Goal: Information Seeking & Learning: Learn about a topic

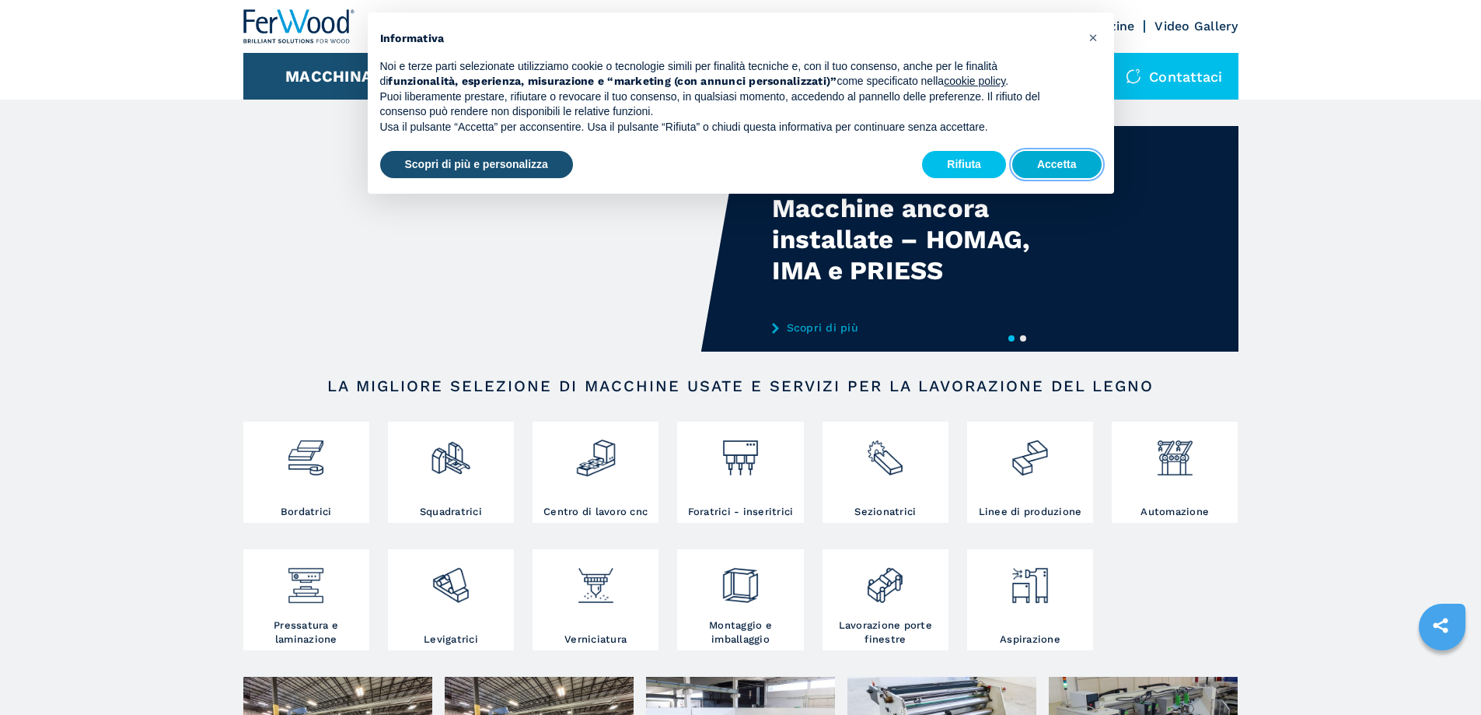
click at [1040, 175] on button "Accetta" at bounding box center [1056, 165] width 89 height 28
click at [1080, 168] on button "Accetta" at bounding box center [1056, 165] width 89 height 28
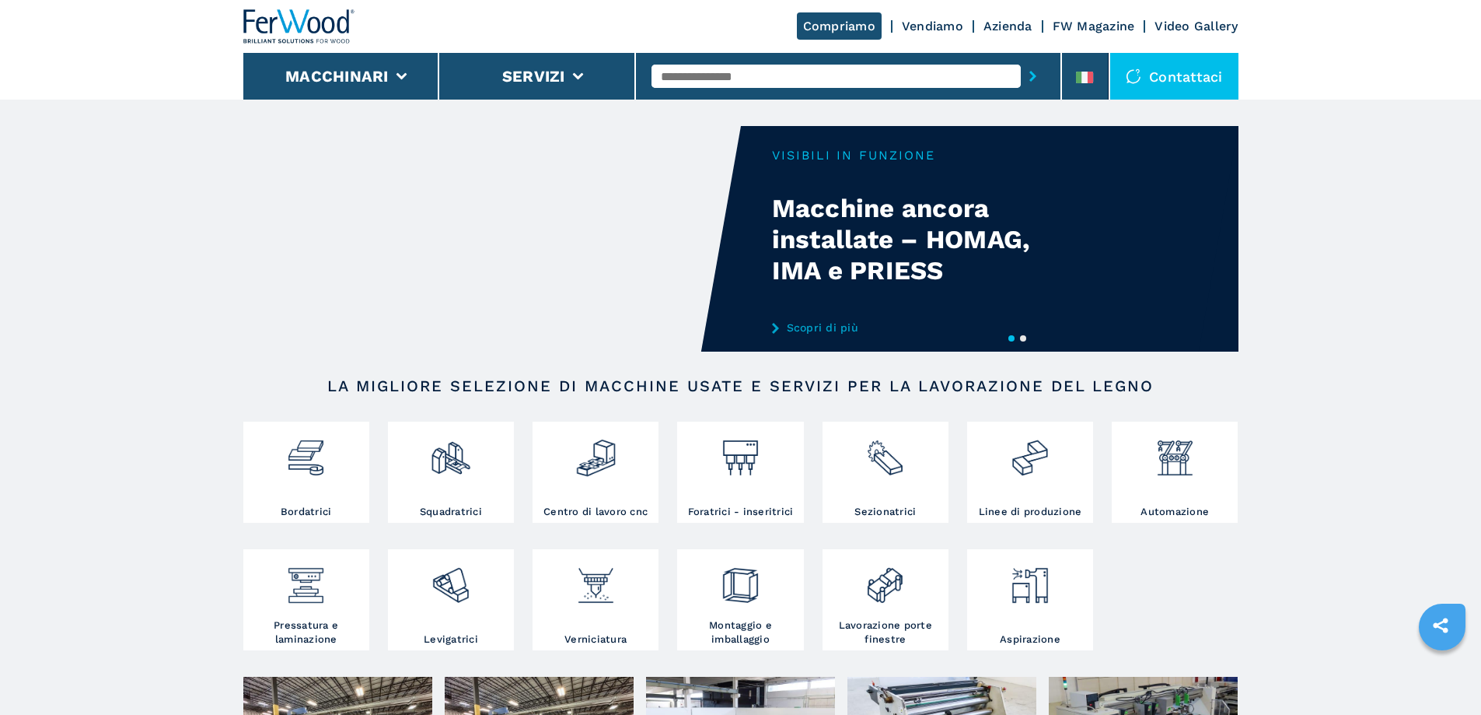
click at [711, 74] on input "text" at bounding box center [836, 76] width 369 height 23
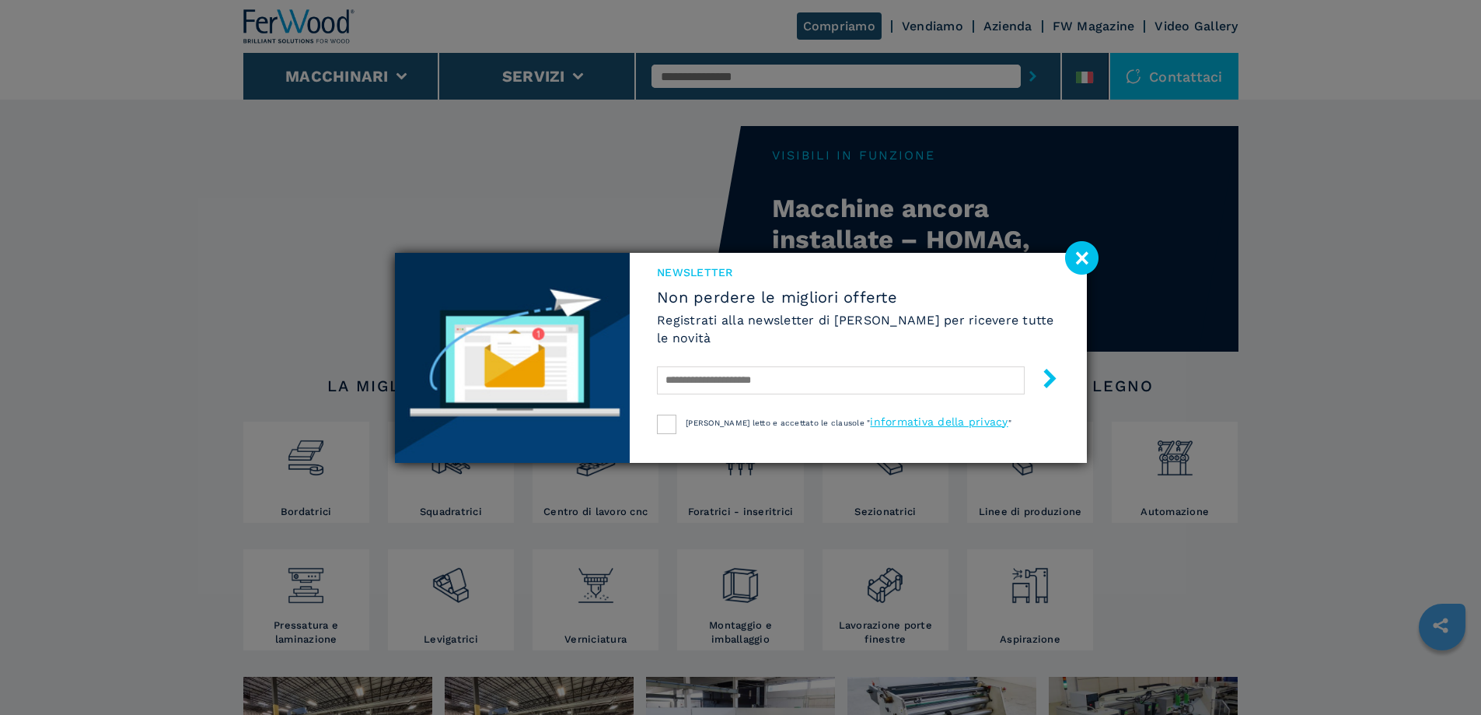
click at [1084, 255] on image at bounding box center [1081, 257] width 33 height 33
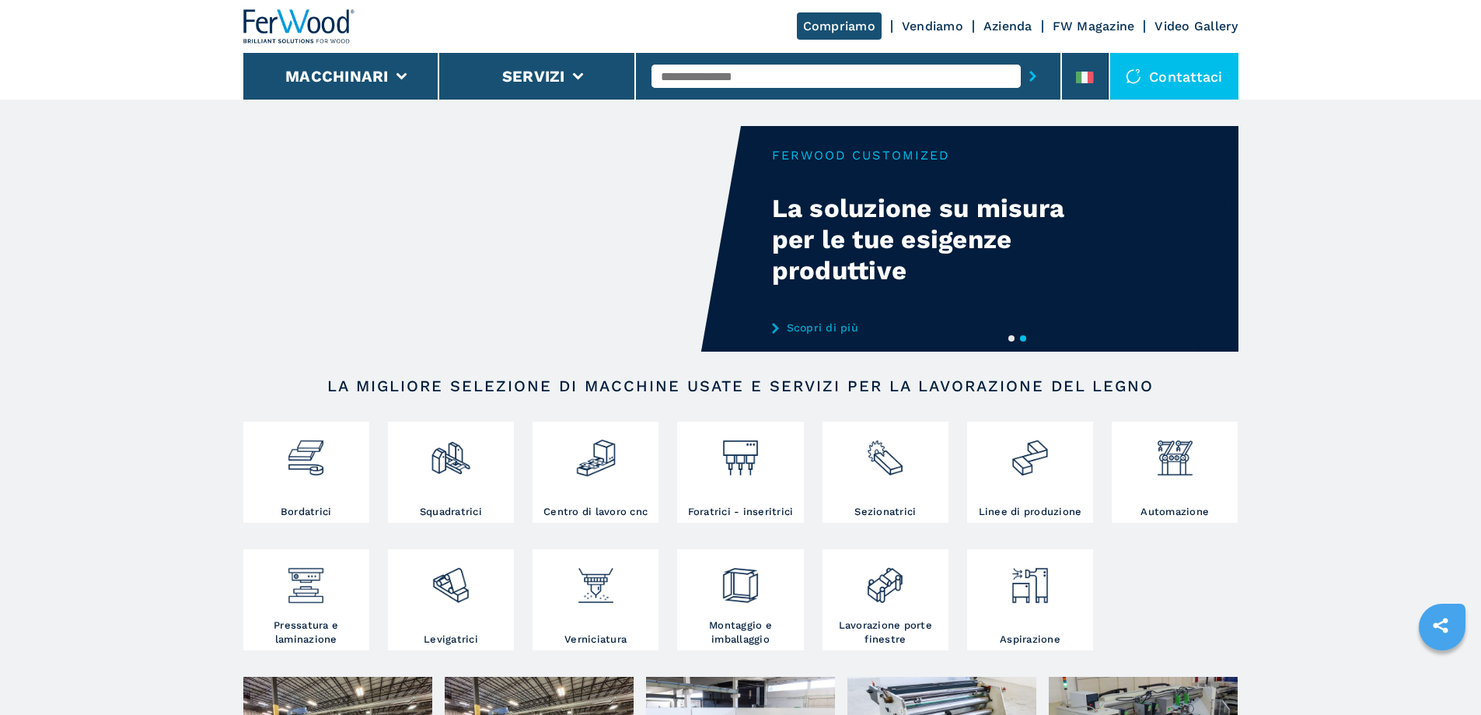
click at [704, 75] on input "text" at bounding box center [836, 76] width 369 height 23
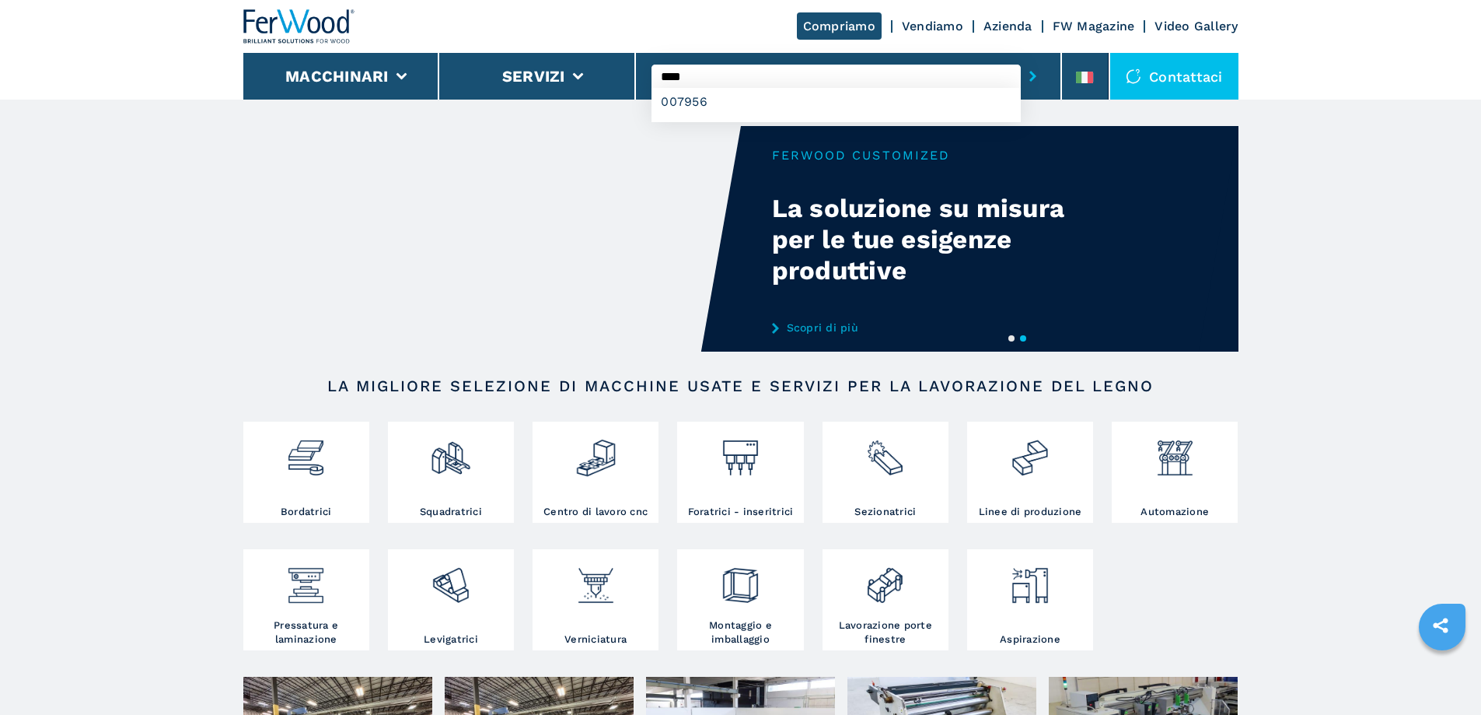
type input "****"
click at [1021, 58] on button "submit-button" at bounding box center [1033, 76] width 24 height 36
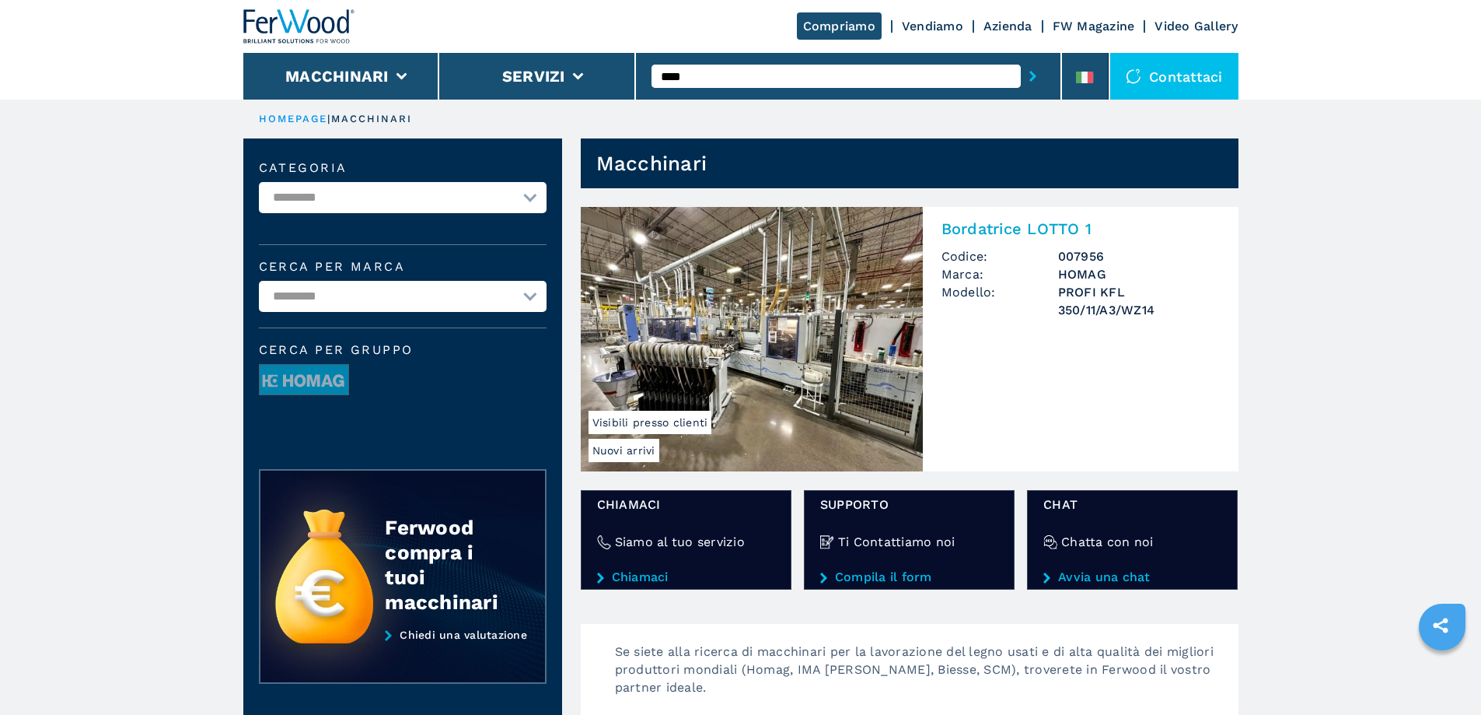
click at [669, 292] on img at bounding box center [752, 339] width 342 height 264
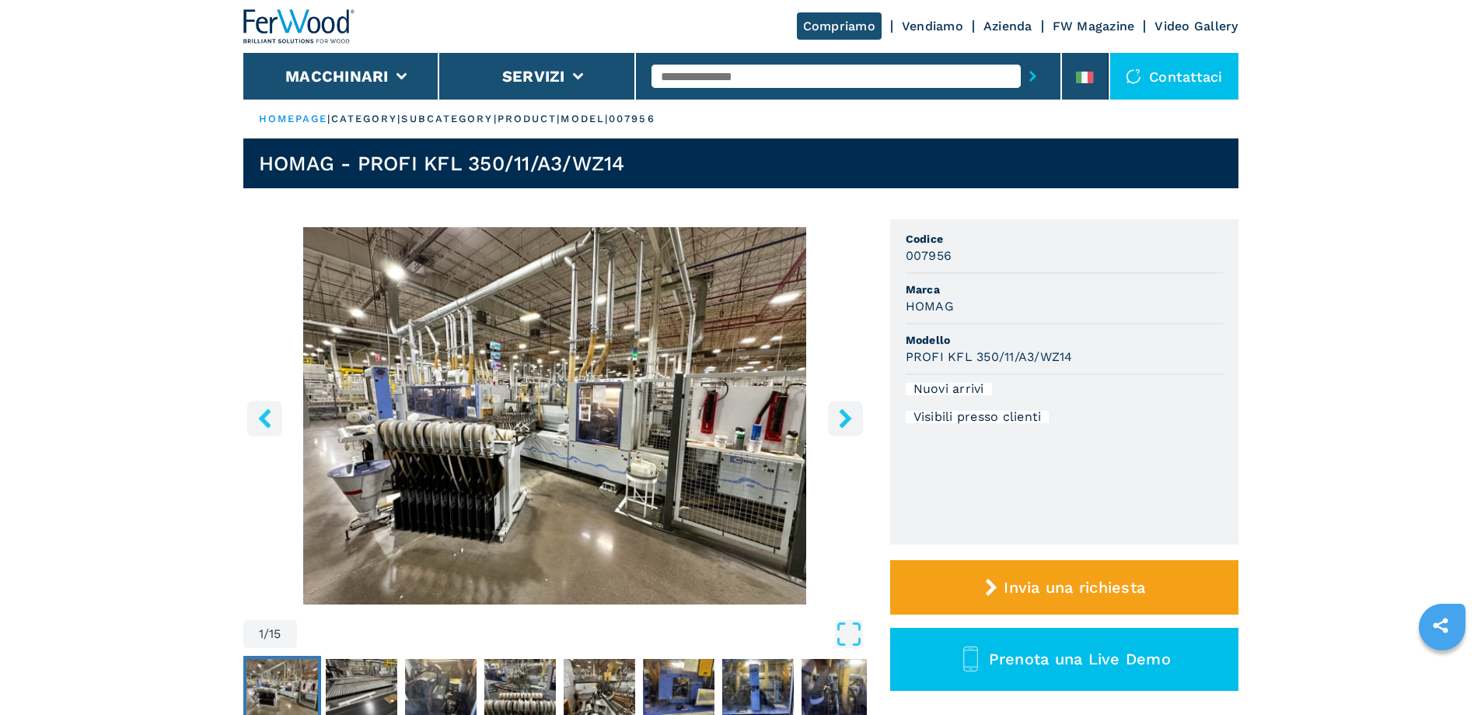
click at [614, 330] on img "Go to Slide 1" at bounding box center [555, 415] width 624 height 377
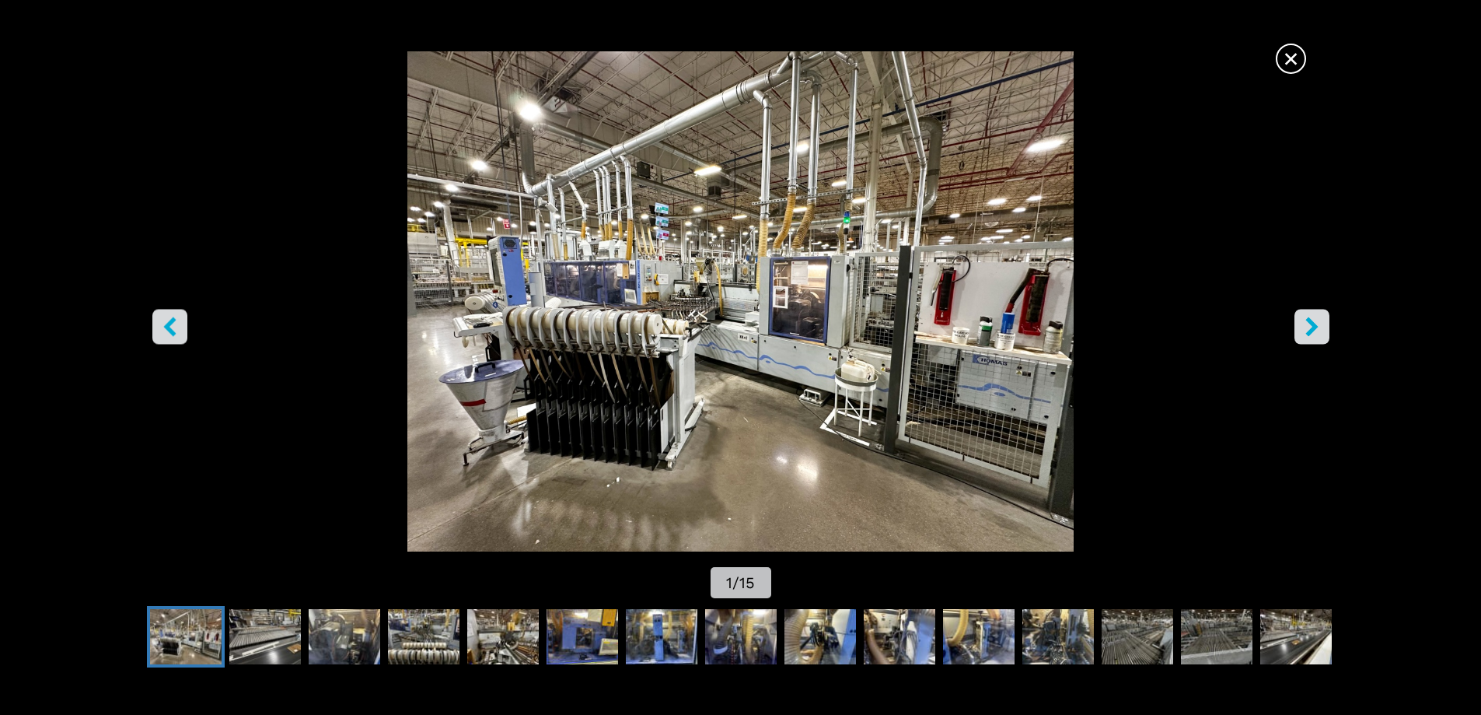
click at [1314, 322] on icon "right-button" at bounding box center [1311, 325] width 19 height 19
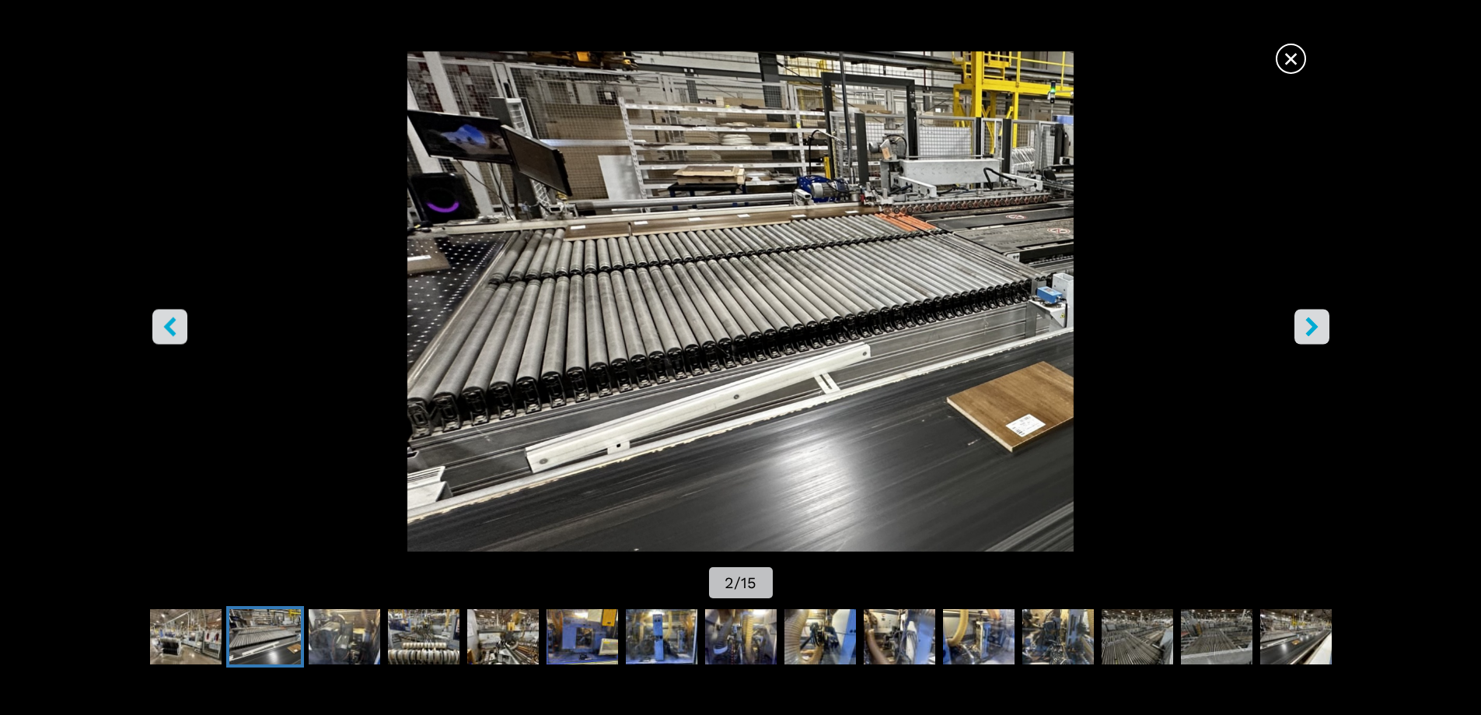
click at [173, 316] on button "left-button" at bounding box center [169, 326] width 35 height 35
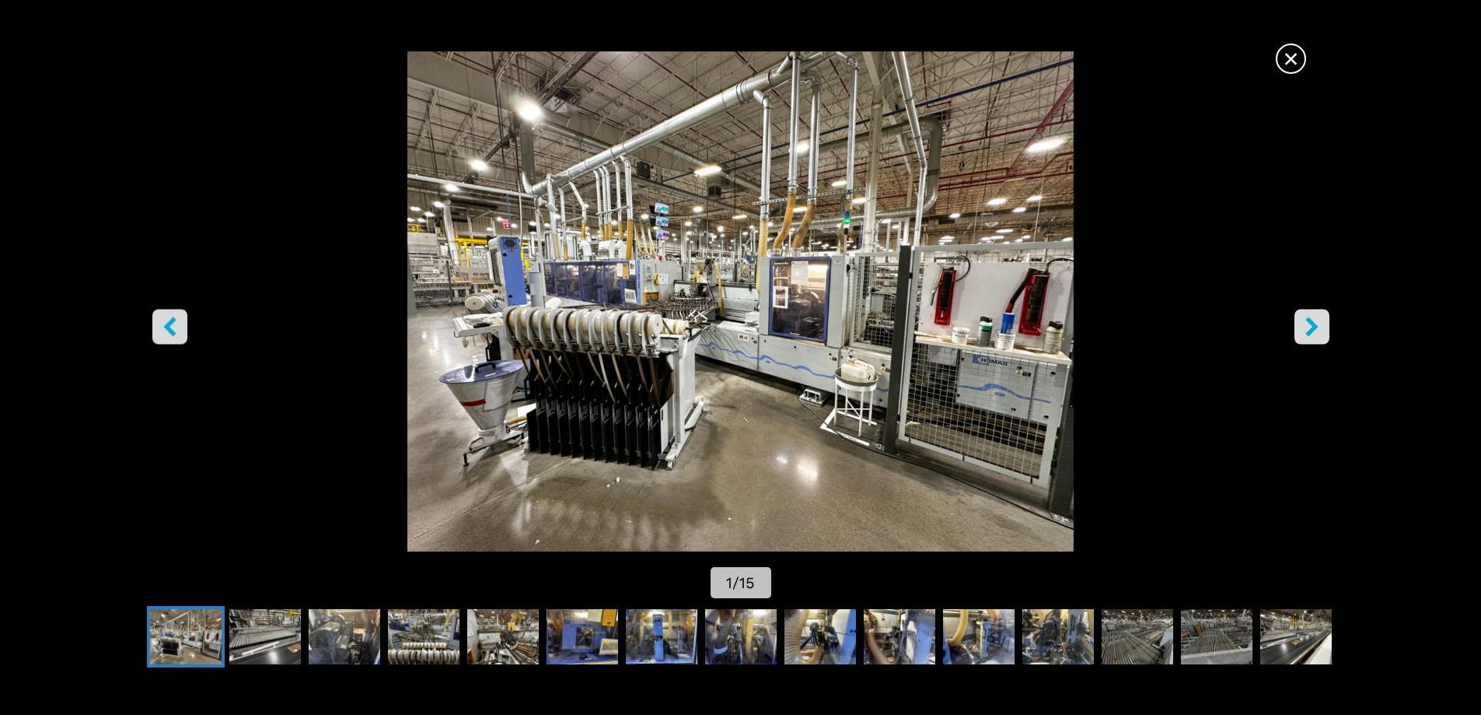
click at [173, 316] on button "left-button" at bounding box center [169, 326] width 35 height 35
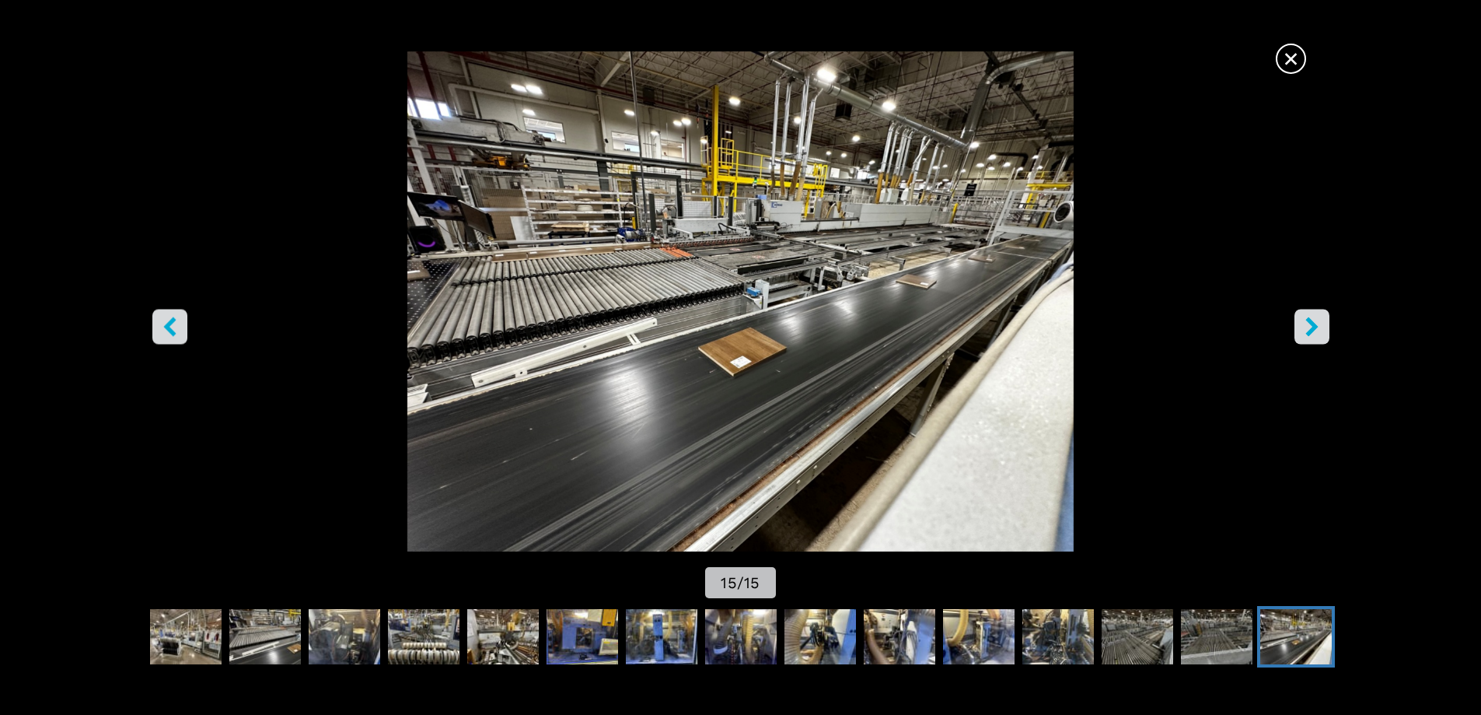
click at [173, 316] on button "left-button" at bounding box center [169, 326] width 35 height 35
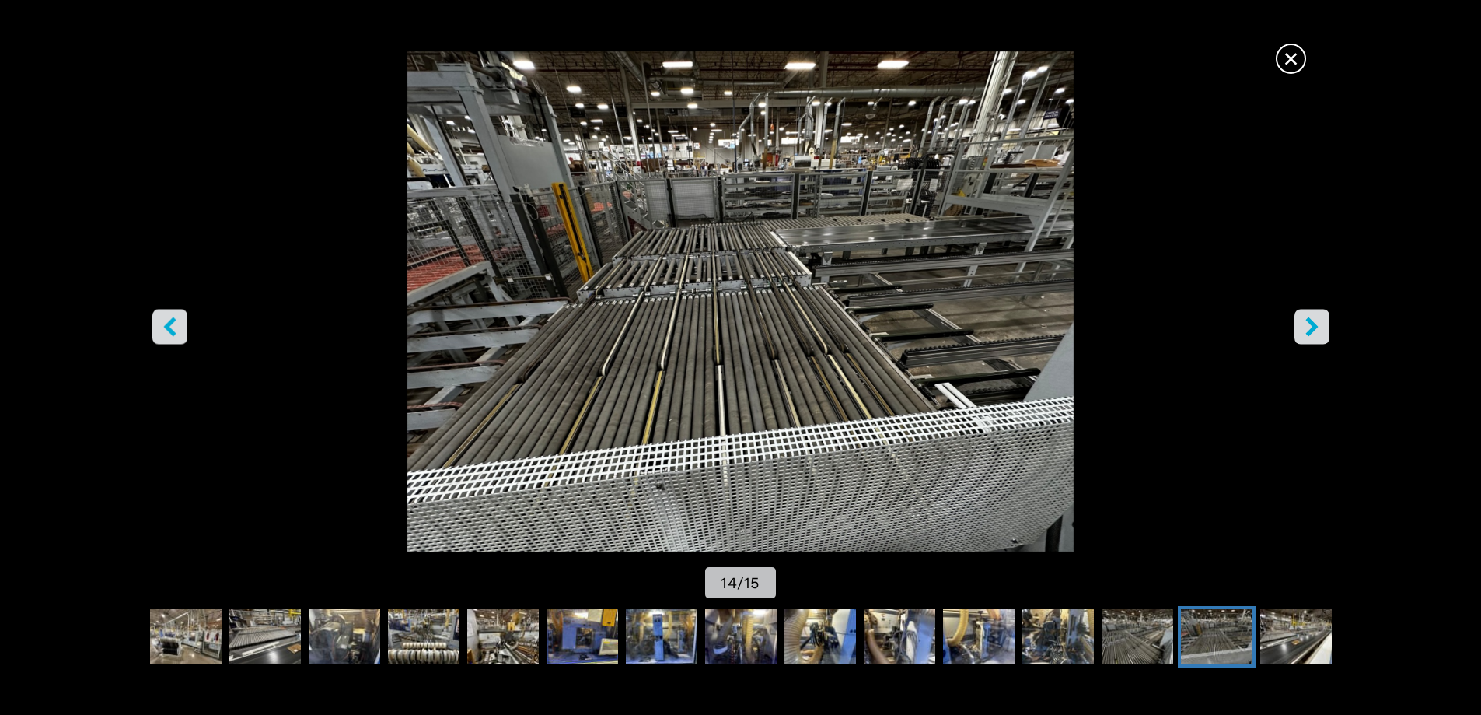
click at [1327, 323] on button "right-button" at bounding box center [1312, 326] width 35 height 35
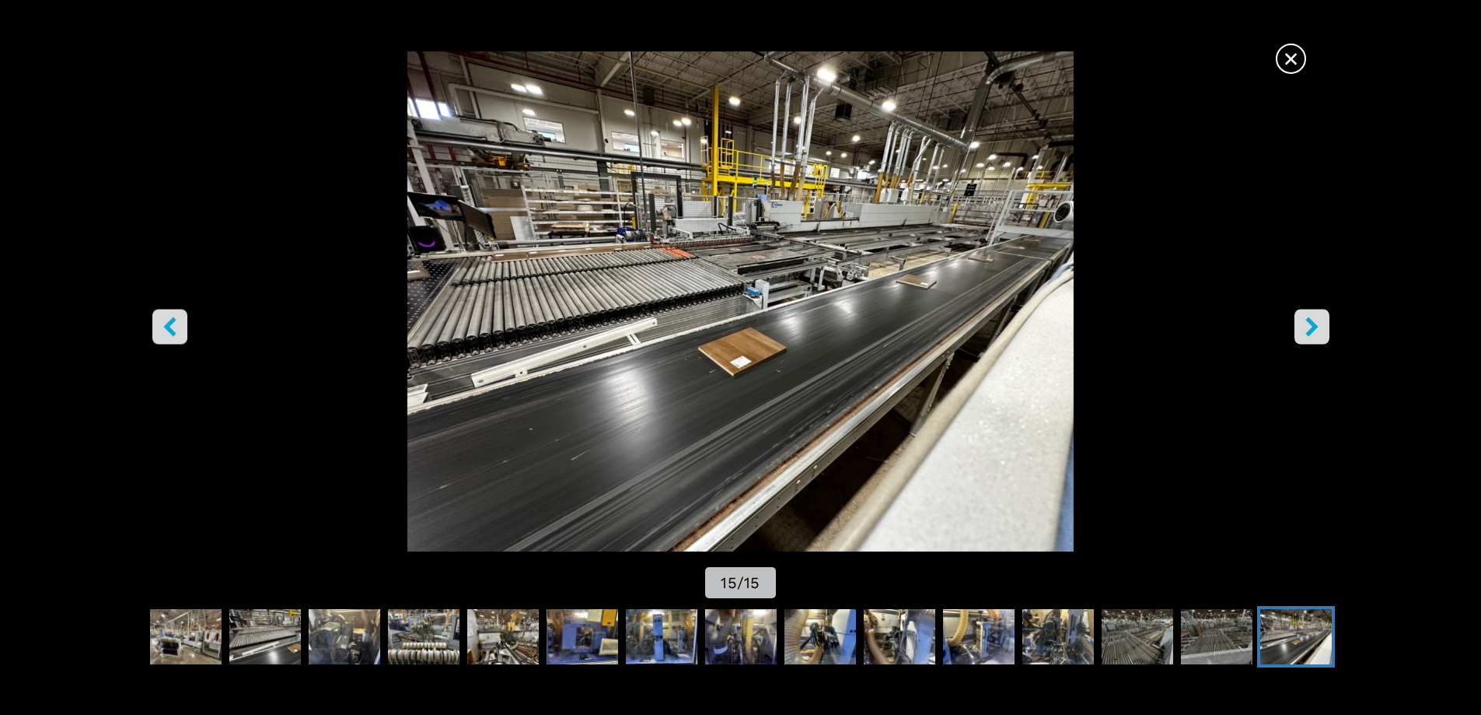
click at [1327, 323] on button "right-button" at bounding box center [1312, 326] width 35 height 35
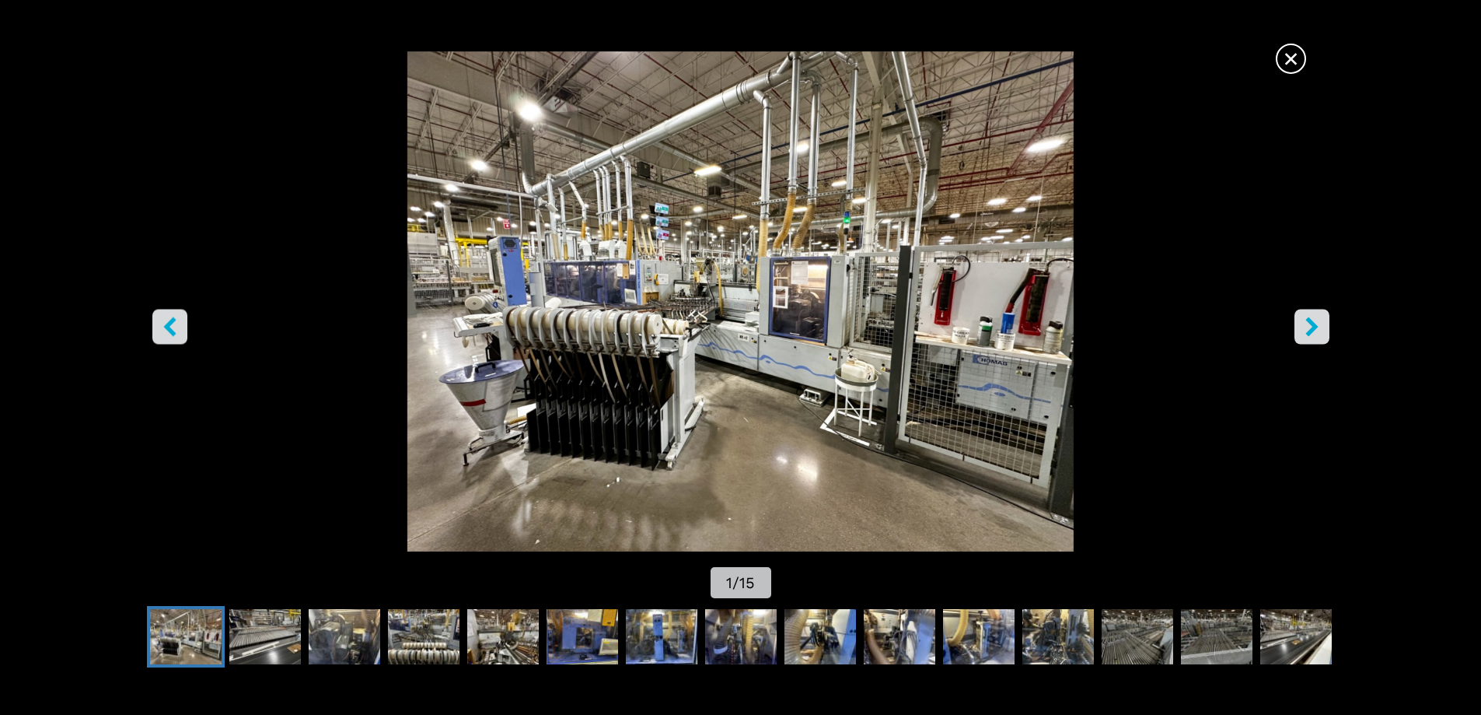
click at [1325, 328] on button "right-button" at bounding box center [1312, 326] width 35 height 35
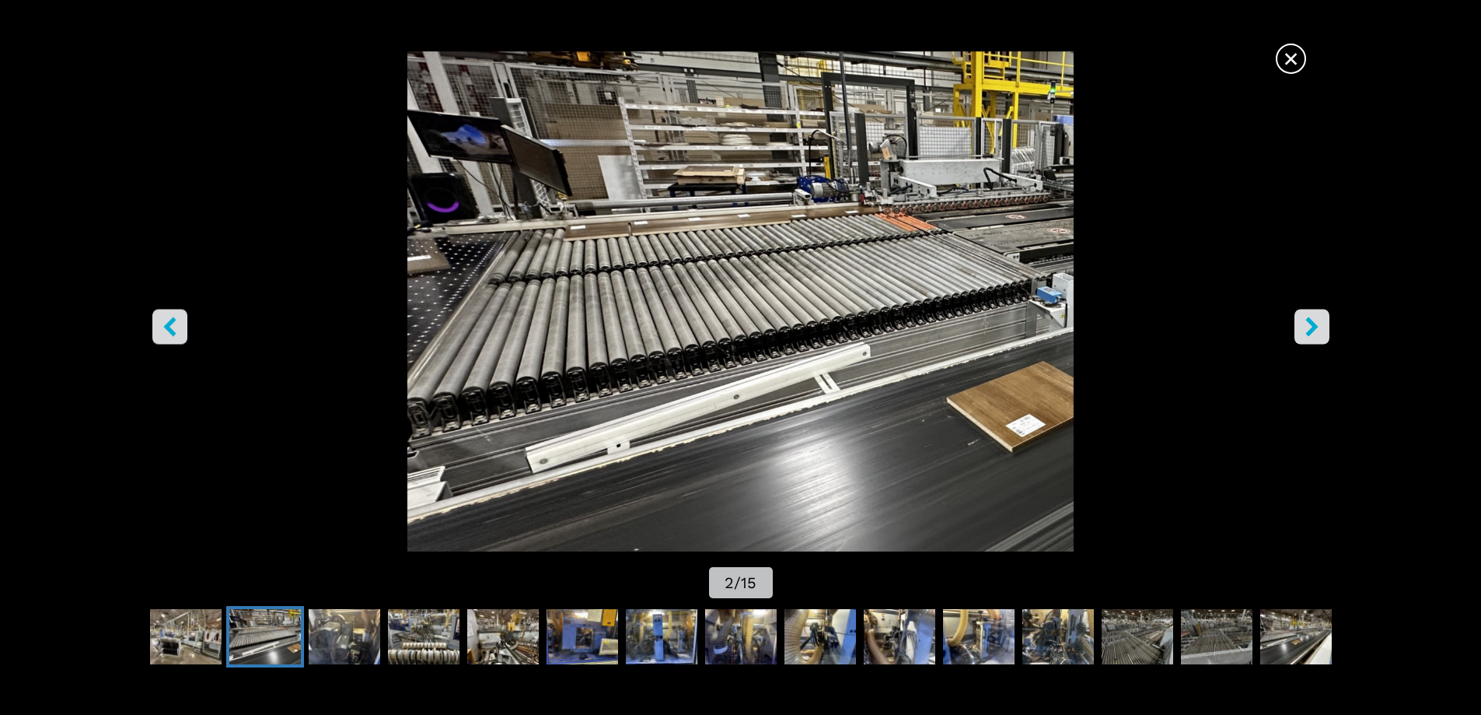
click at [1309, 337] on button "right-button" at bounding box center [1312, 326] width 35 height 35
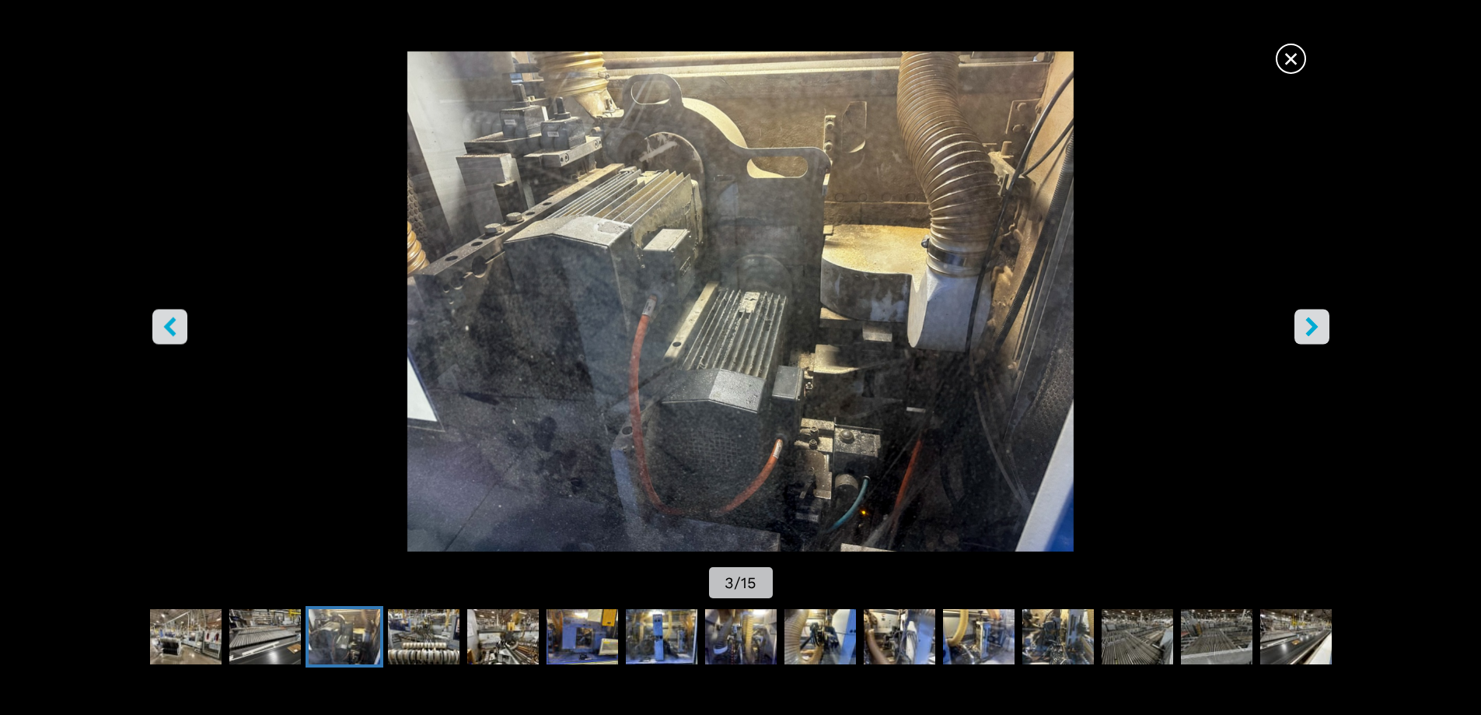
click at [1310, 335] on icon "right-button" at bounding box center [1311, 325] width 19 height 19
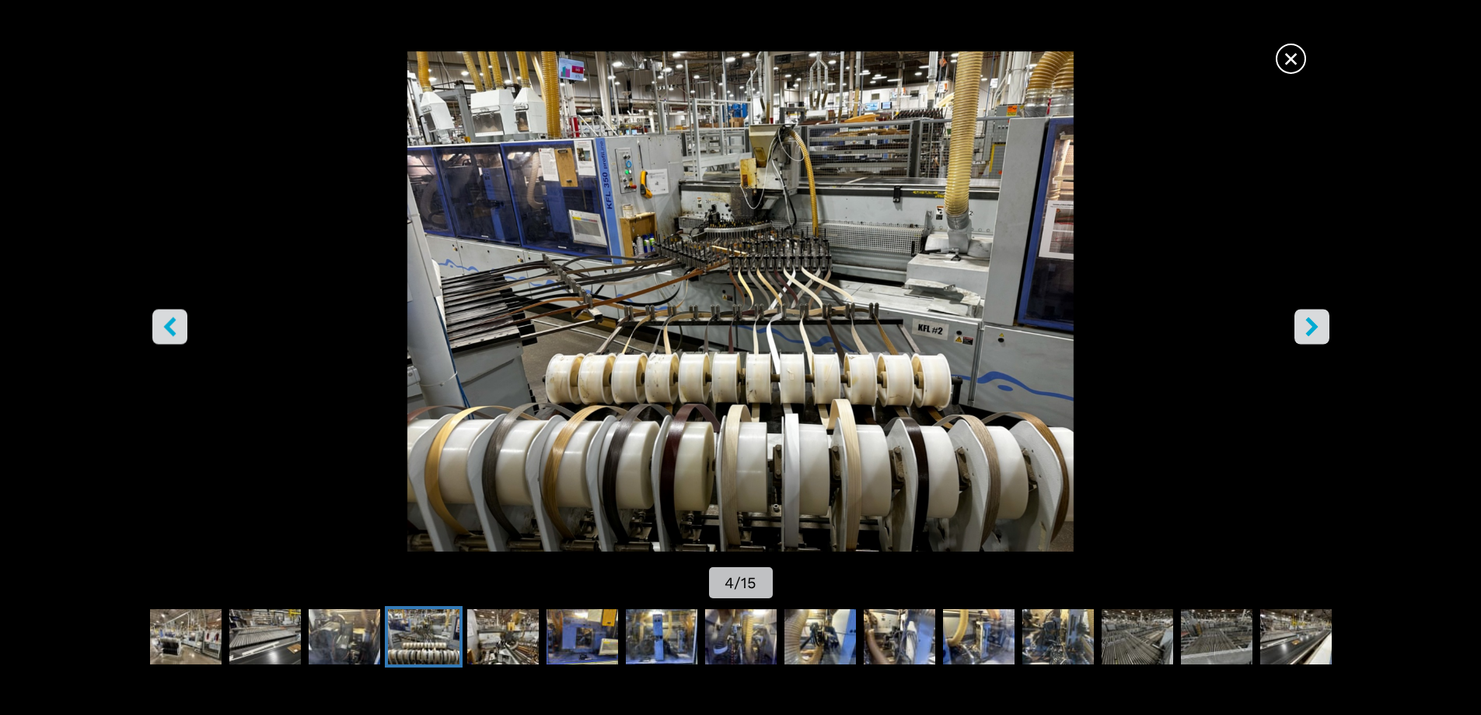
click at [1316, 339] on button "right-button" at bounding box center [1312, 326] width 35 height 35
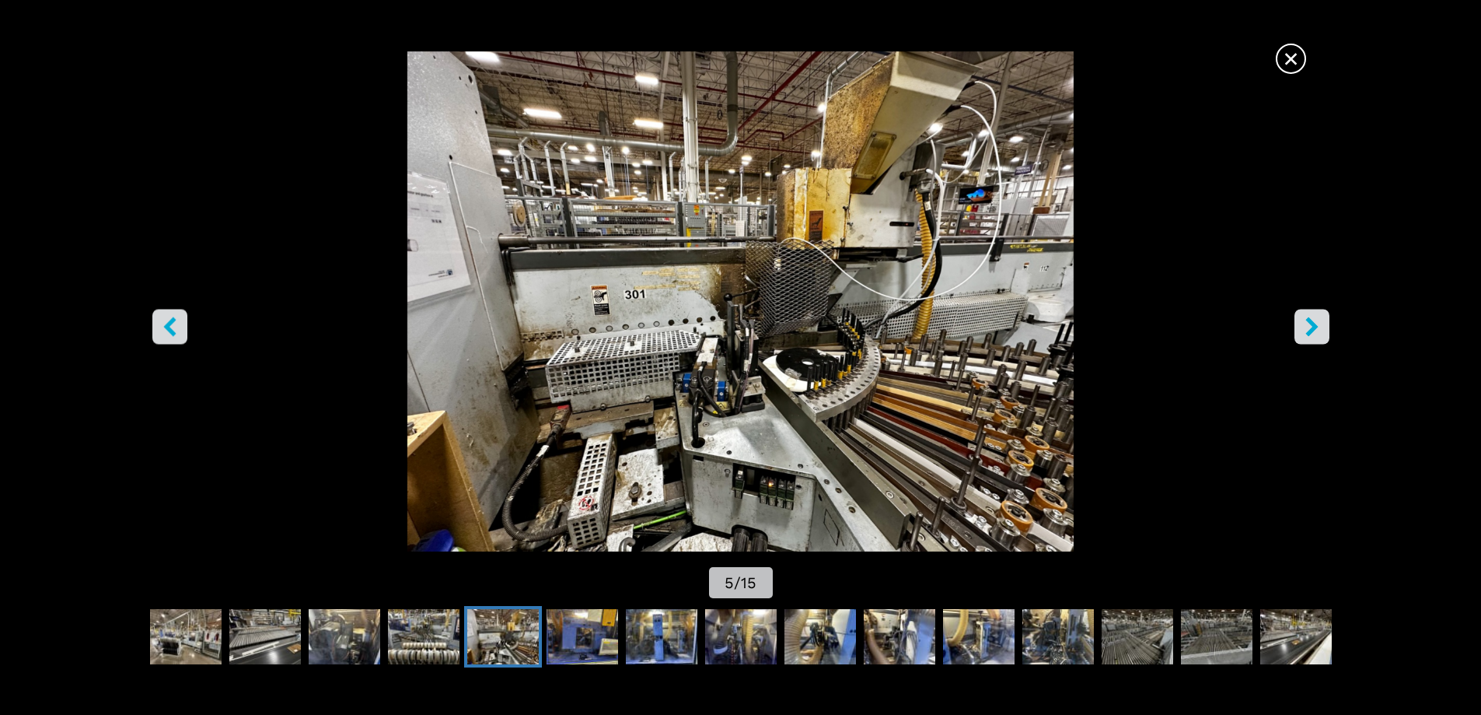
click at [1319, 337] on button "right-button" at bounding box center [1312, 326] width 35 height 35
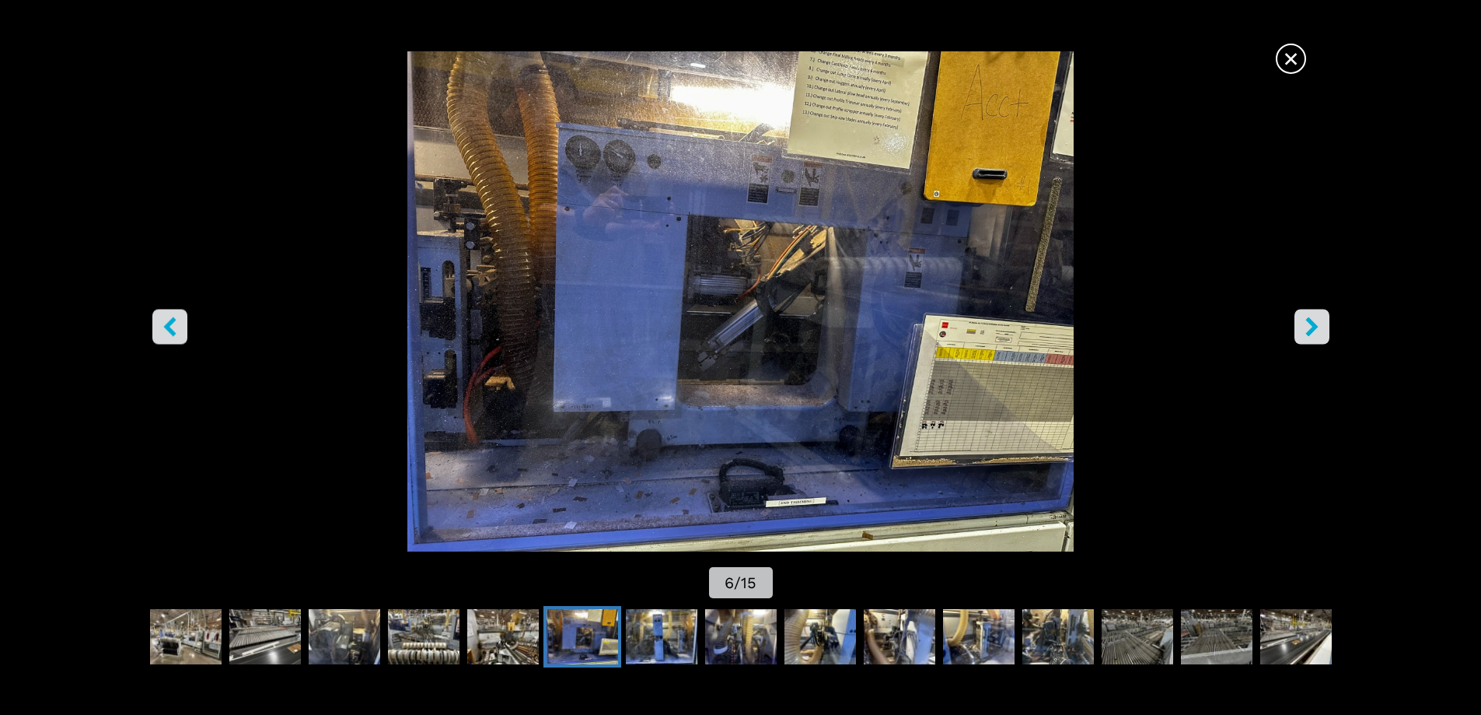
click at [1318, 317] on icon "right-button" at bounding box center [1311, 325] width 19 height 19
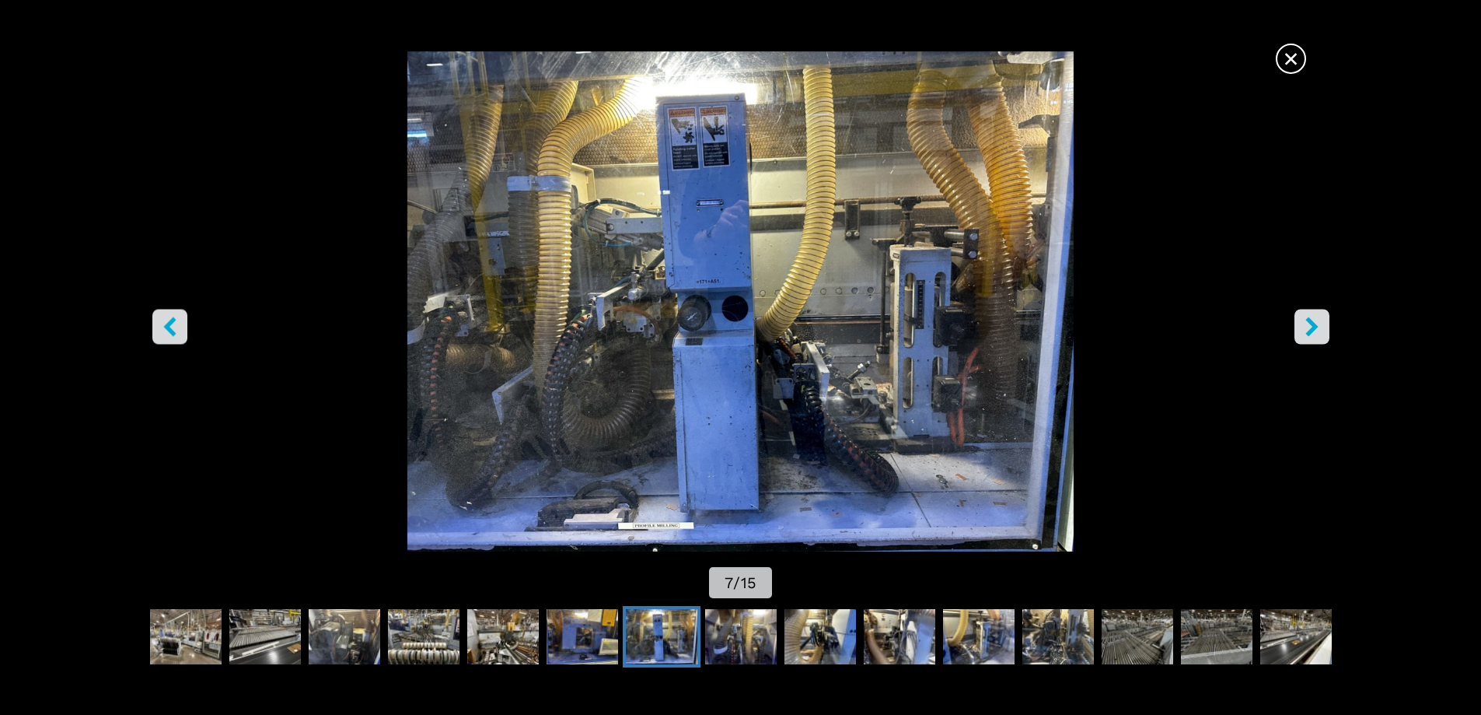
click at [1308, 328] on icon "right-button" at bounding box center [1311, 325] width 19 height 19
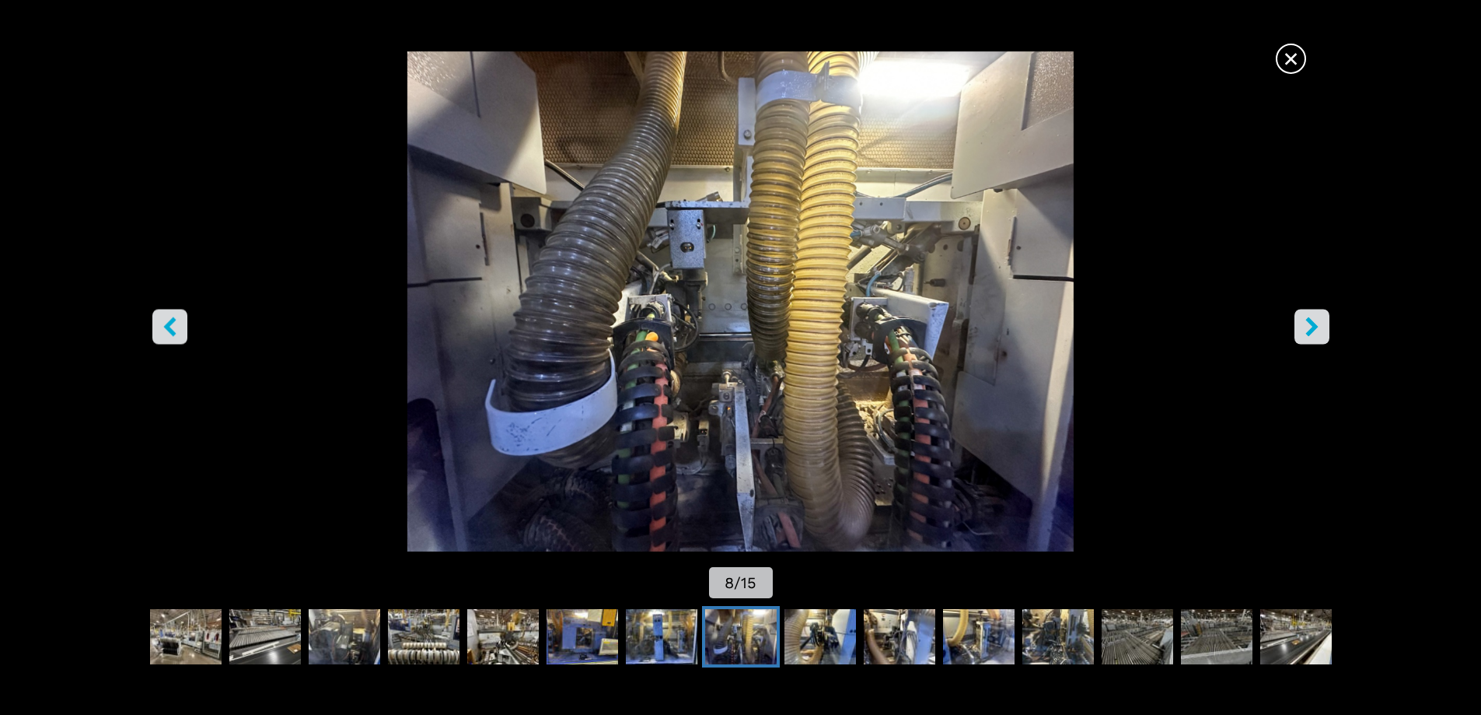
click at [1308, 328] on icon "right-button" at bounding box center [1311, 325] width 19 height 19
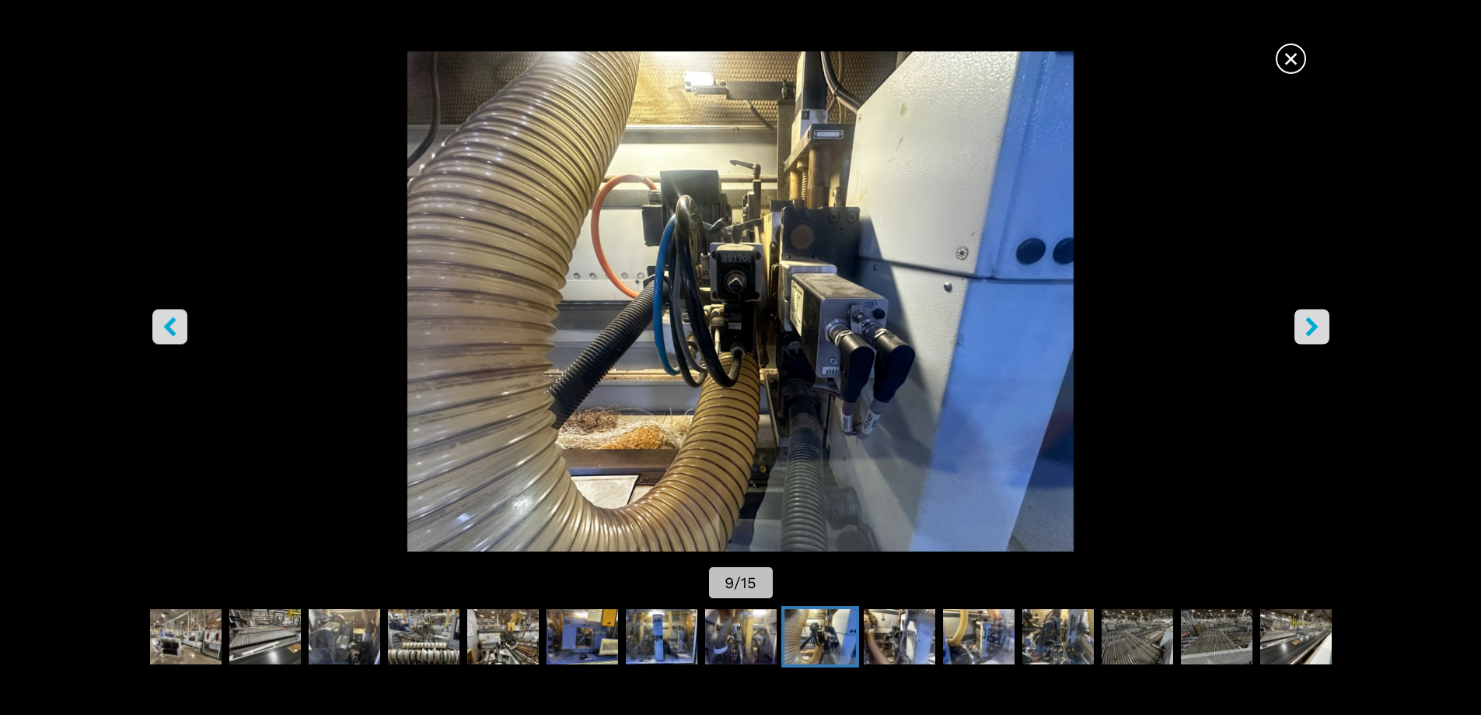
click at [1308, 328] on icon "right-button" at bounding box center [1311, 325] width 19 height 19
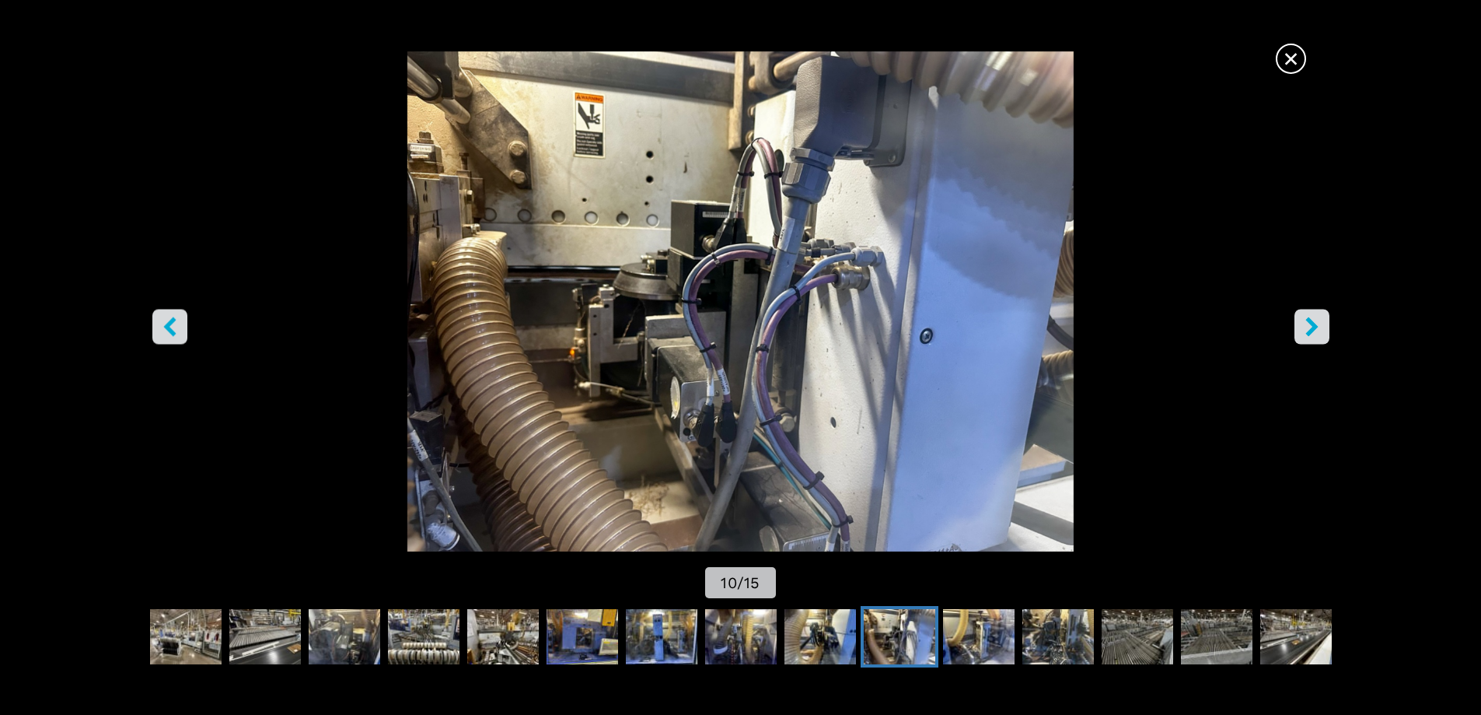
click at [1308, 328] on icon "right-button" at bounding box center [1311, 325] width 19 height 19
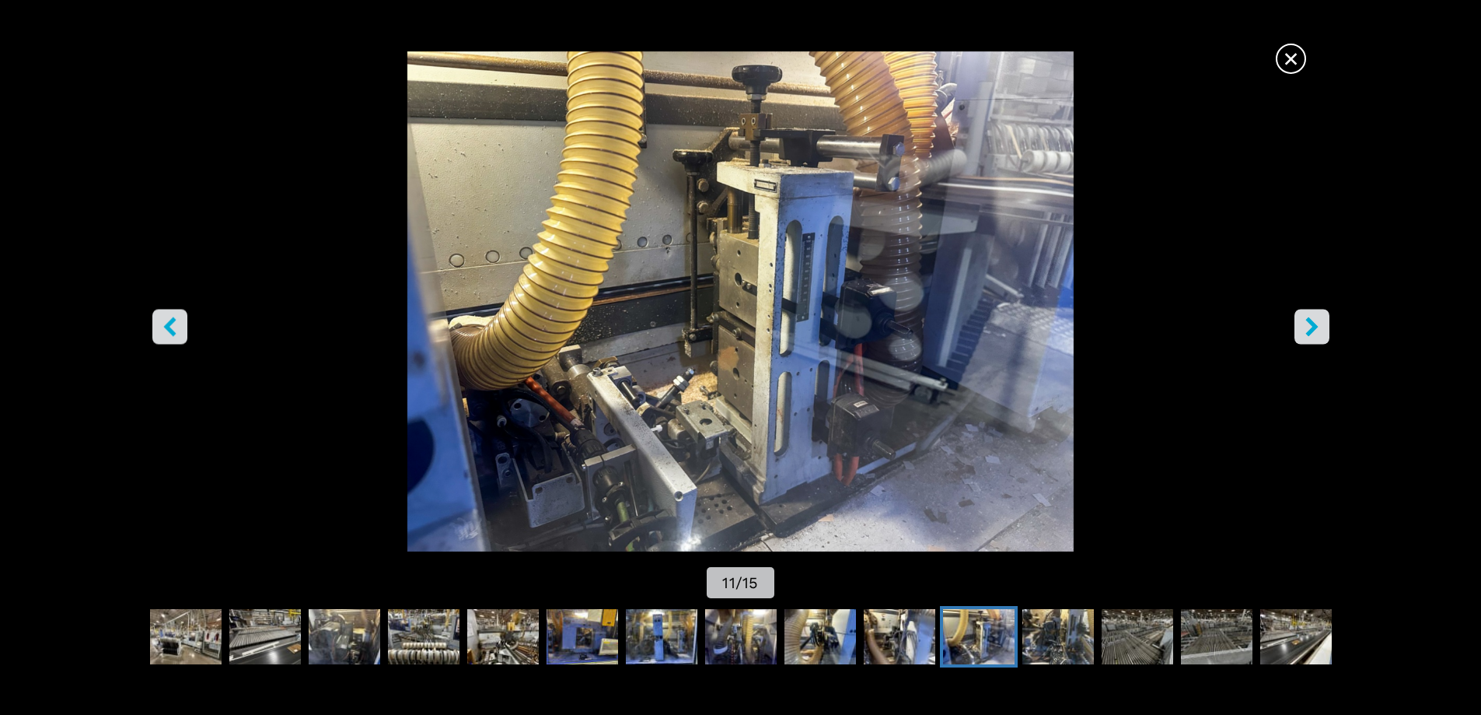
click at [1306, 337] on button "right-button" at bounding box center [1312, 326] width 35 height 35
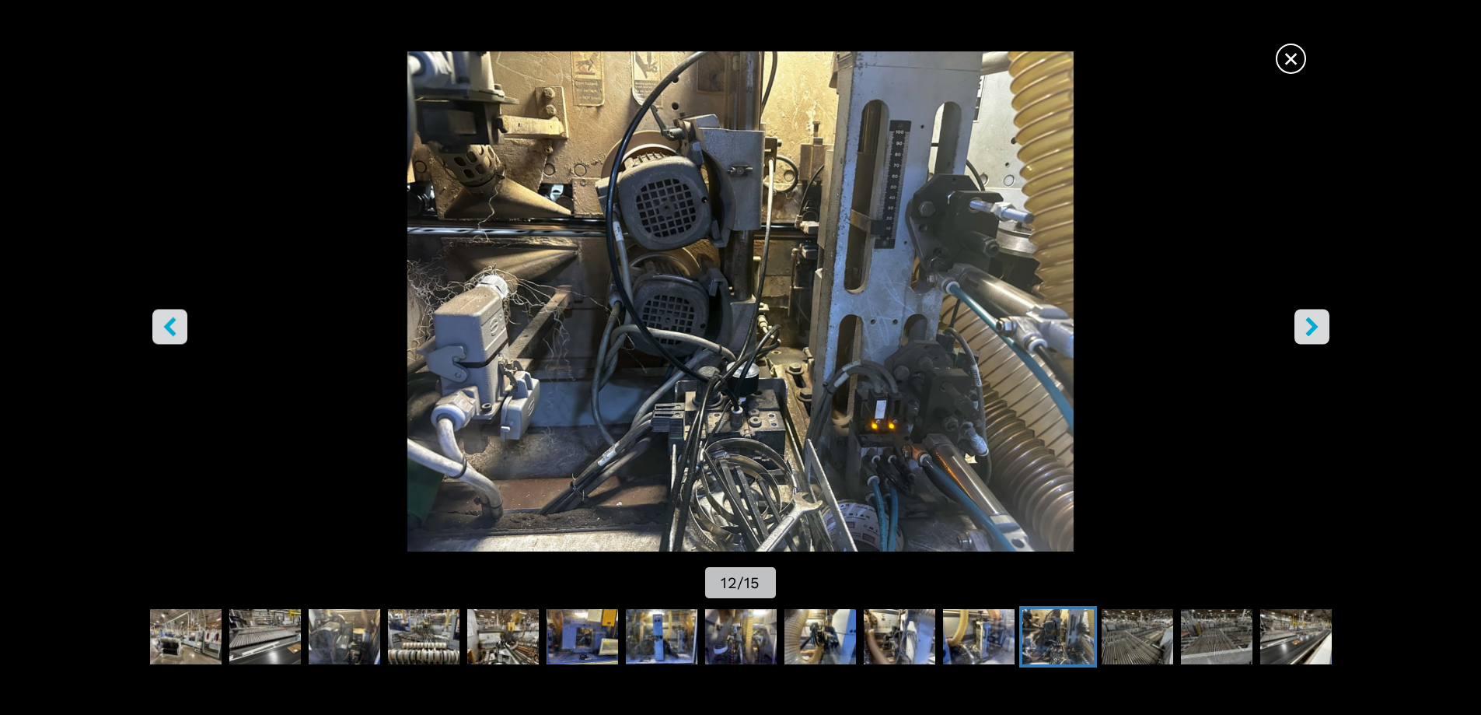
click at [1308, 335] on icon "right-button" at bounding box center [1312, 325] width 12 height 19
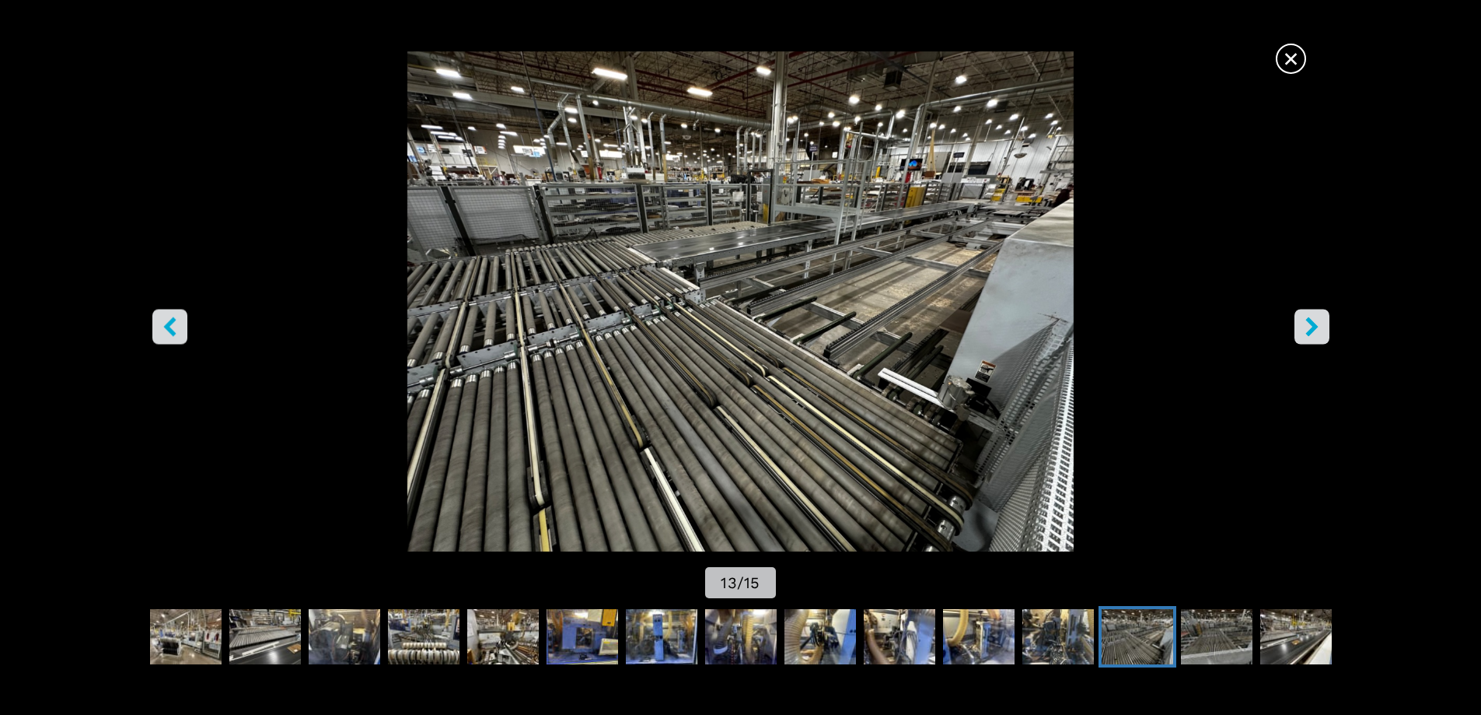
click at [167, 327] on icon "left-button" at bounding box center [169, 325] width 12 height 19
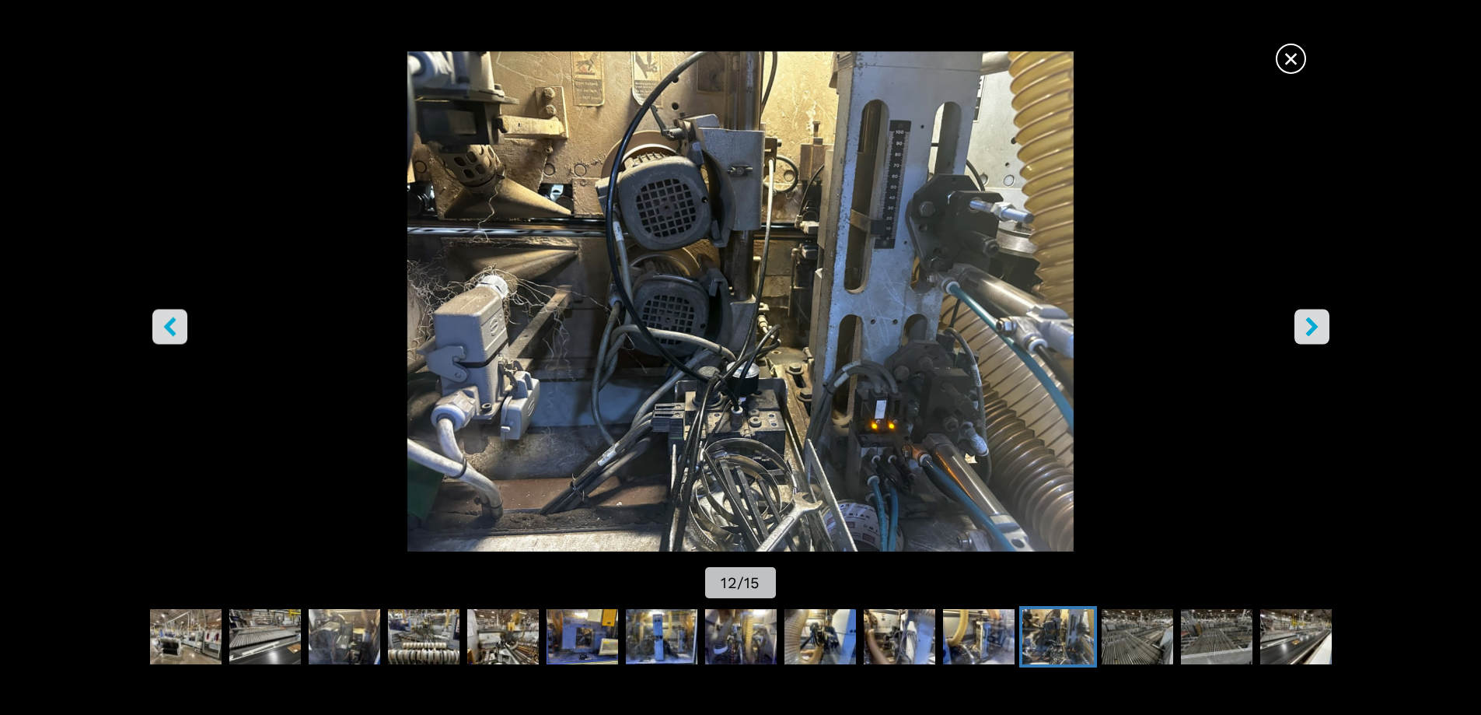
click at [1315, 338] on button "right-button" at bounding box center [1312, 326] width 35 height 35
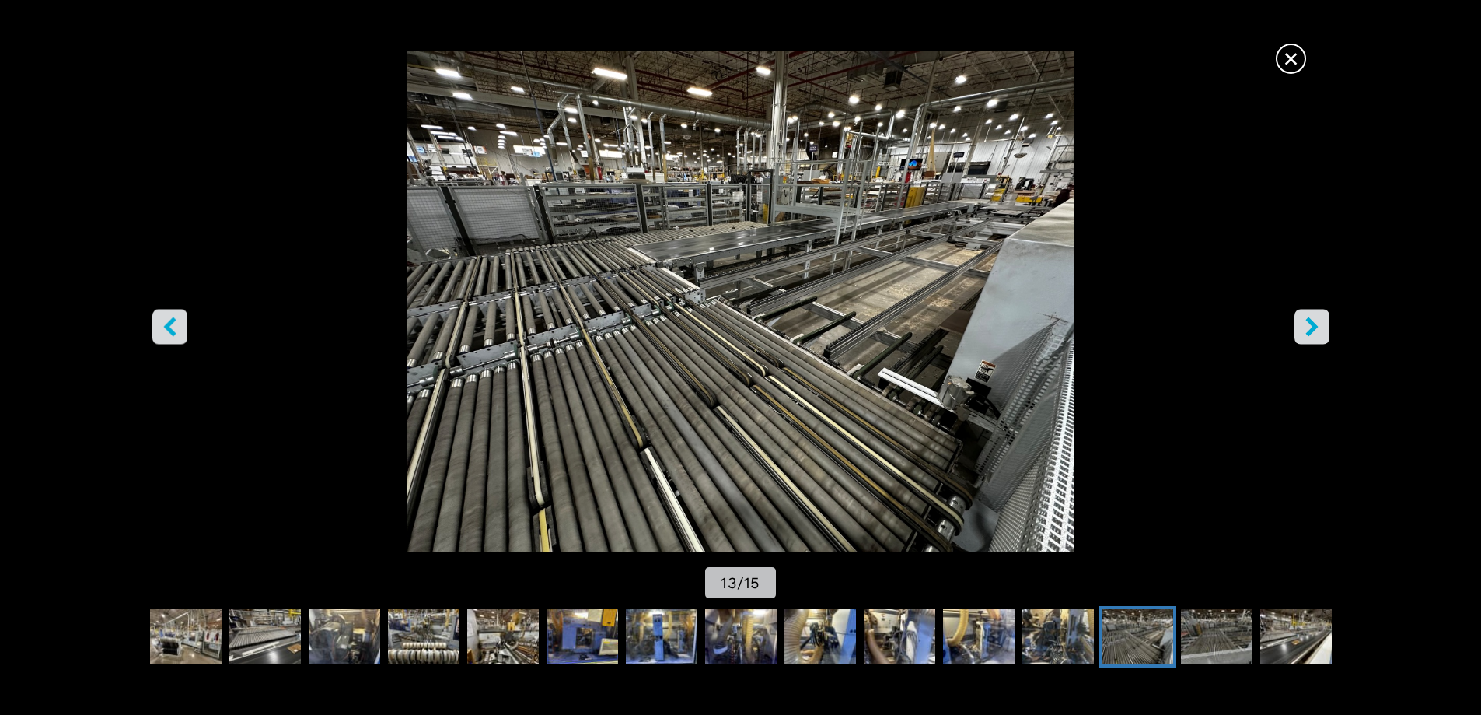
click at [1328, 330] on button "right-button" at bounding box center [1312, 326] width 35 height 35
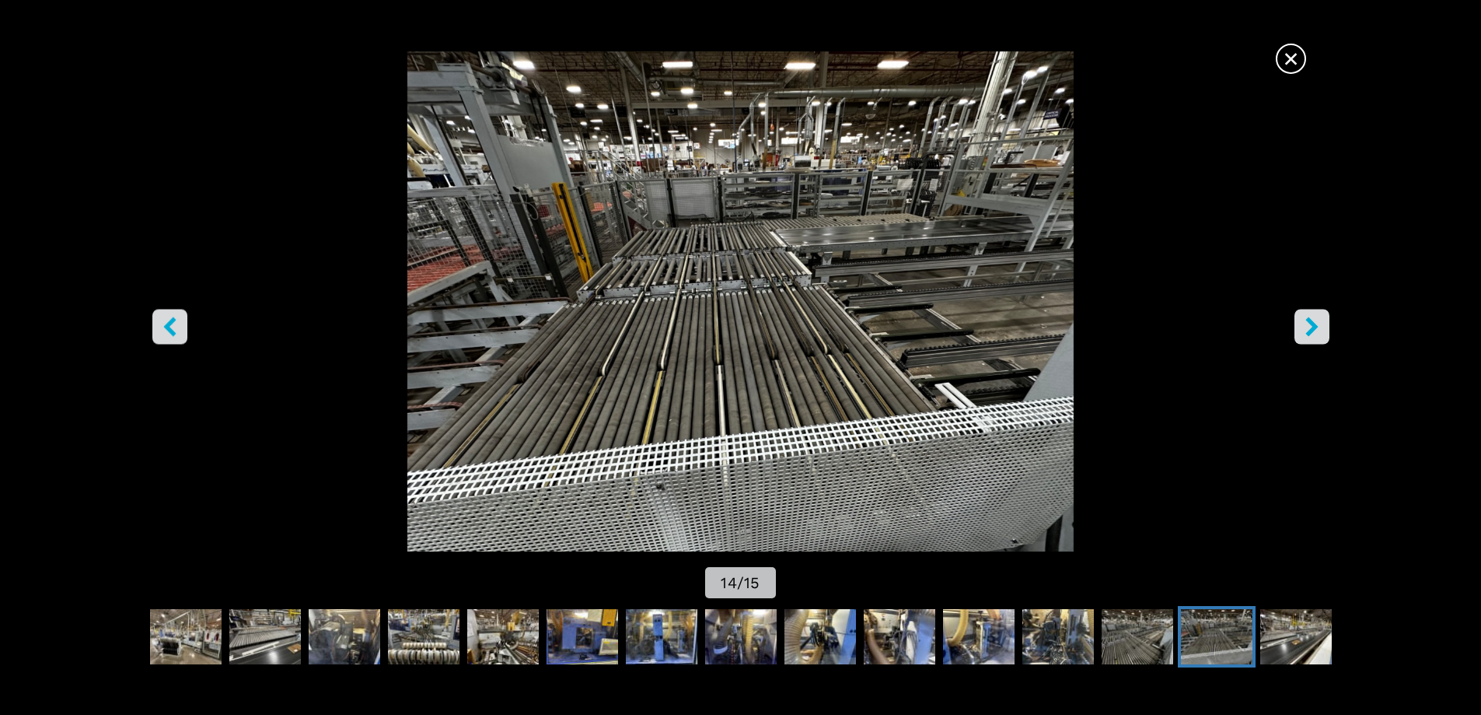
click at [1328, 330] on button "right-button" at bounding box center [1312, 326] width 35 height 35
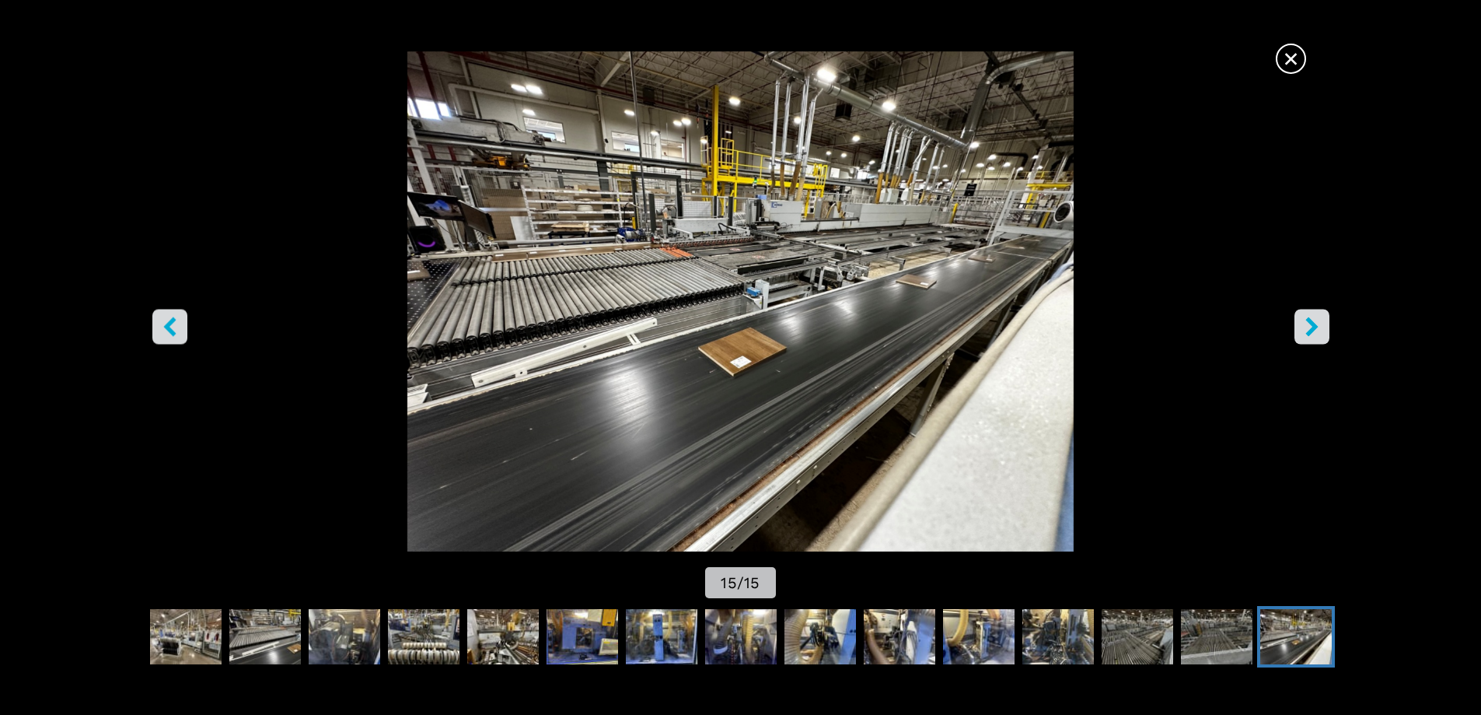
click at [1309, 323] on icon "right-button" at bounding box center [1312, 325] width 12 height 19
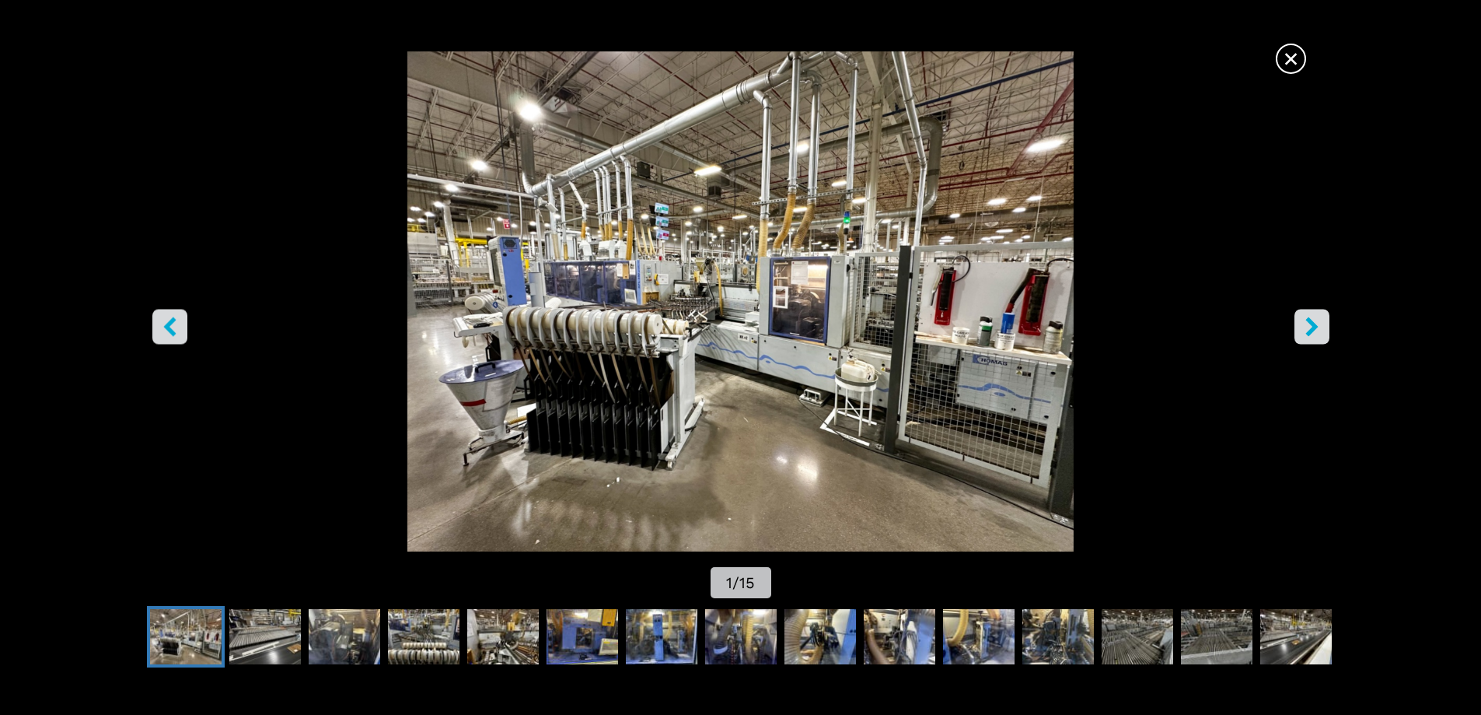
click at [1309, 323] on icon "right-button" at bounding box center [1312, 325] width 12 height 19
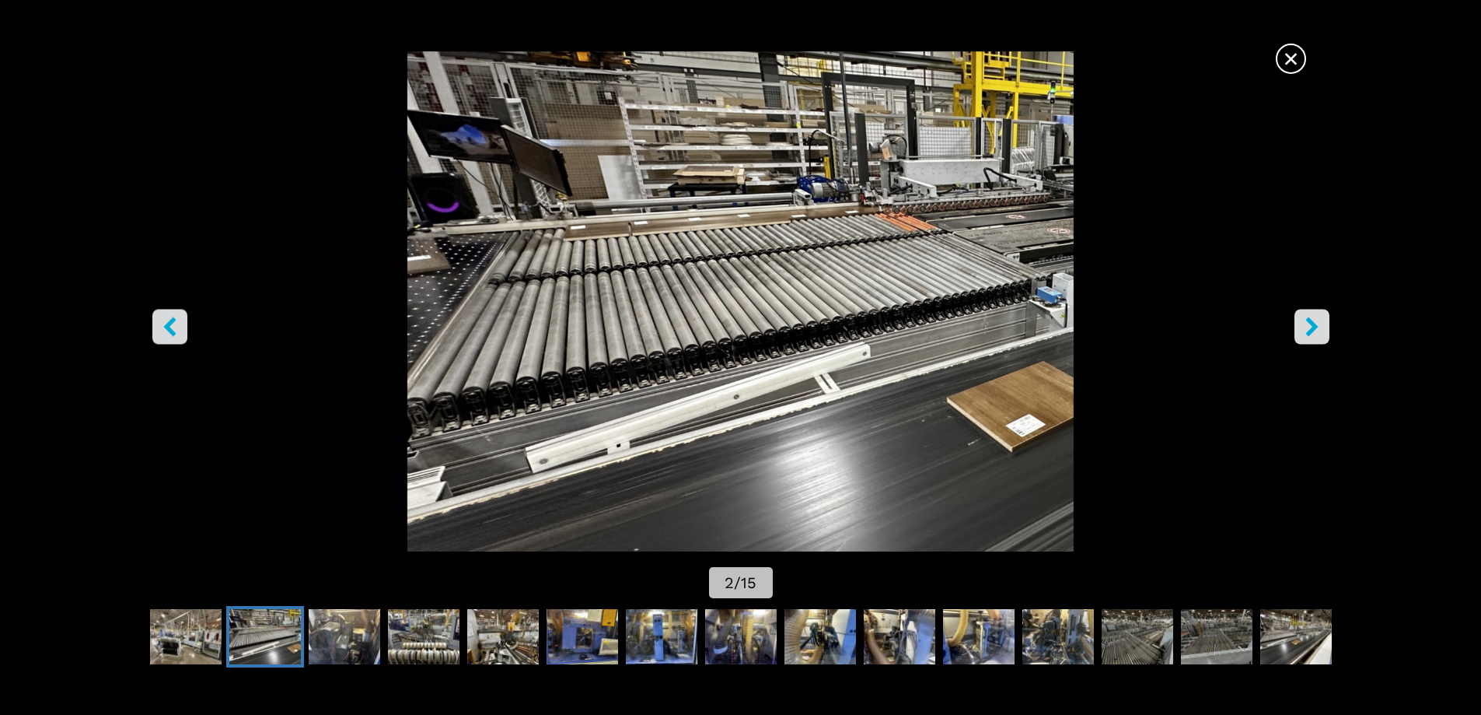
click at [1309, 324] on icon "right-button" at bounding box center [1311, 325] width 19 height 19
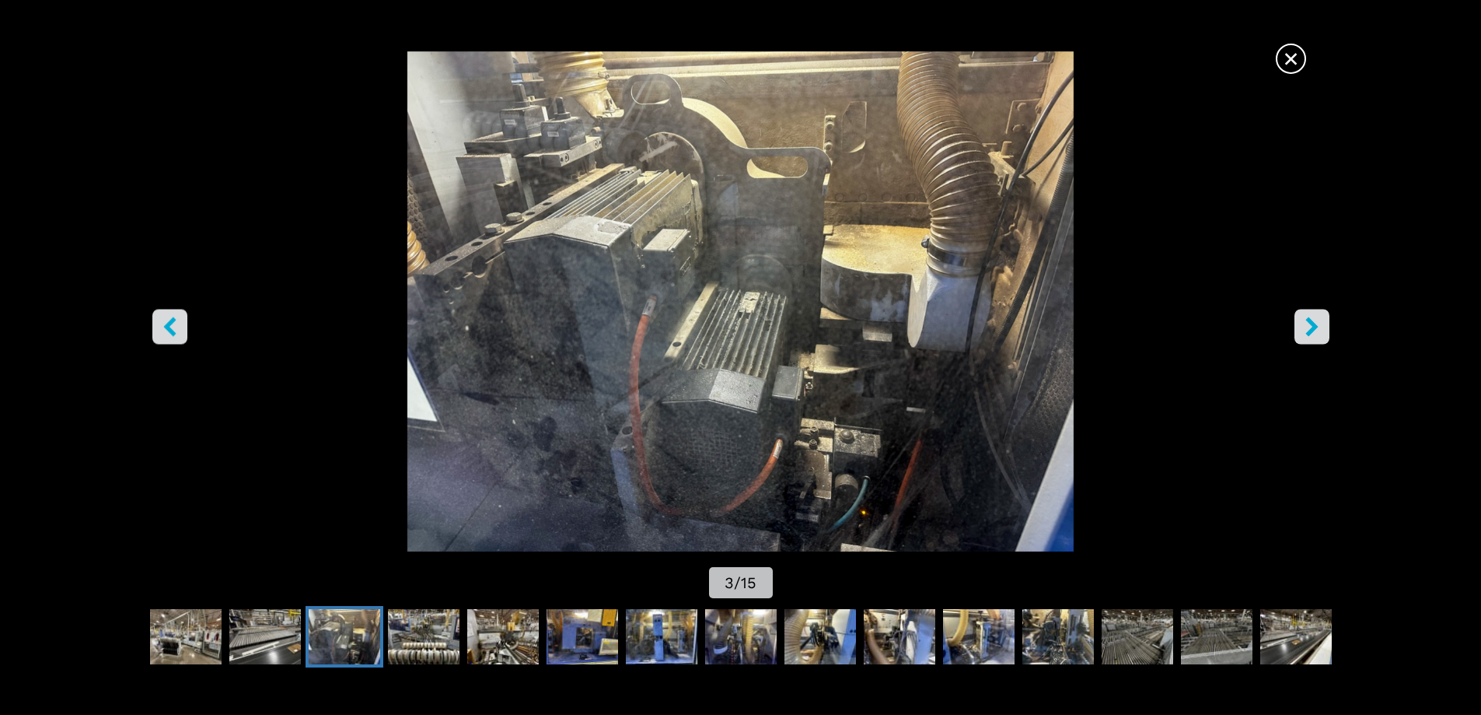
click at [1309, 324] on icon "right-button" at bounding box center [1311, 325] width 19 height 19
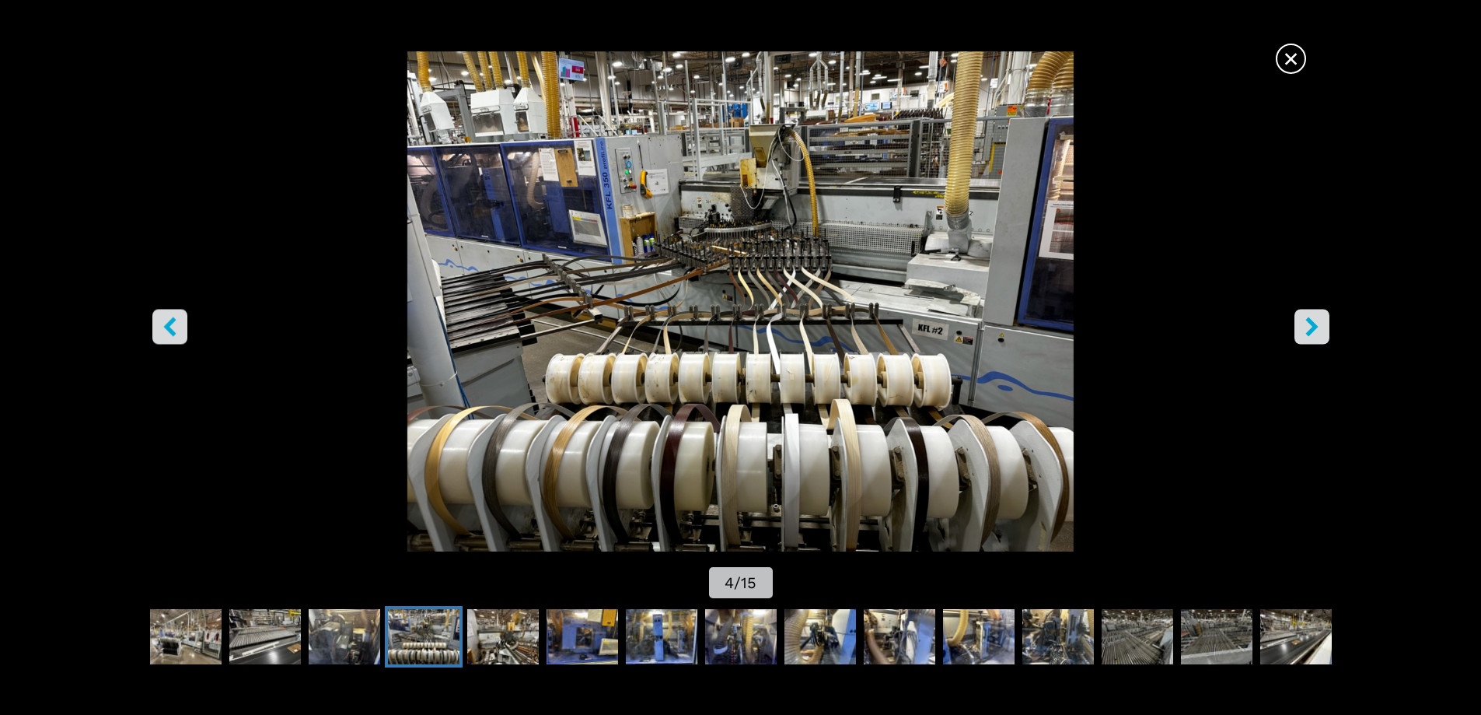
click at [1309, 324] on icon "right-button" at bounding box center [1311, 325] width 19 height 19
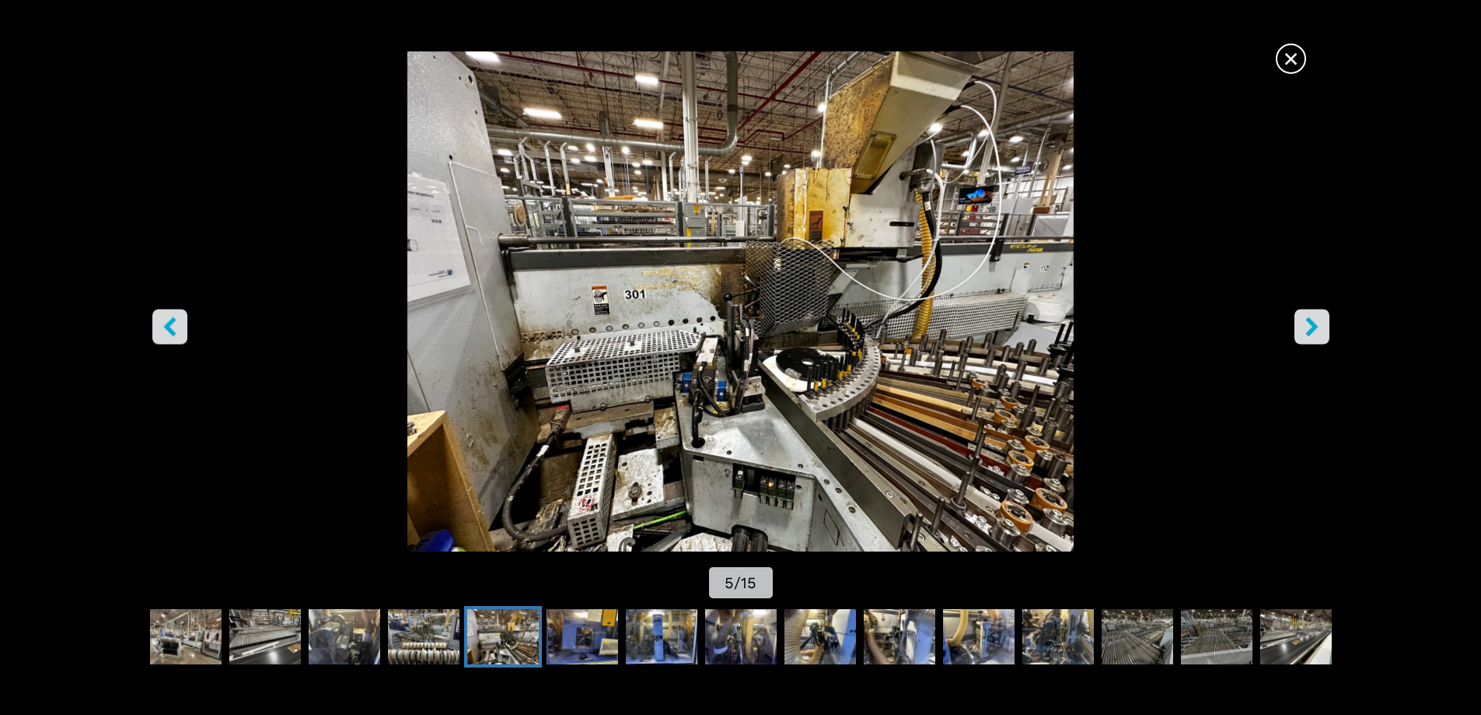
click at [1309, 324] on icon "right-button" at bounding box center [1311, 325] width 19 height 19
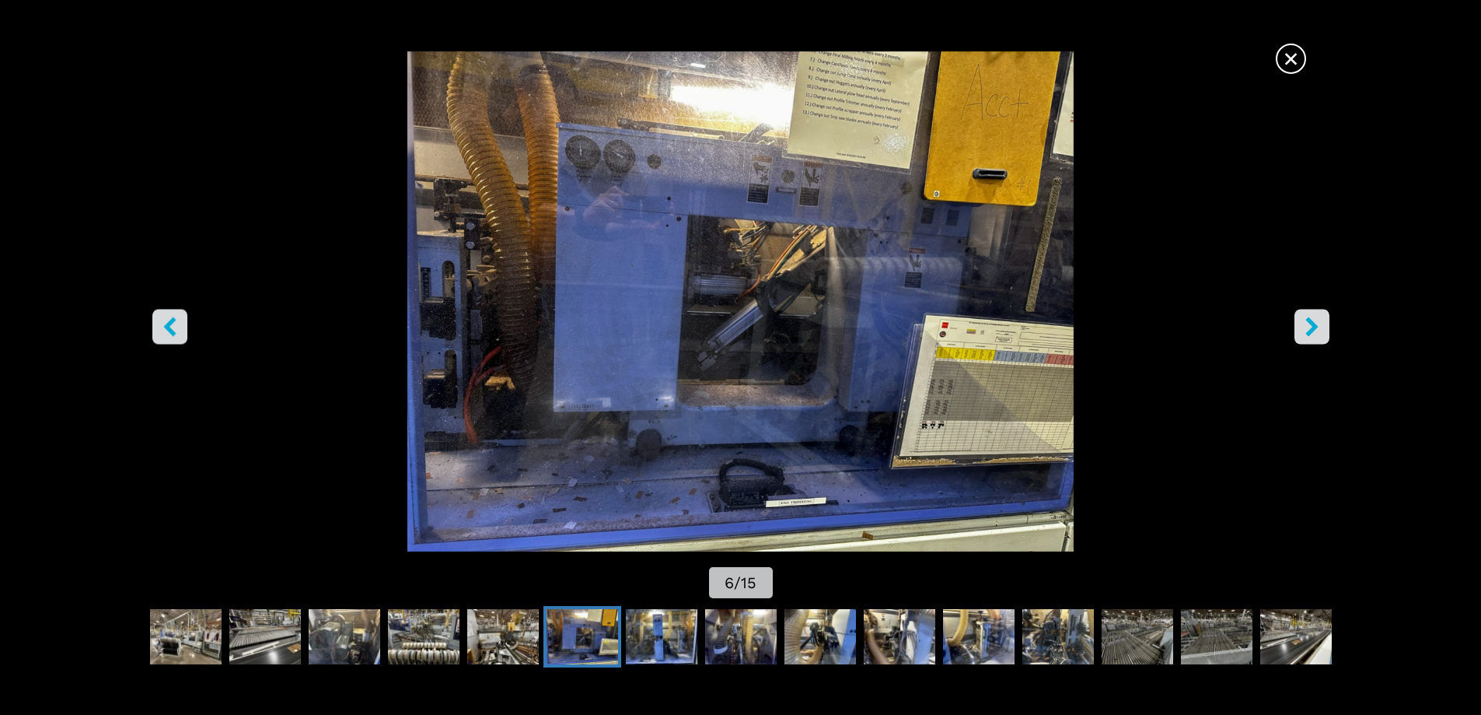
click at [1315, 330] on icon "right-button" at bounding box center [1311, 325] width 19 height 19
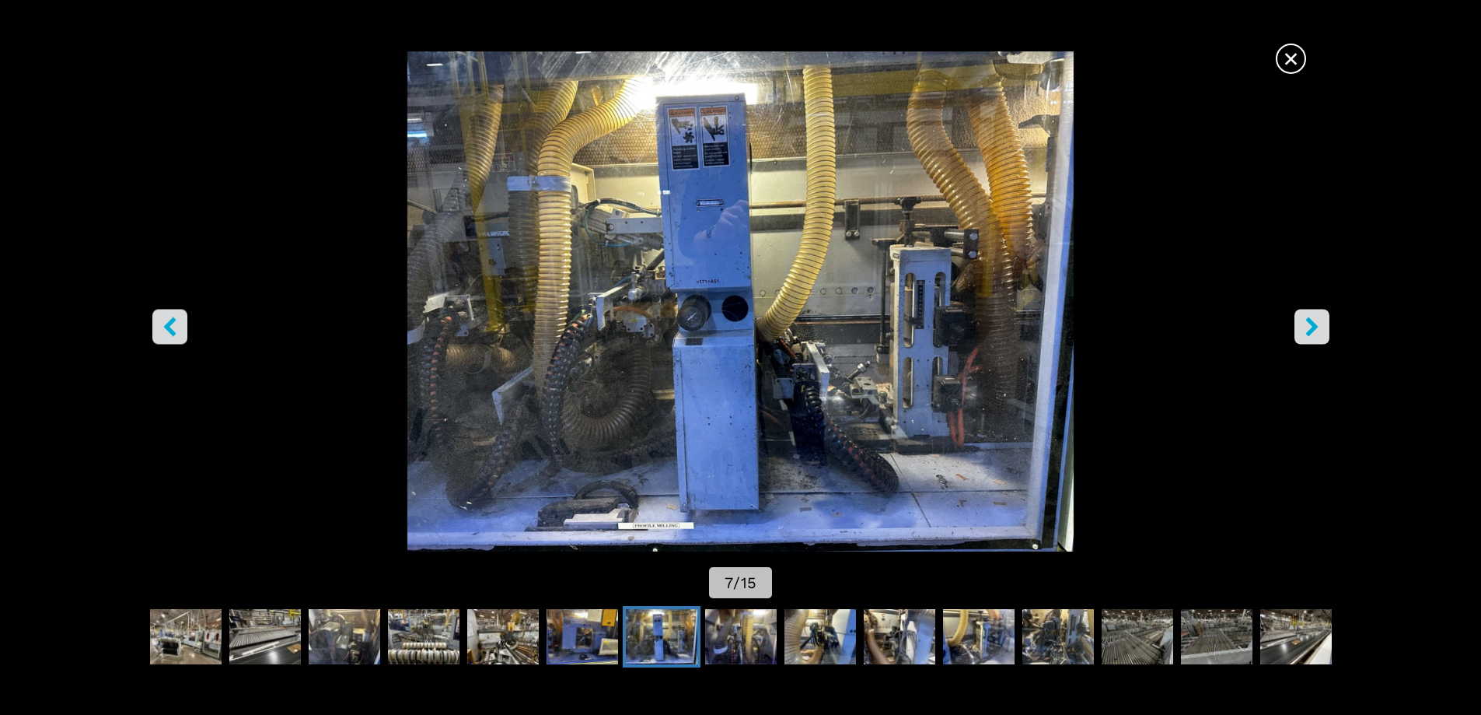
click at [1315, 330] on icon "right-button" at bounding box center [1311, 325] width 19 height 19
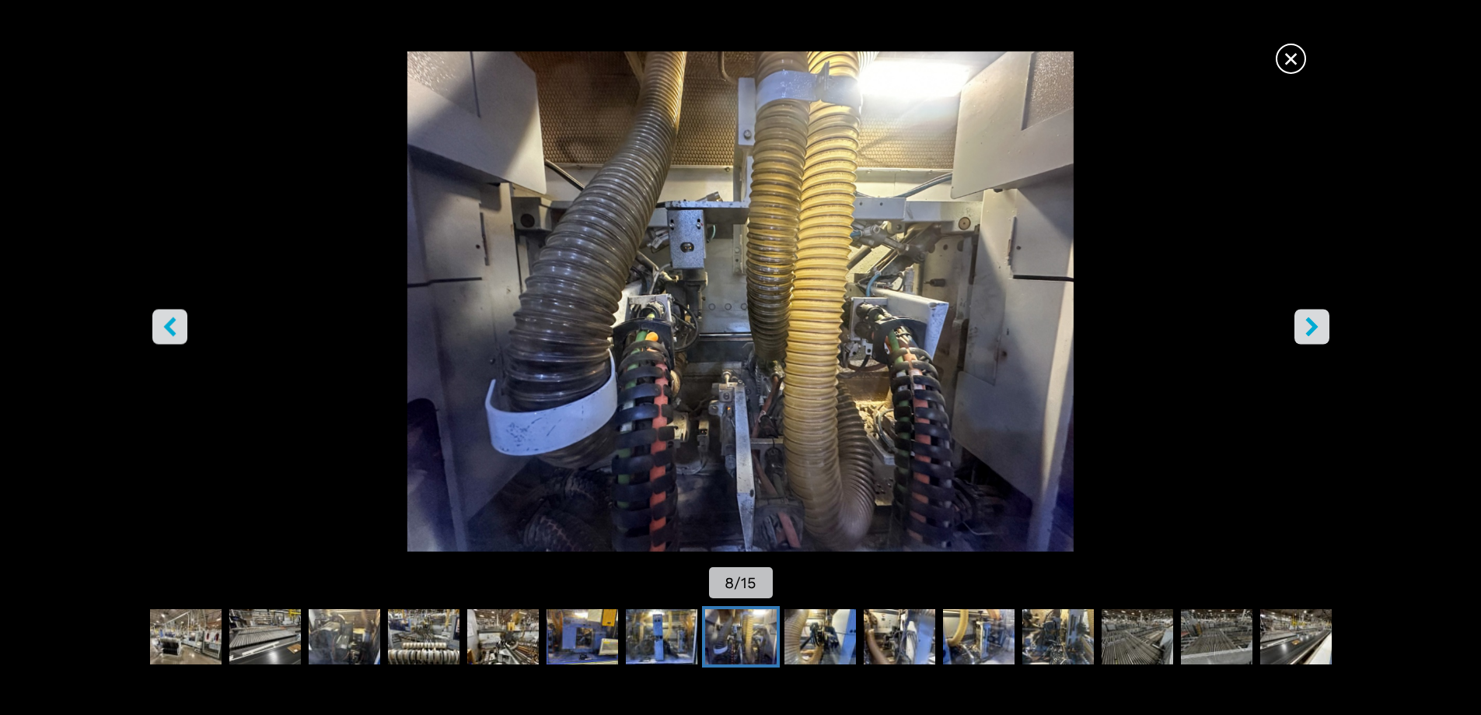
click at [1315, 330] on icon "right-button" at bounding box center [1311, 325] width 19 height 19
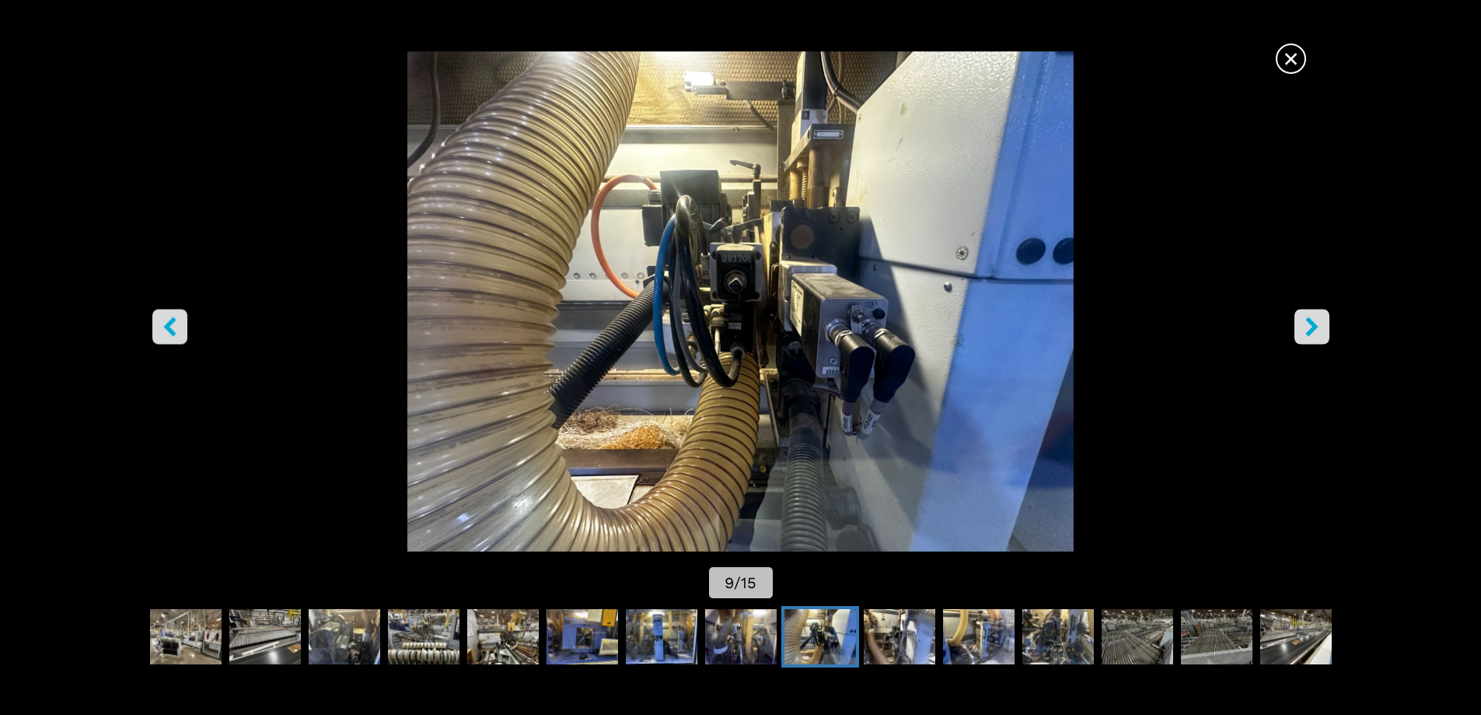
click at [1315, 330] on icon "right-button" at bounding box center [1311, 325] width 19 height 19
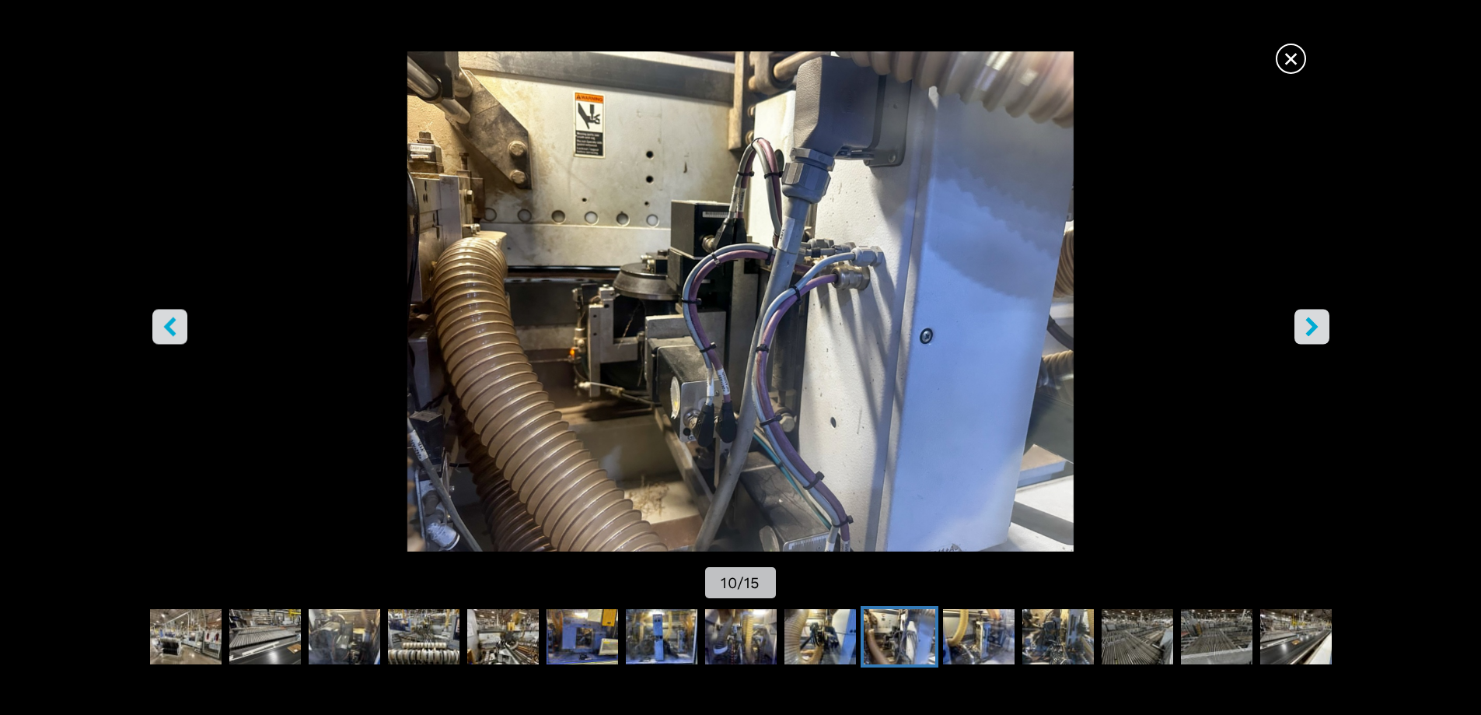
click at [1292, 64] on span "×" at bounding box center [1291, 55] width 27 height 27
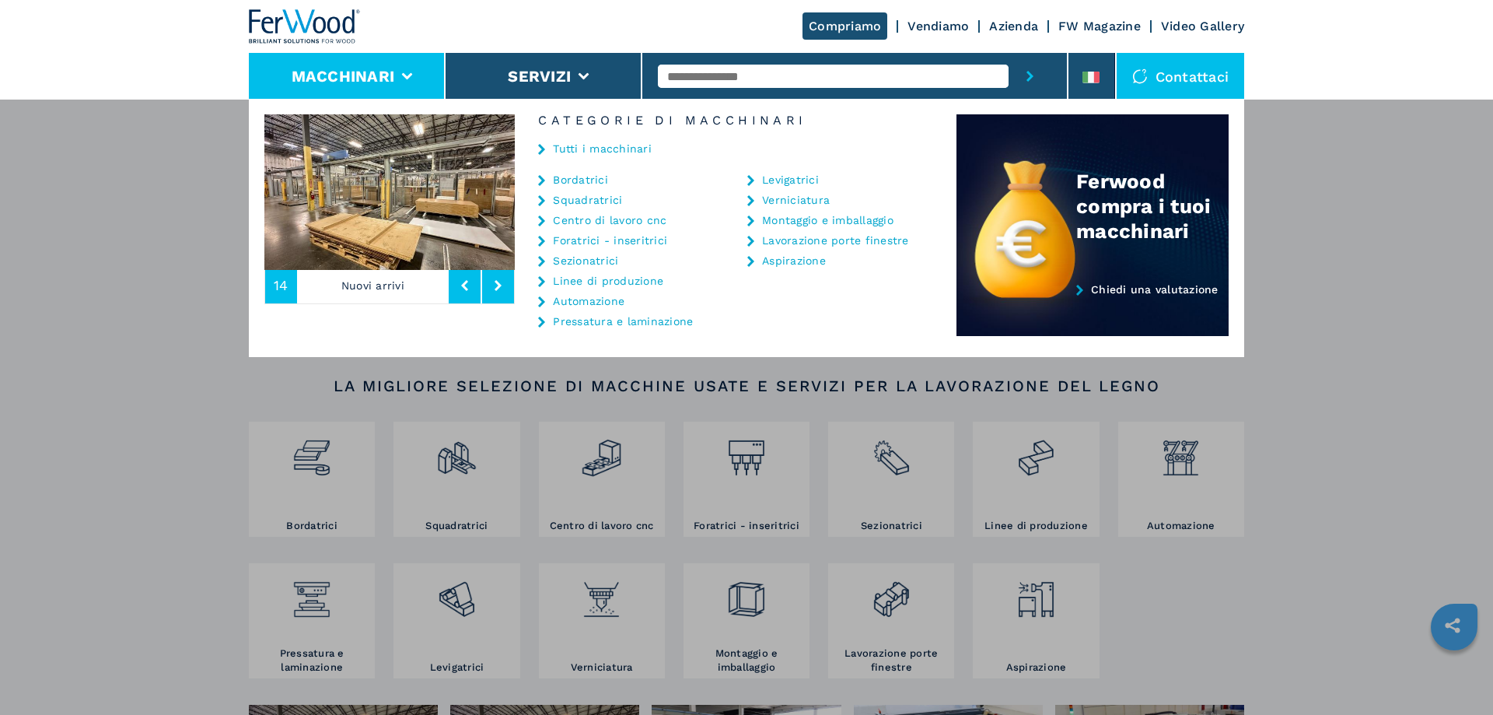
click at [559, 179] on link "Bordatrici" at bounding box center [580, 179] width 55 height 11
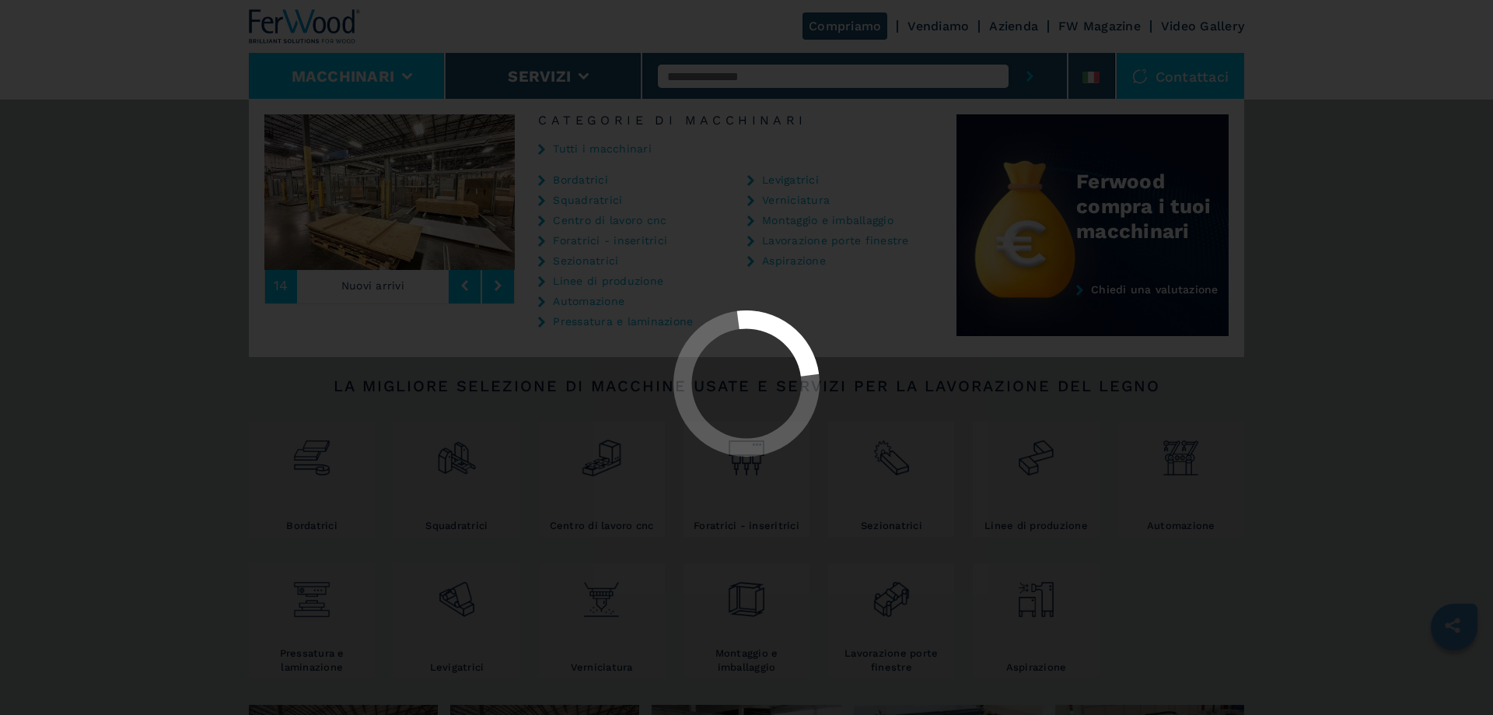
select select "**********"
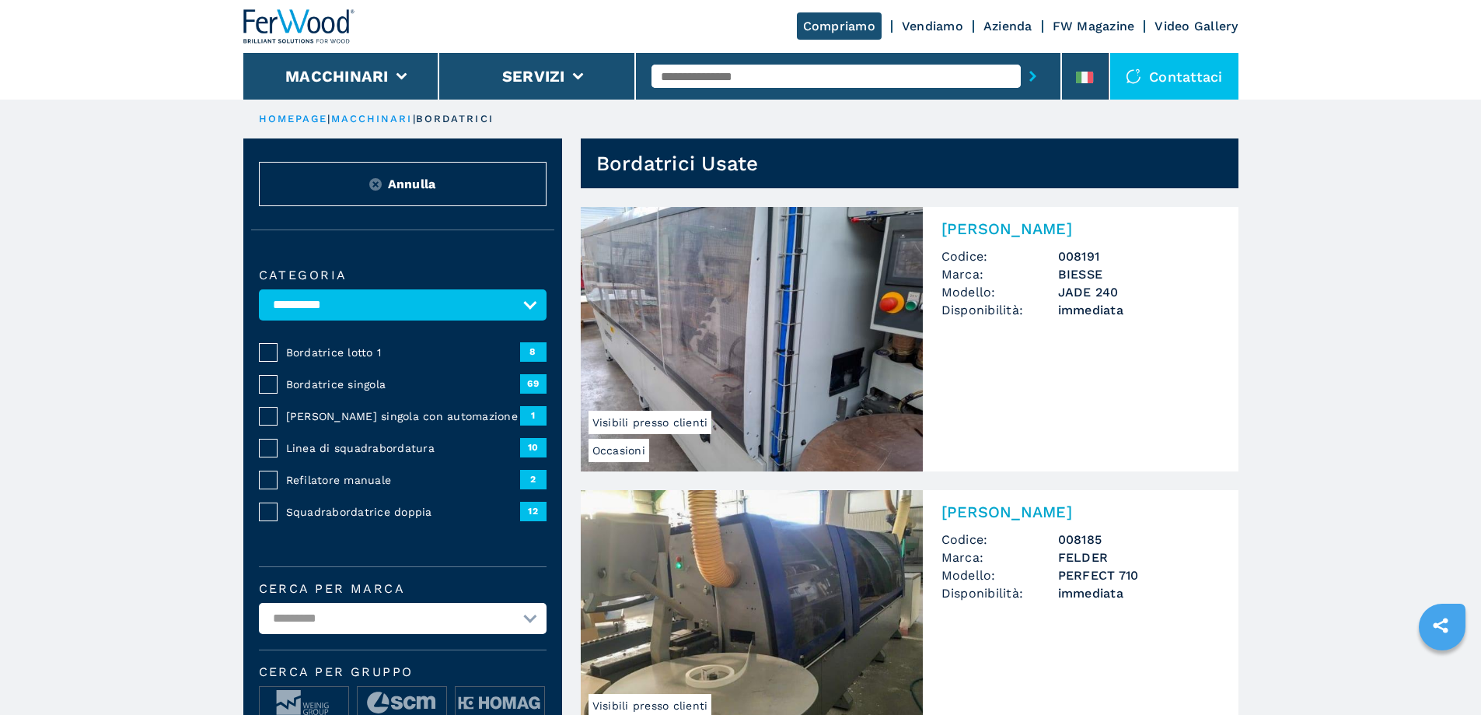
scroll to position [156, 0]
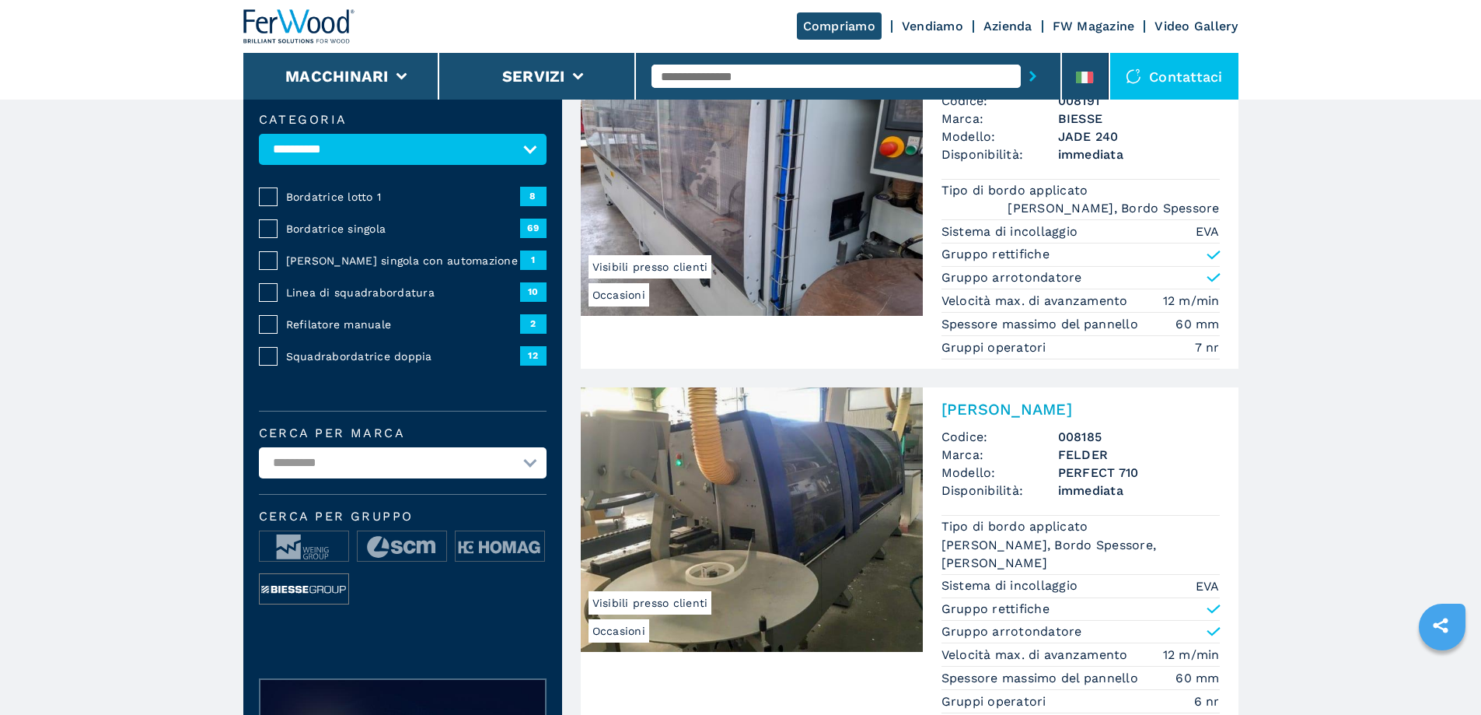
click at [316, 591] on img at bounding box center [304, 589] width 89 height 31
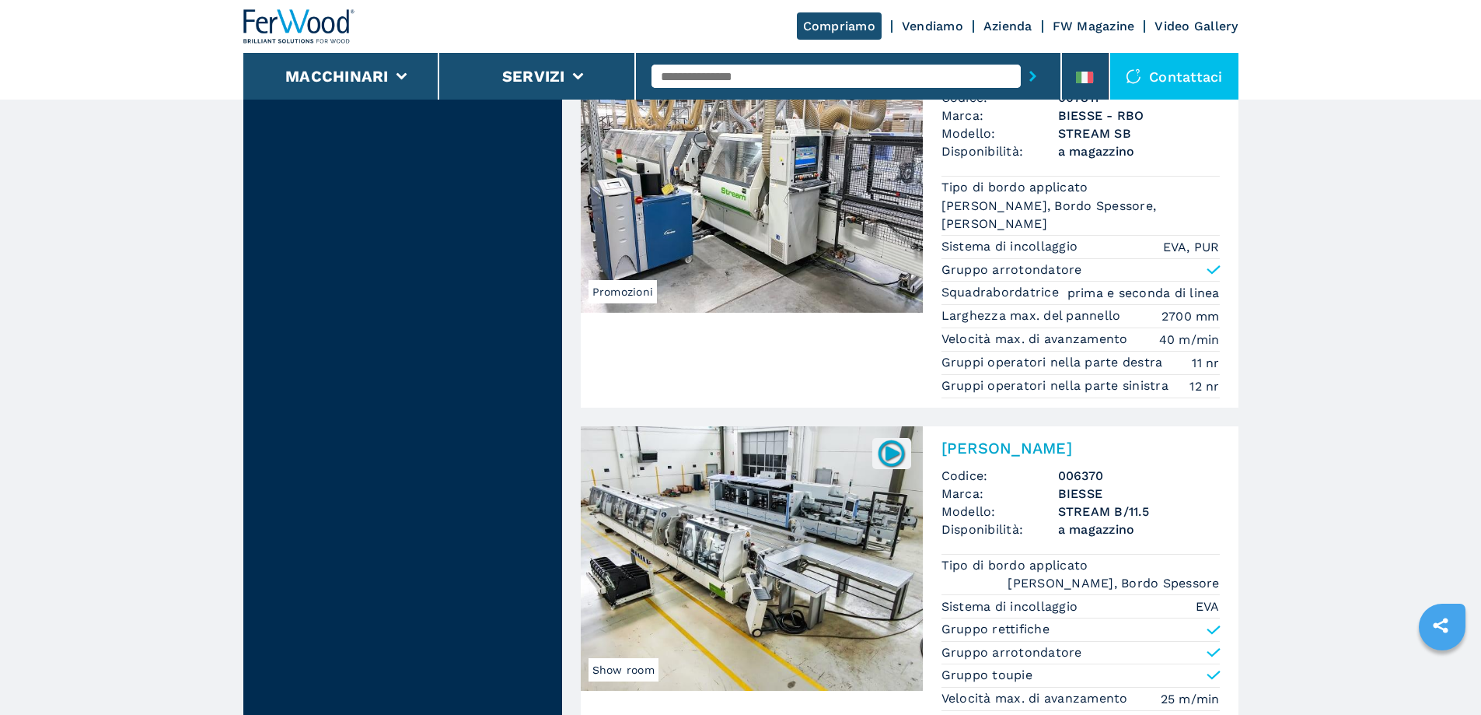
scroll to position [3732, 0]
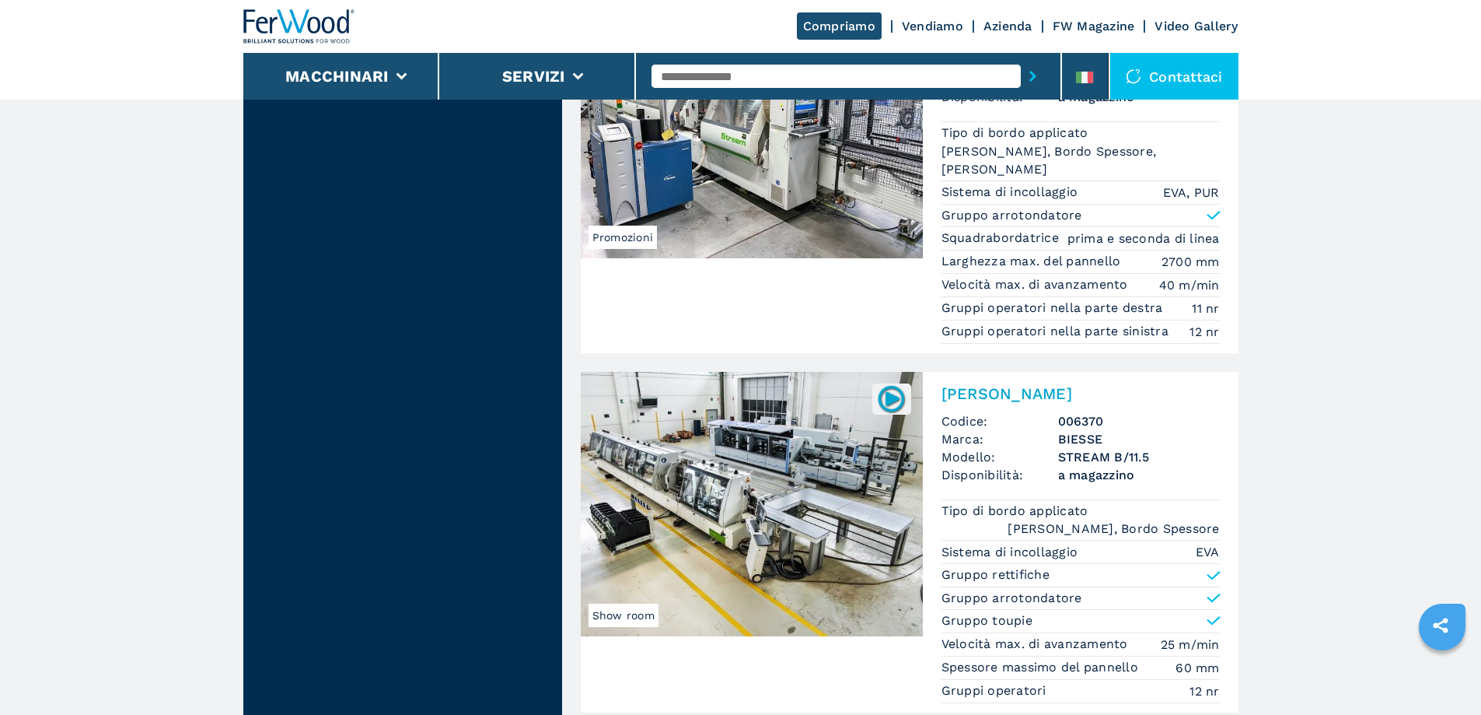
click at [725, 464] on img at bounding box center [752, 504] width 342 height 264
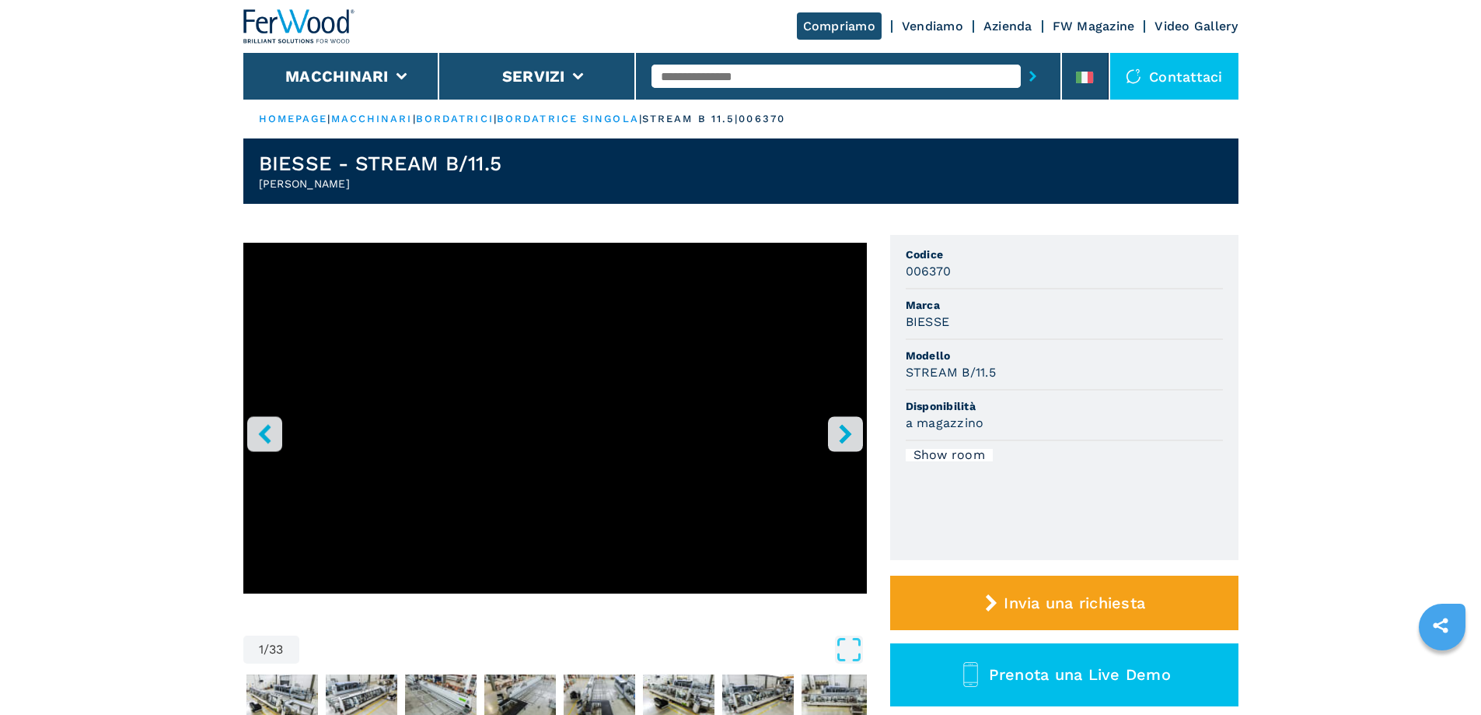
scroll to position [78, 0]
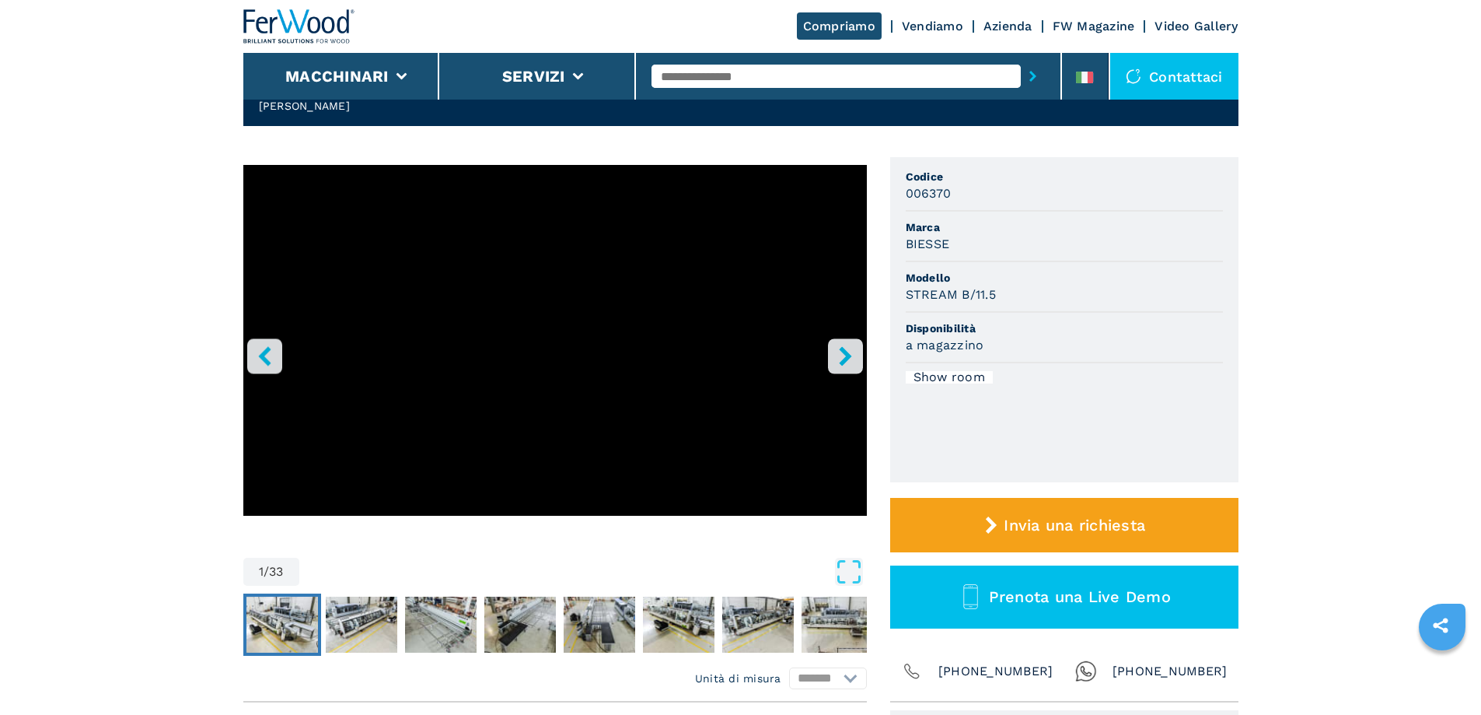
click at [295, 635] on img "Go to Slide 2" at bounding box center [282, 624] width 72 height 56
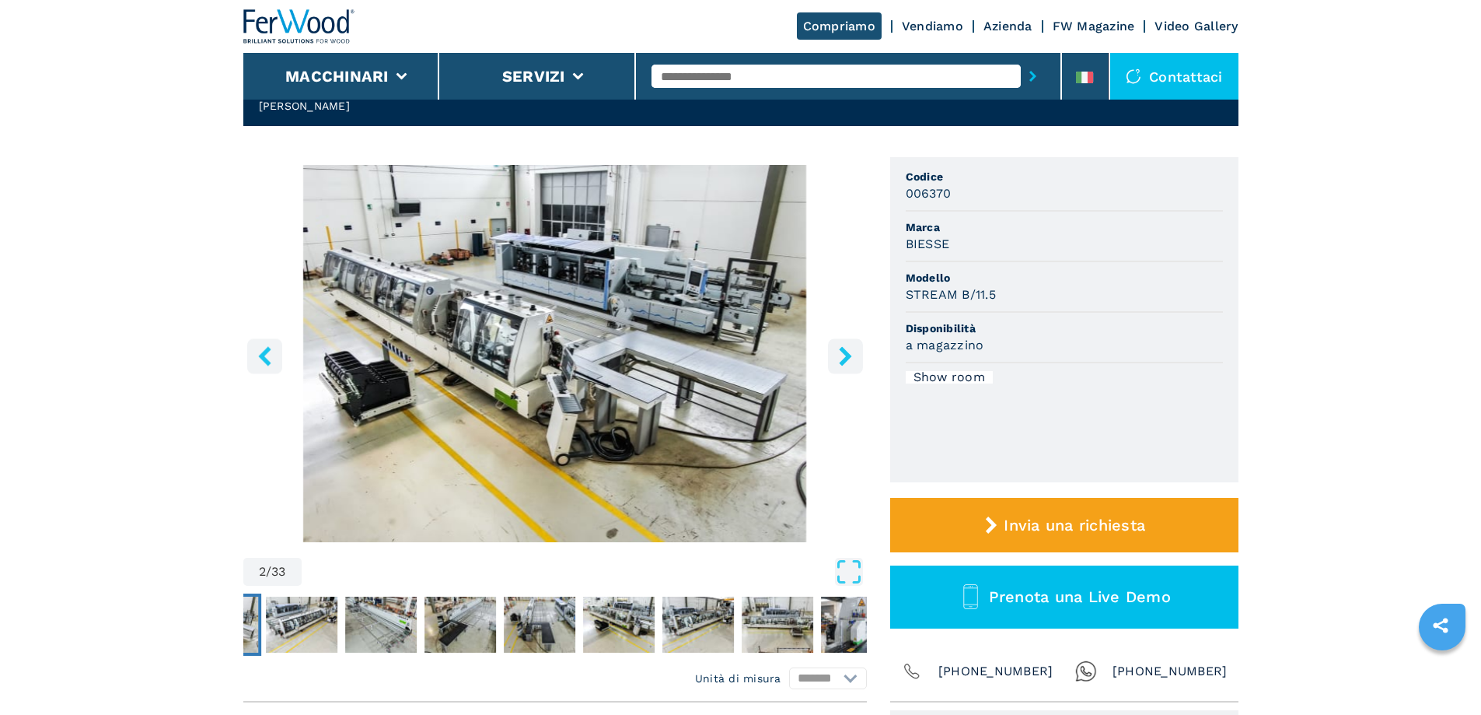
click at [425, 425] on img "Go to Slide 2" at bounding box center [555, 353] width 624 height 377
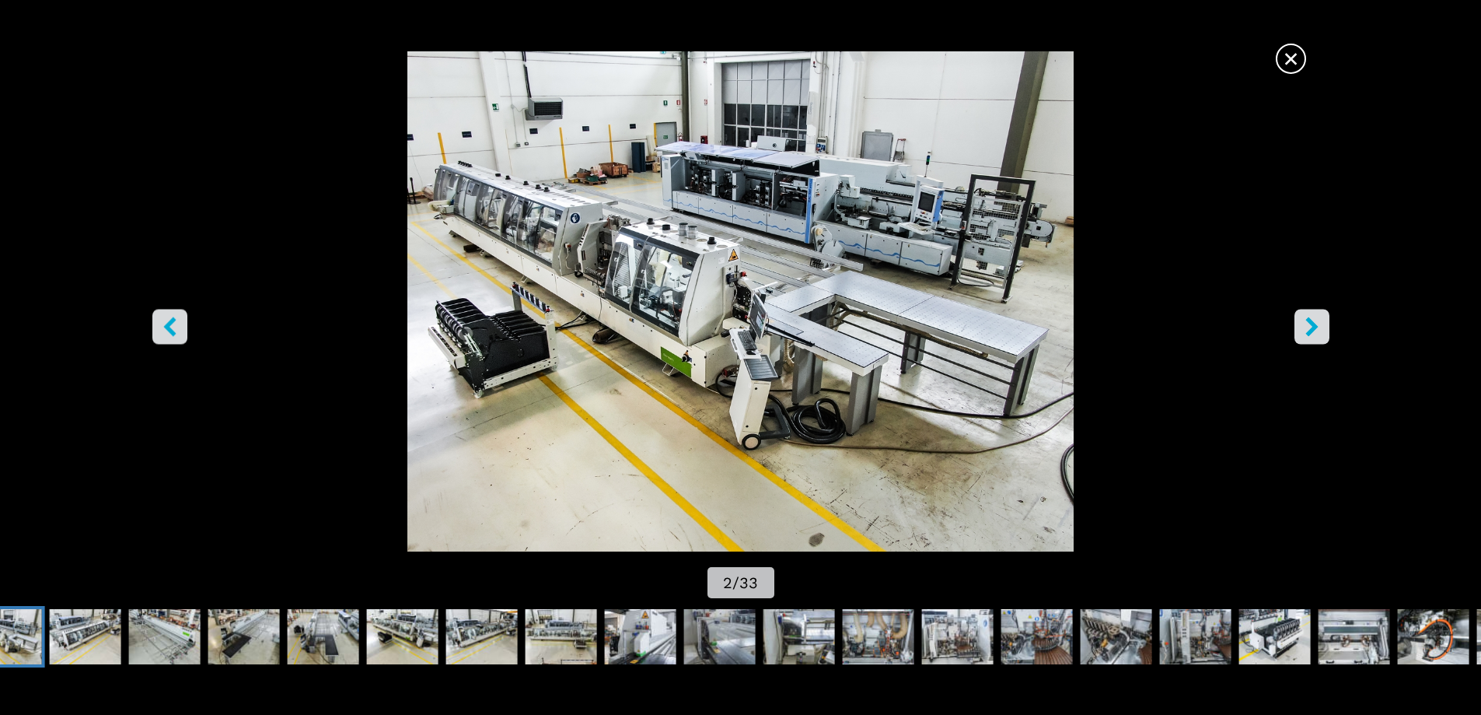
click at [1308, 327] on icon "right-button" at bounding box center [1311, 325] width 19 height 19
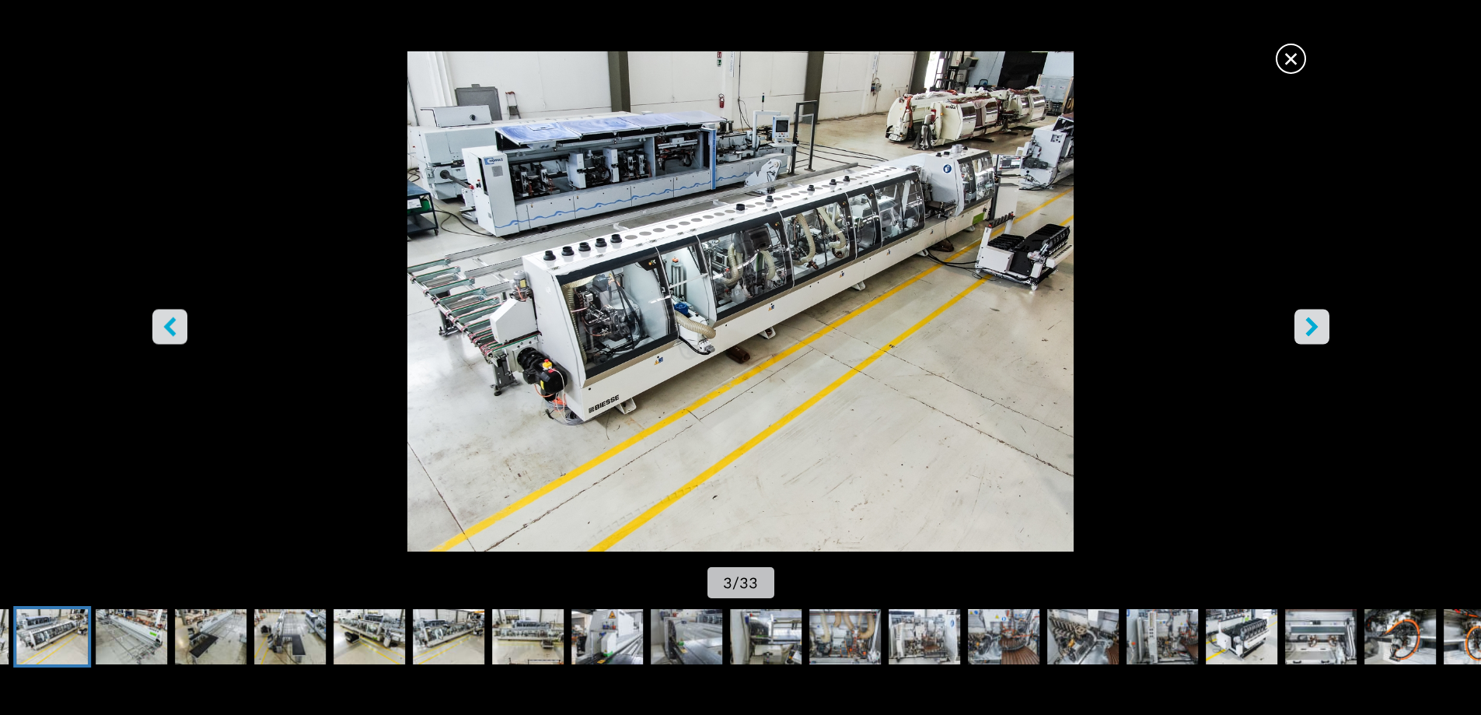
click at [1308, 327] on icon "right-button" at bounding box center [1311, 325] width 19 height 19
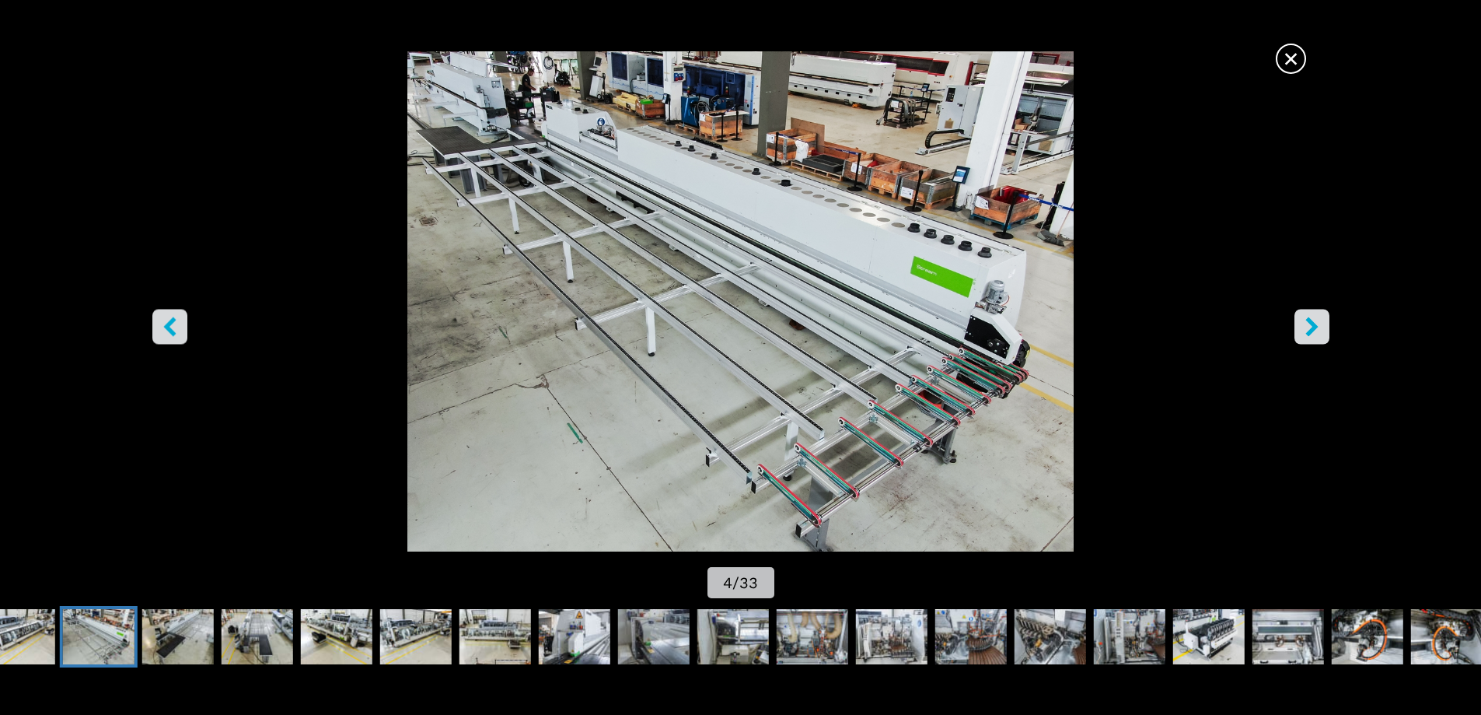
click at [1308, 327] on icon "right-button" at bounding box center [1311, 325] width 19 height 19
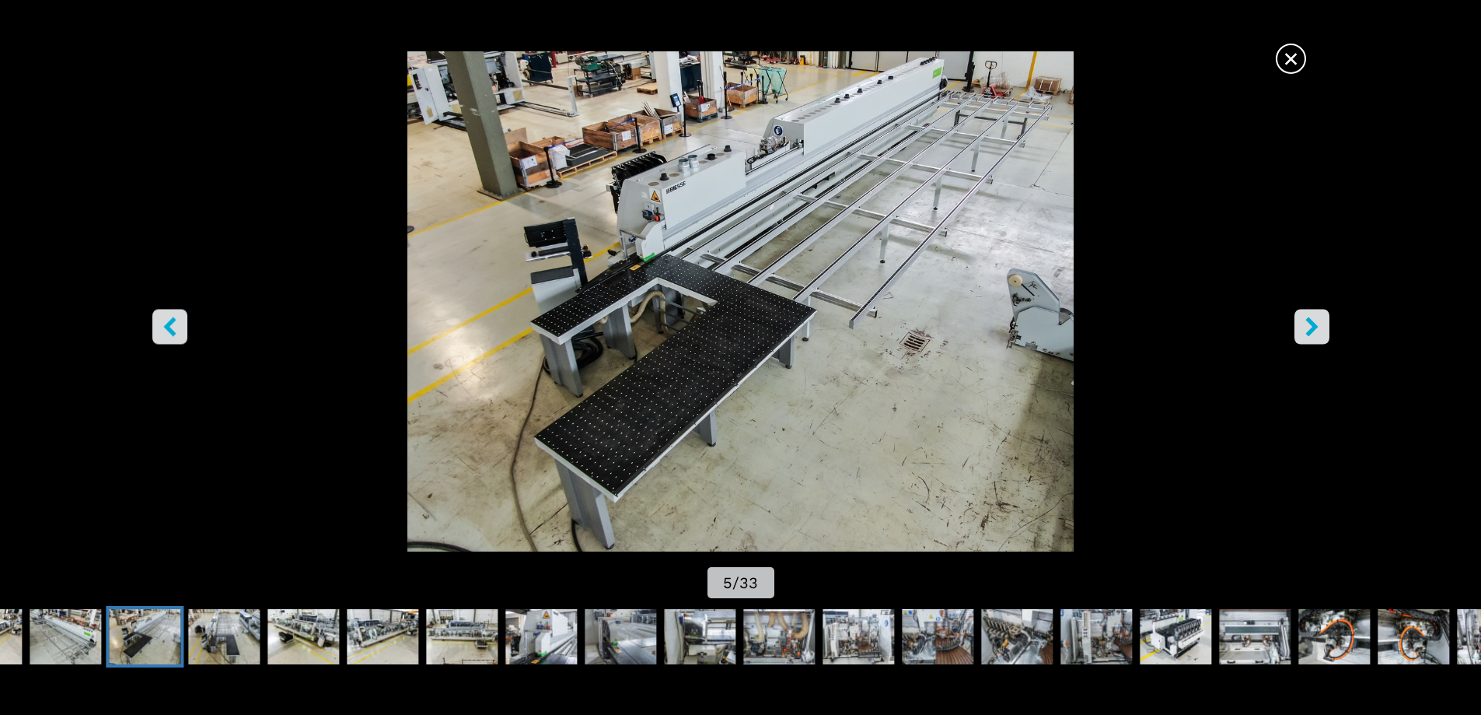
click at [1308, 327] on icon "right-button" at bounding box center [1311, 325] width 19 height 19
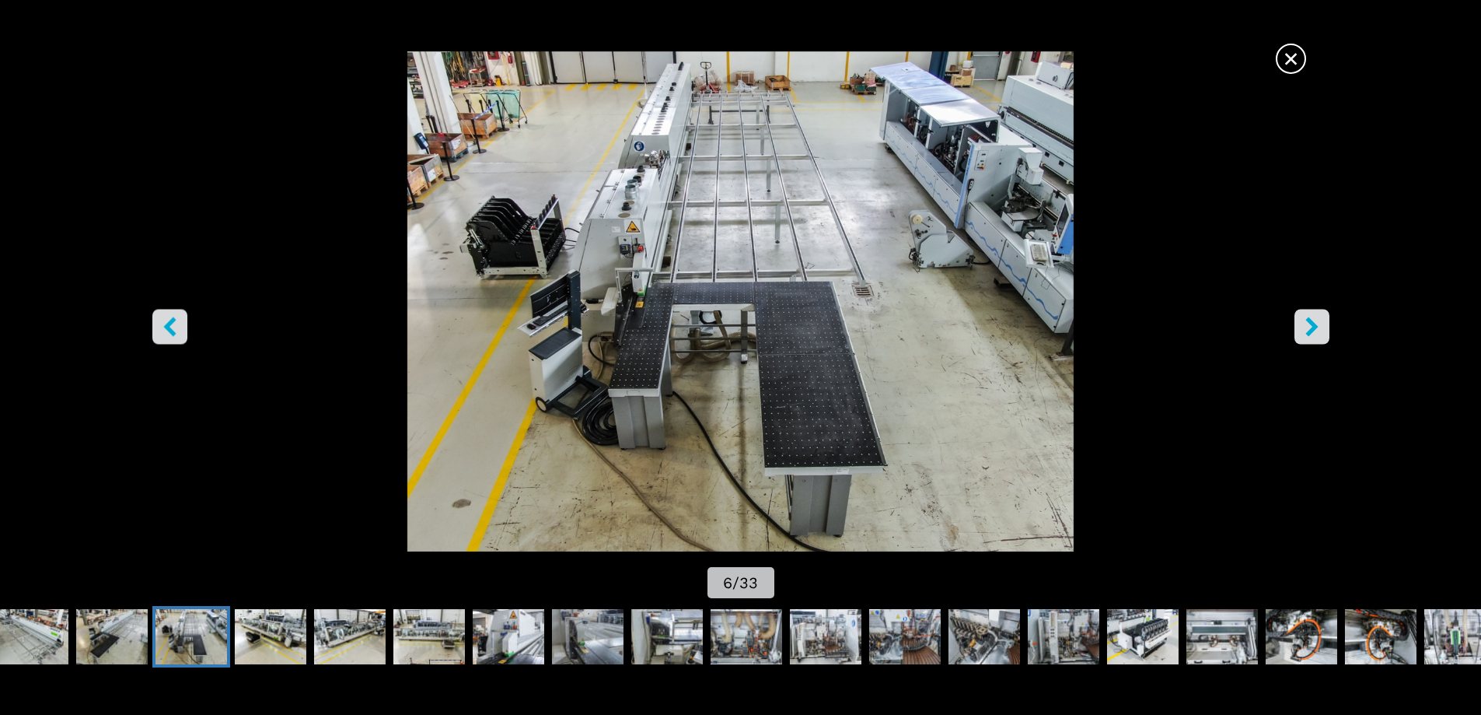
click at [1308, 327] on icon "right-button" at bounding box center [1311, 325] width 19 height 19
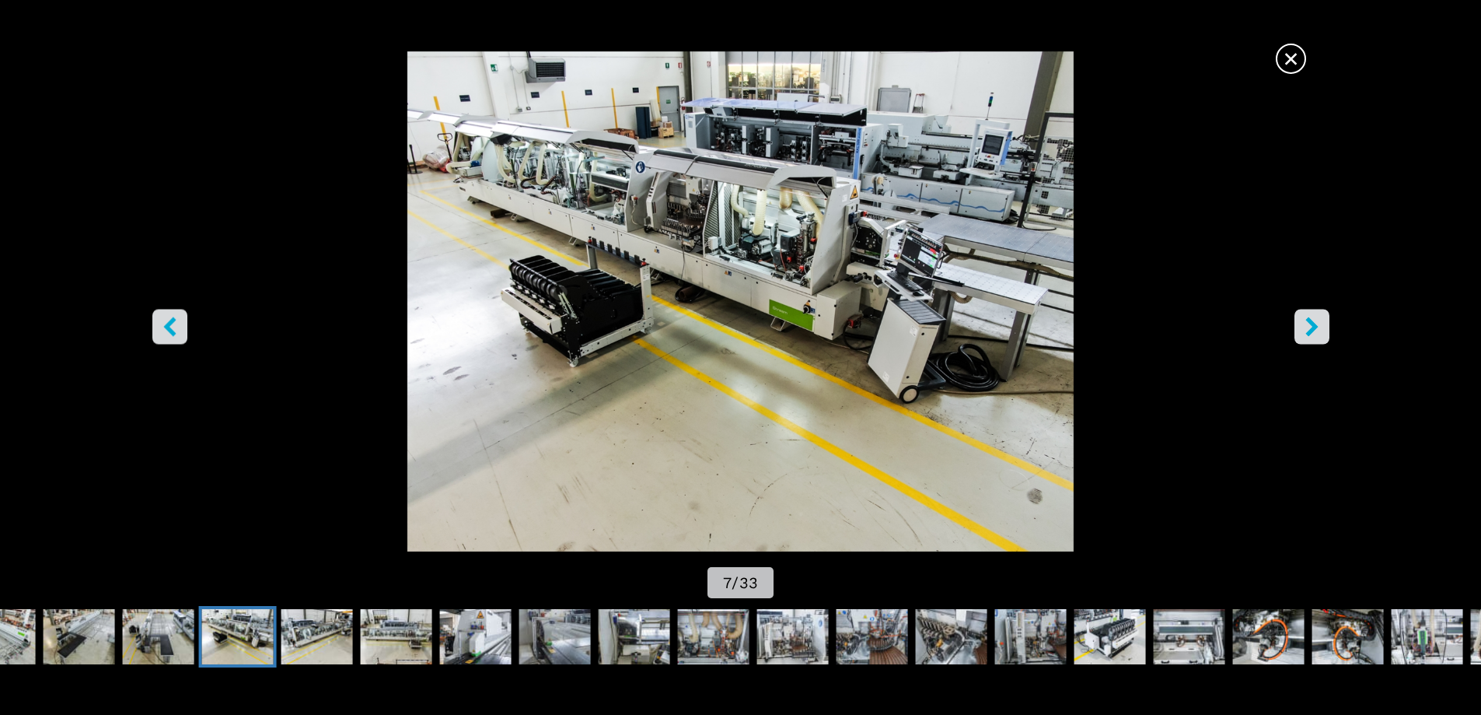
click at [1308, 327] on icon "right-button" at bounding box center [1311, 325] width 19 height 19
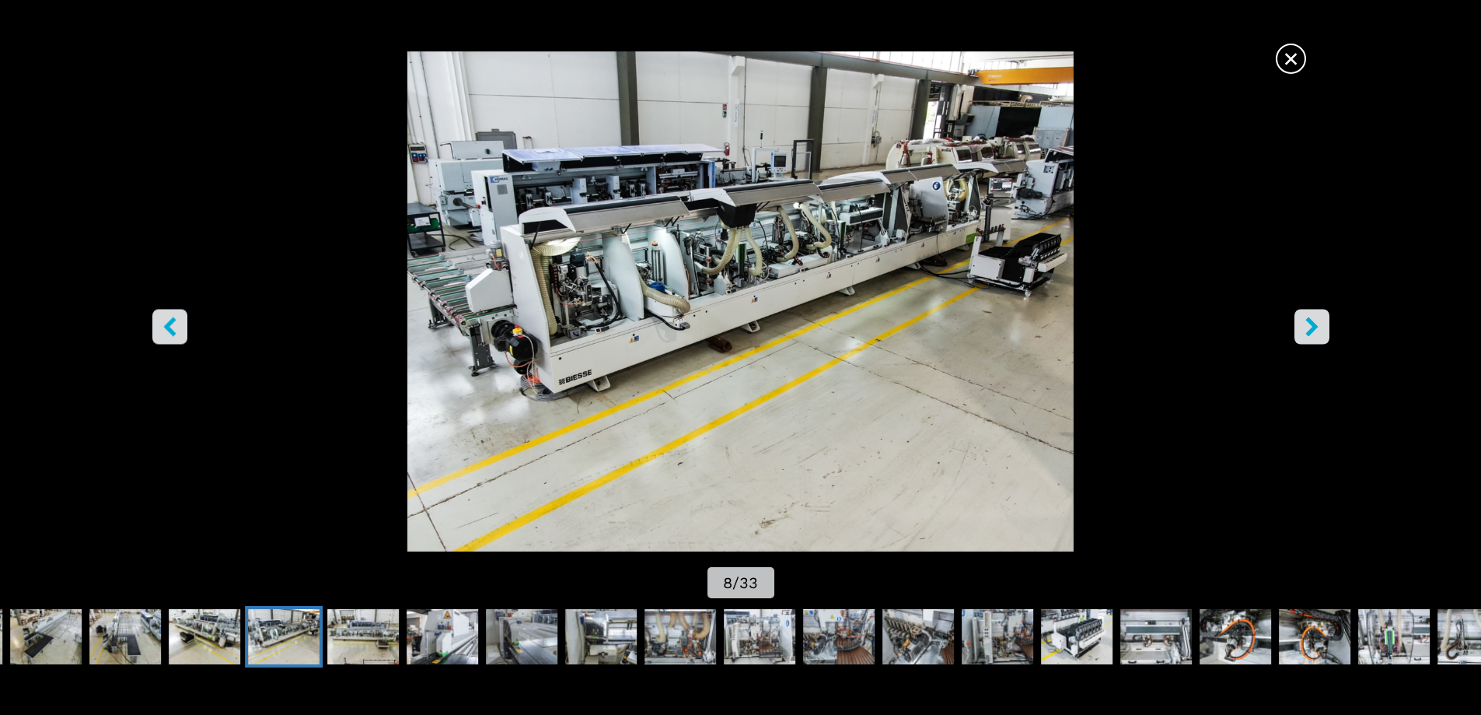
click at [1308, 327] on icon "right-button" at bounding box center [1311, 325] width 19 height 19
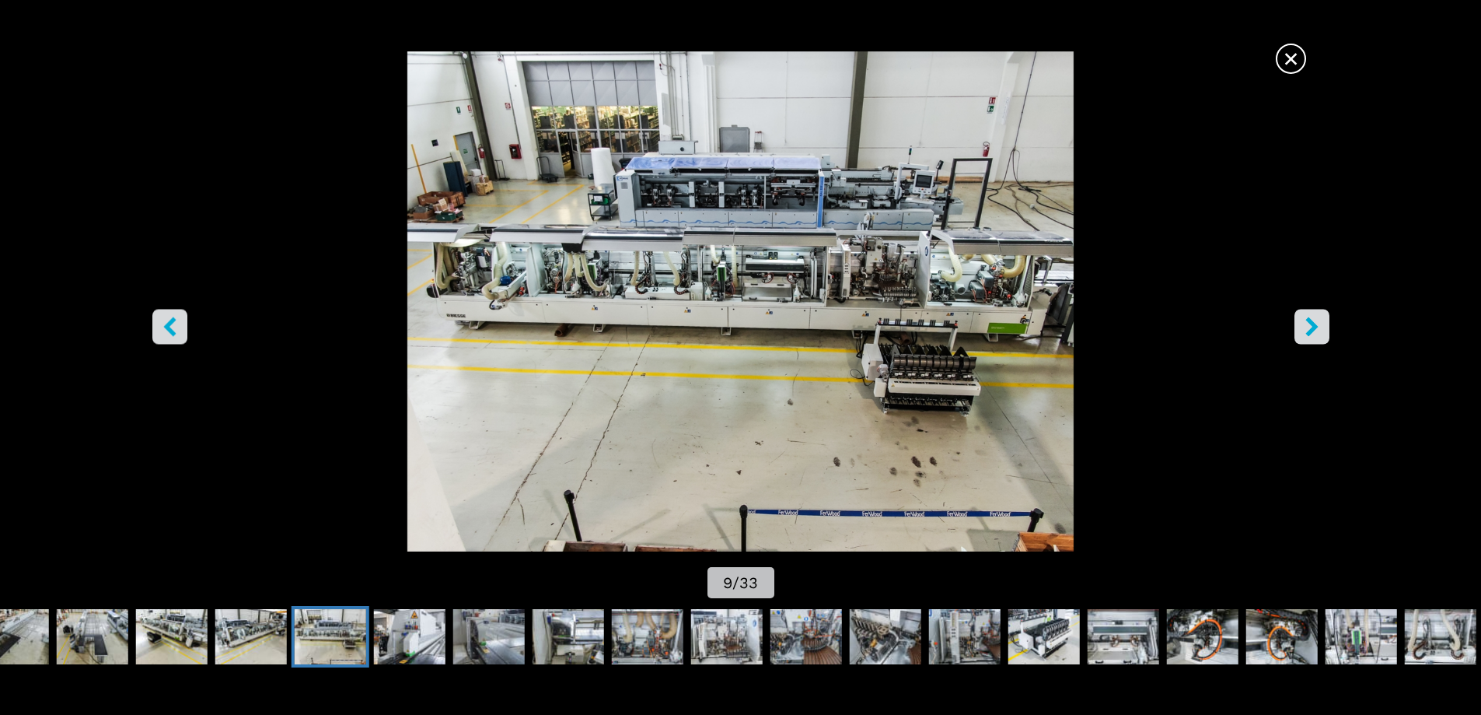
click at [1308, 327] on icon "right-button" at bounding box center [1311, 325] width 19 height 19
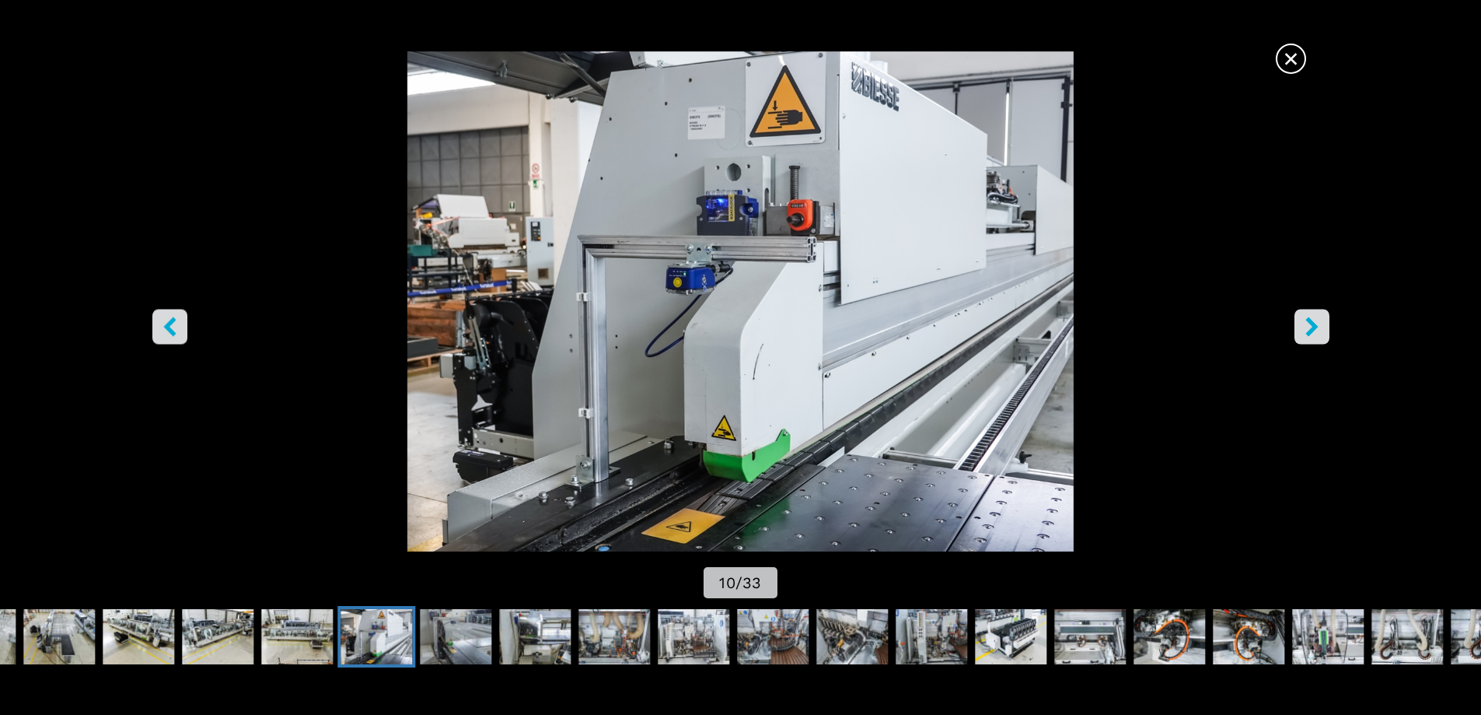
click at [1300, 323] on button "right-button" at bounding box center [1312, 326] width 35 height 35
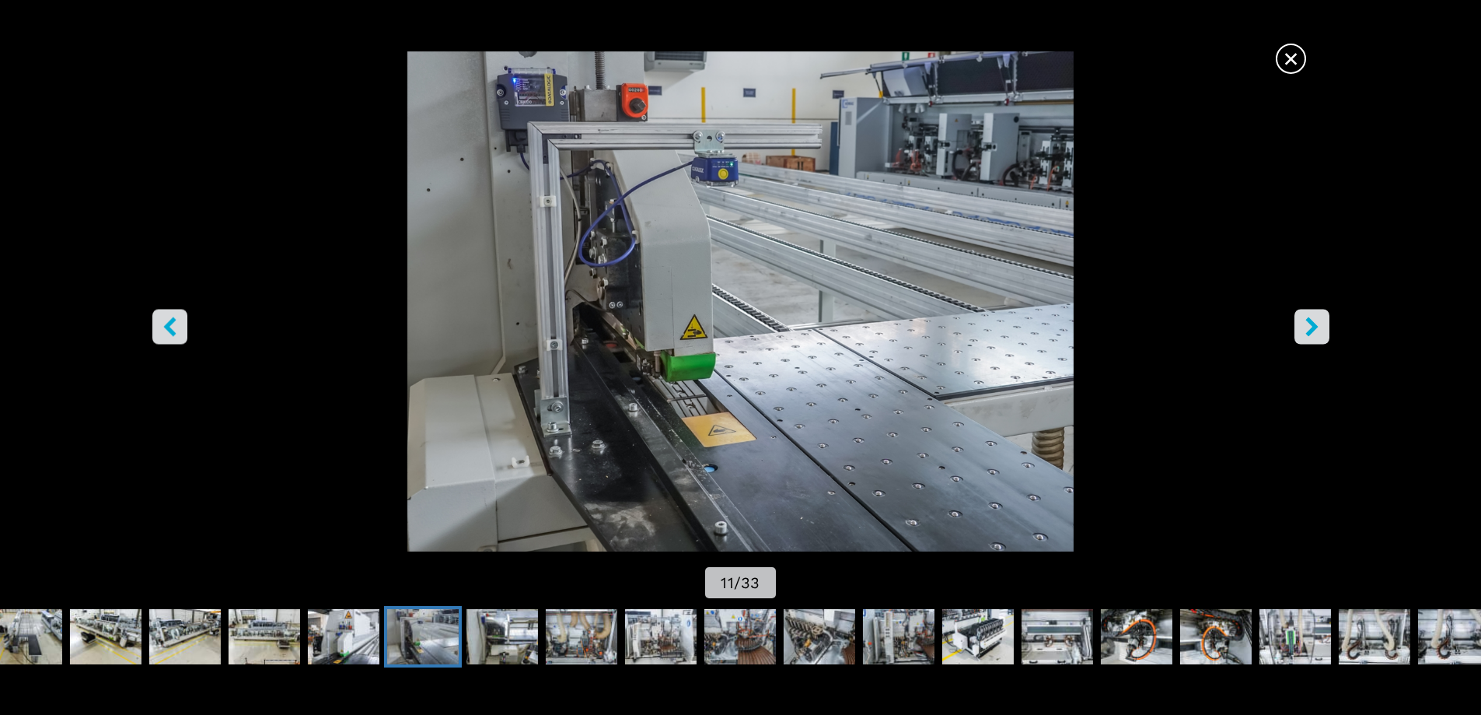
click at [1300, 323] on button "right-button" at bounding box center [1312, 326] width 35 height 35
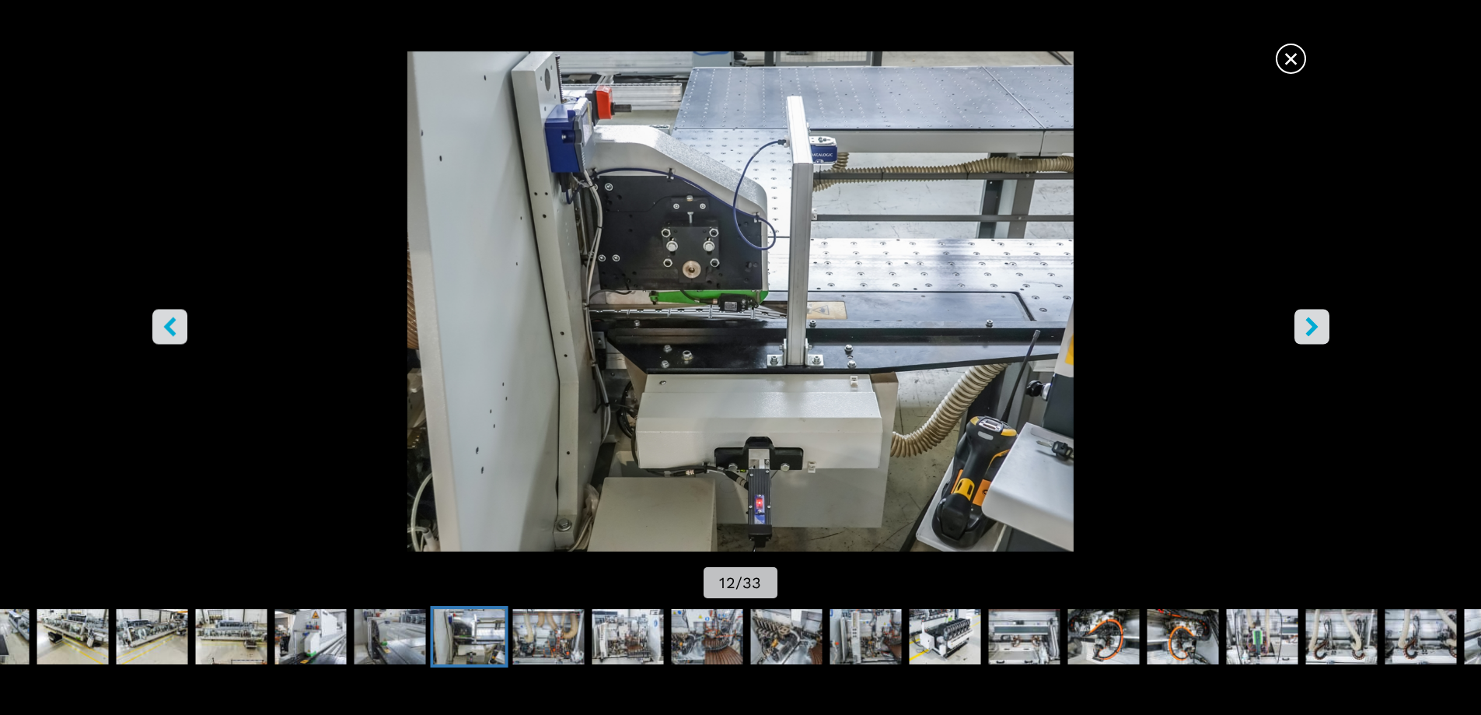
click at [1300, 323] on button "right-button" at bounding box center [1312, 326] width 35 height 35
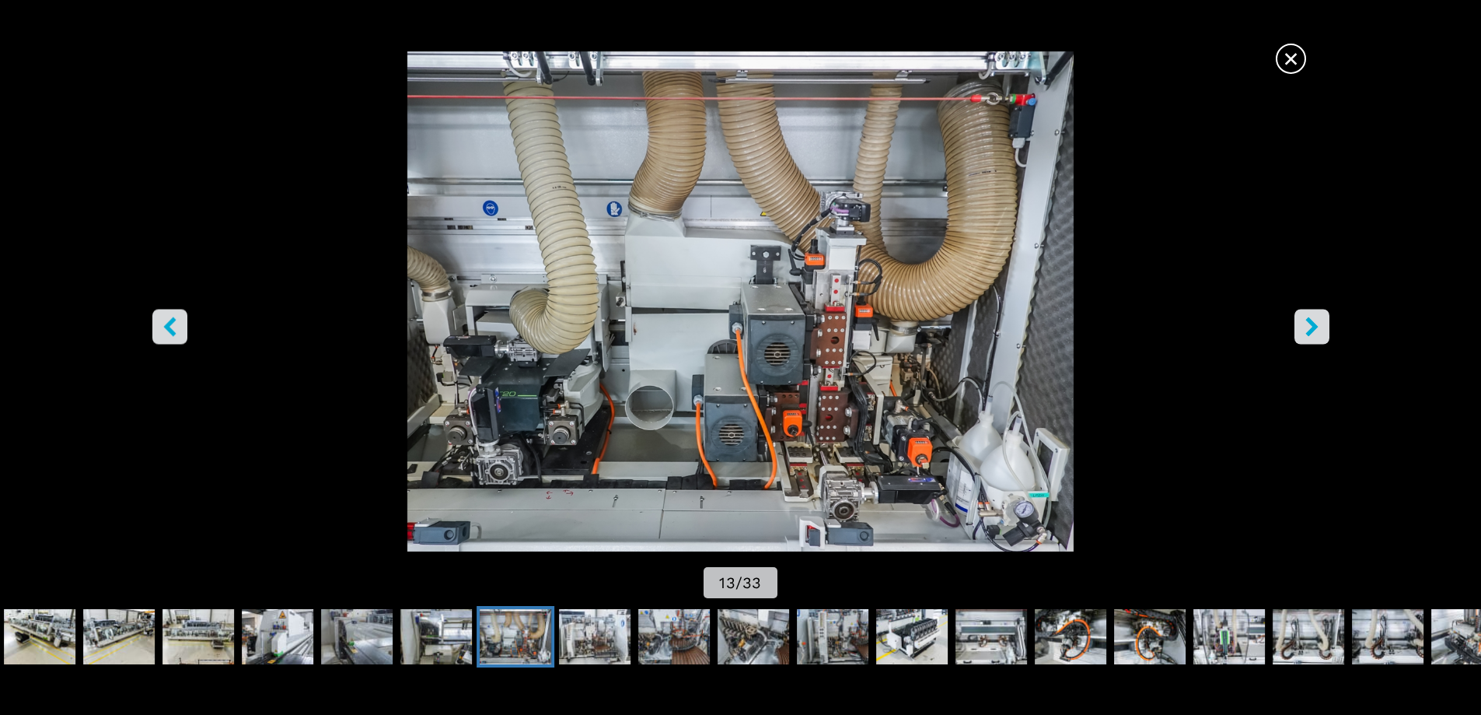
click at [1316, 331] on icon "right-button" at bounding box center [1311, 325] width 19 height 19
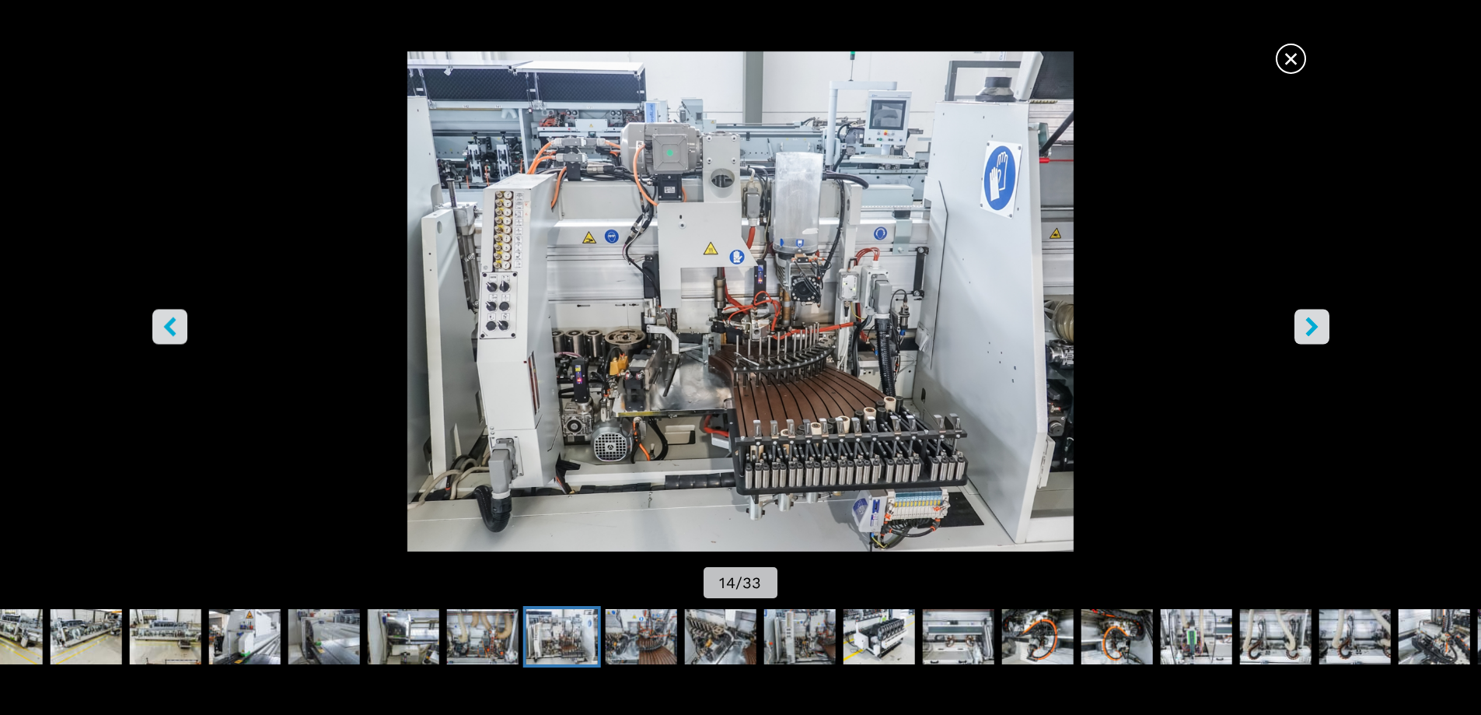
click at [1316, 331] on icon "right-button" at bounding box center [1311, 325] width 19 height 19
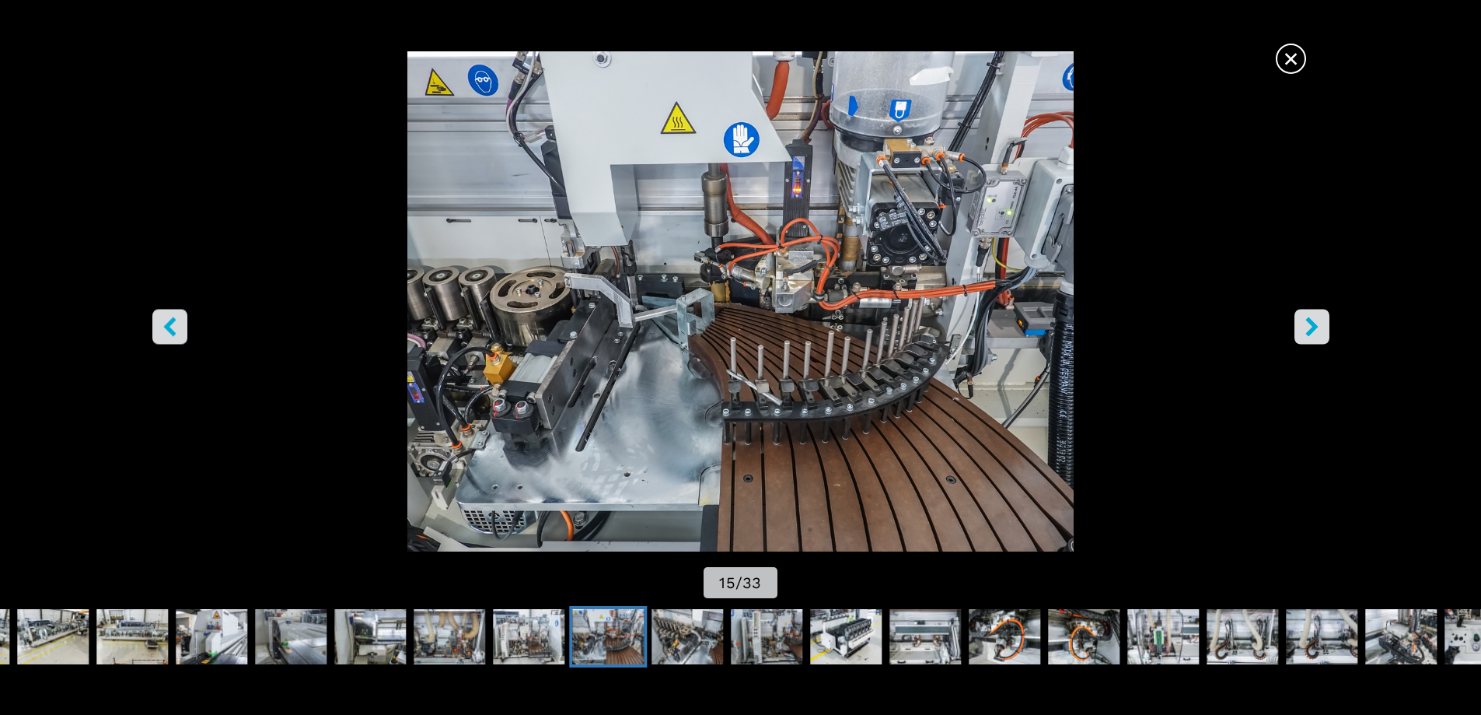
click at [1316, 331] on icon "right-button" at bounding box center [1311, 325] width 19 height 19
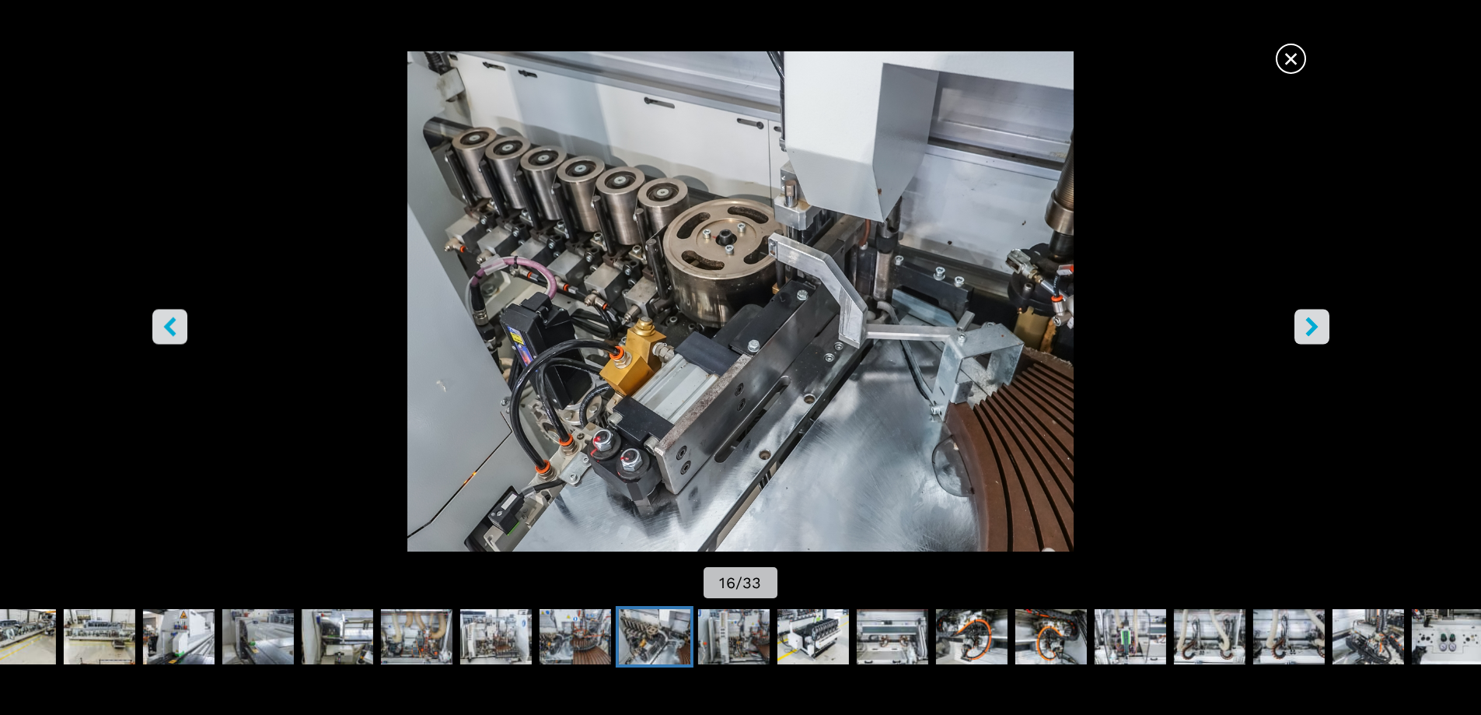
click at [1316, 331] on icon "right-button" at bounding box center [1311, 325] width 19 height 19
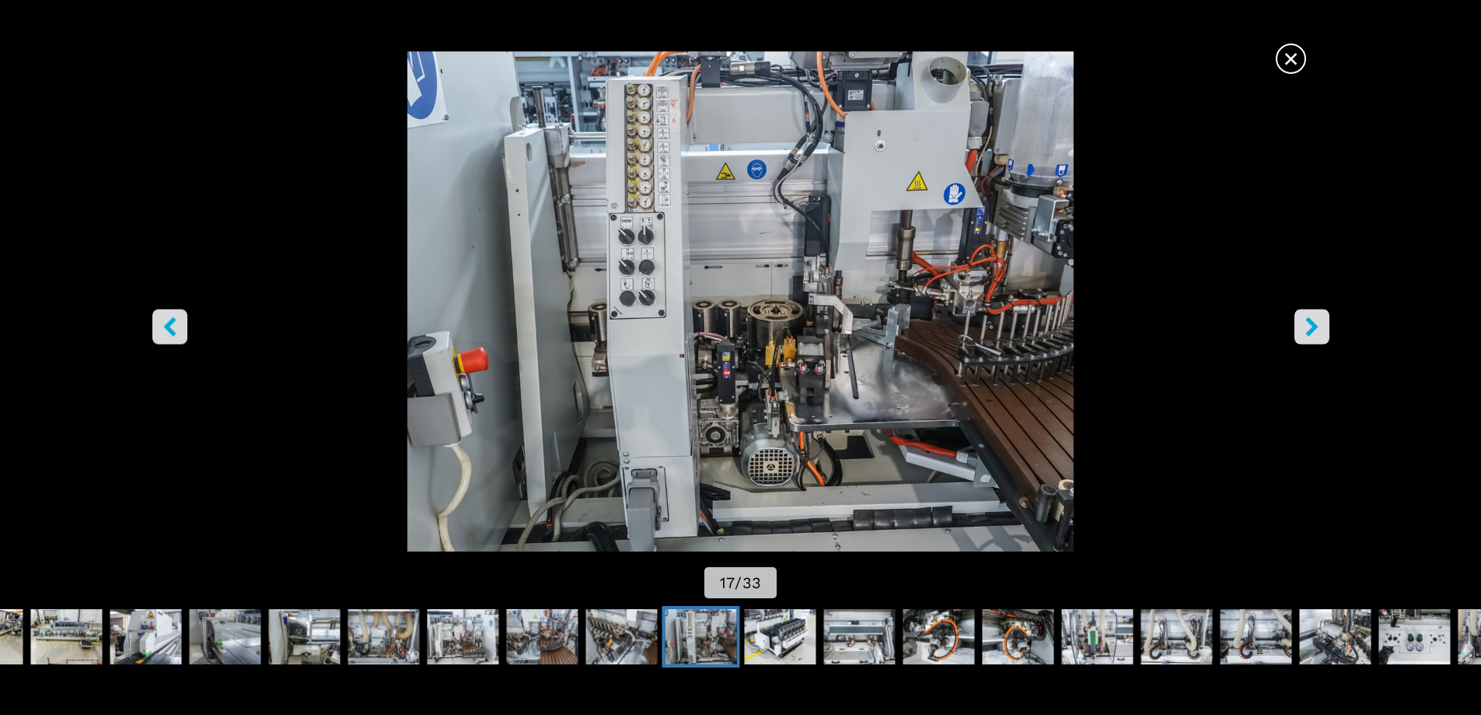
click at [1316, 331] on icon "right-button" at bounding box center [1311, 325] width 19 height 19
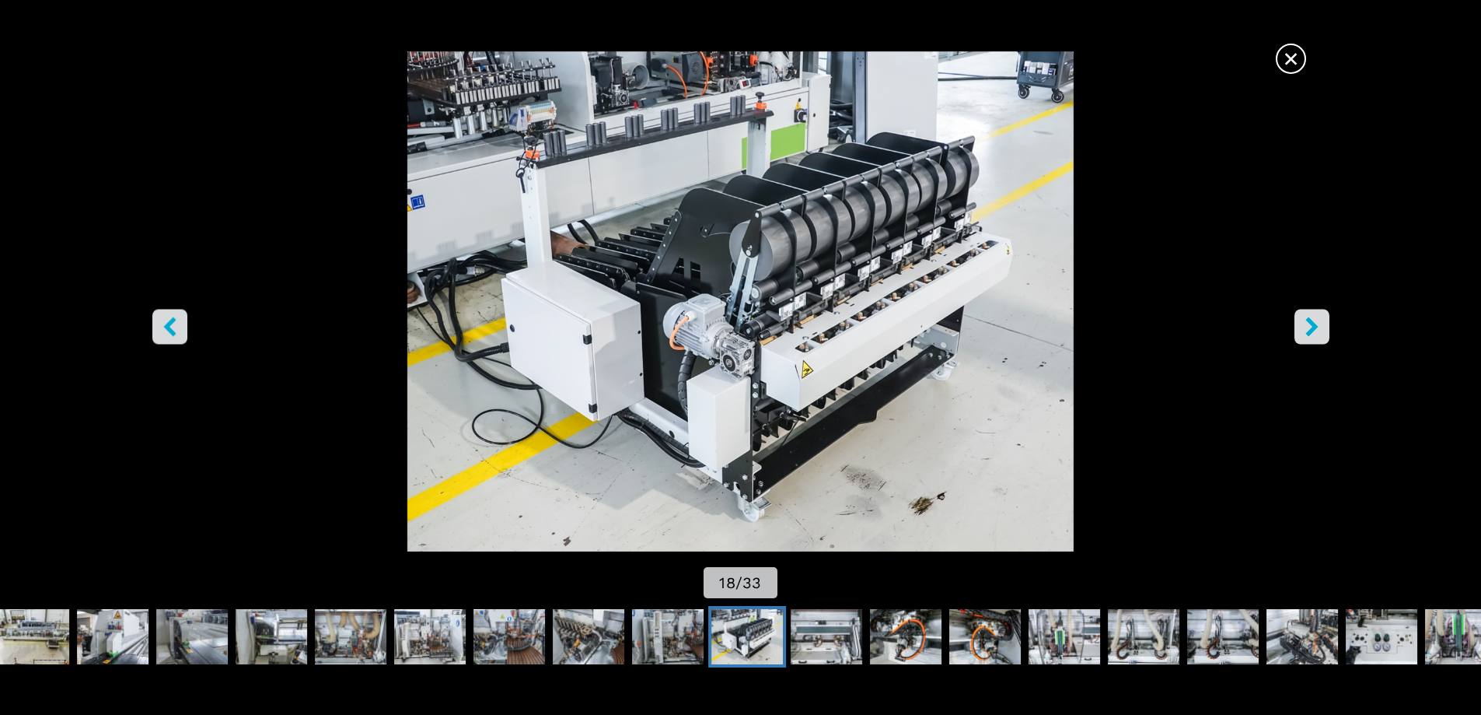
click at [1316, 331] on icon "right-button" at bounding box center [1311, 325] width 19 height 19
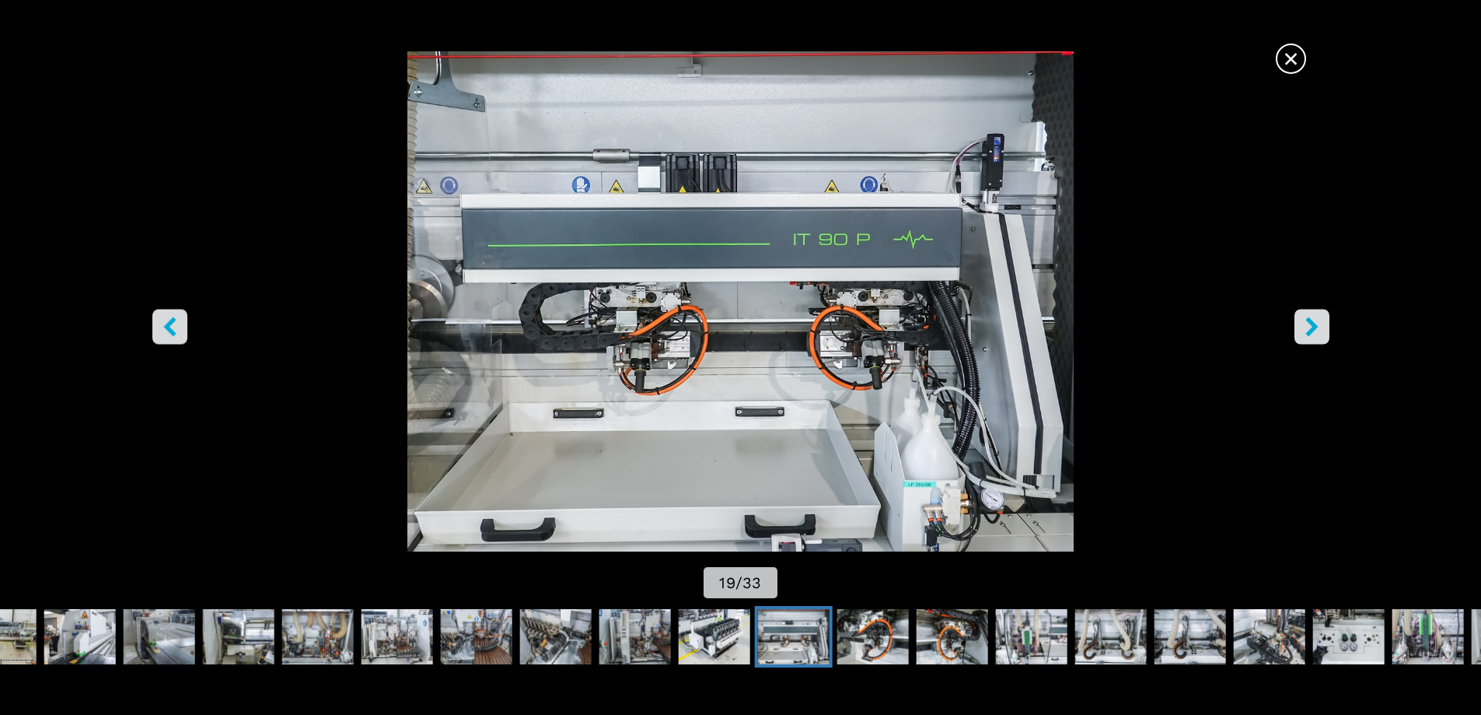
click at [1316, 331] on icon "right-button" at bounding box center [1311, 325] width 19 height 19
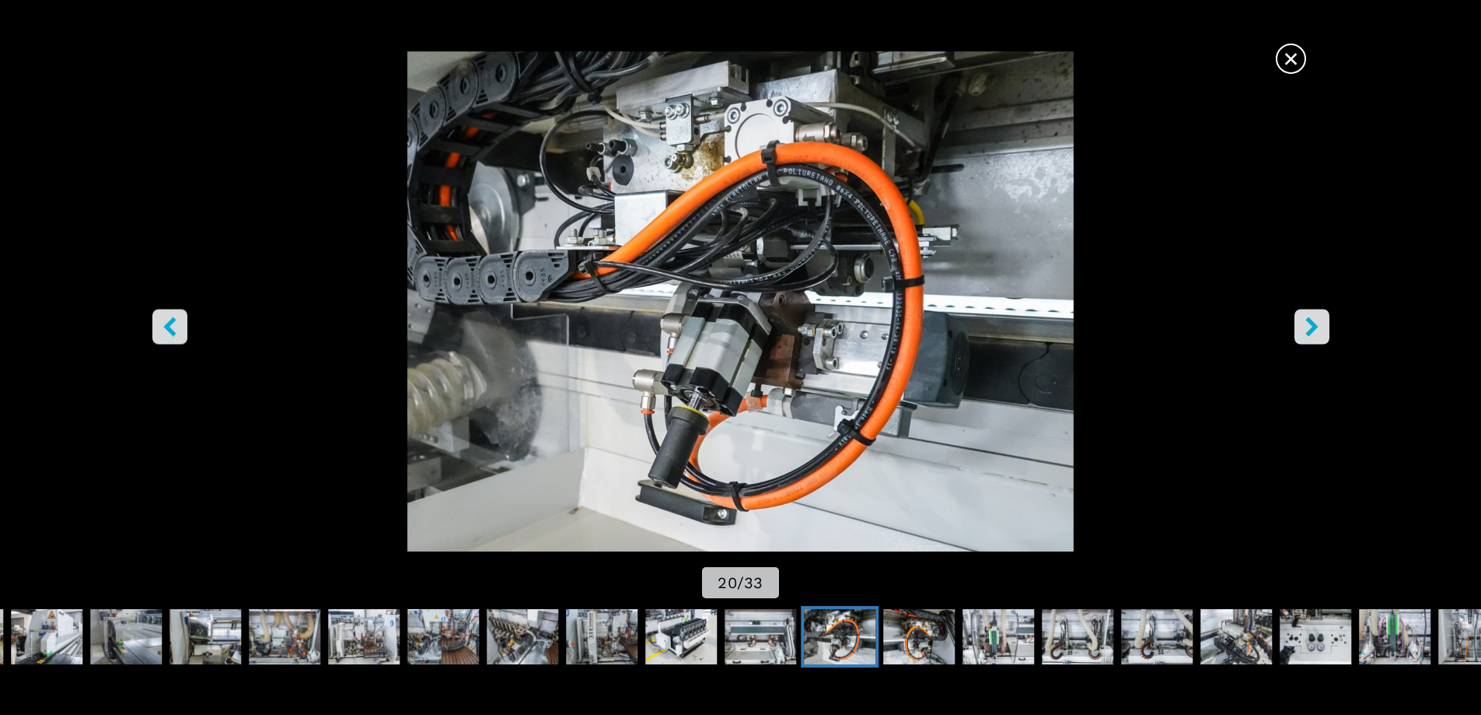
click at [1316, 331] on icon "right-button" at bounding box center [1311, 325] width 19 height 19
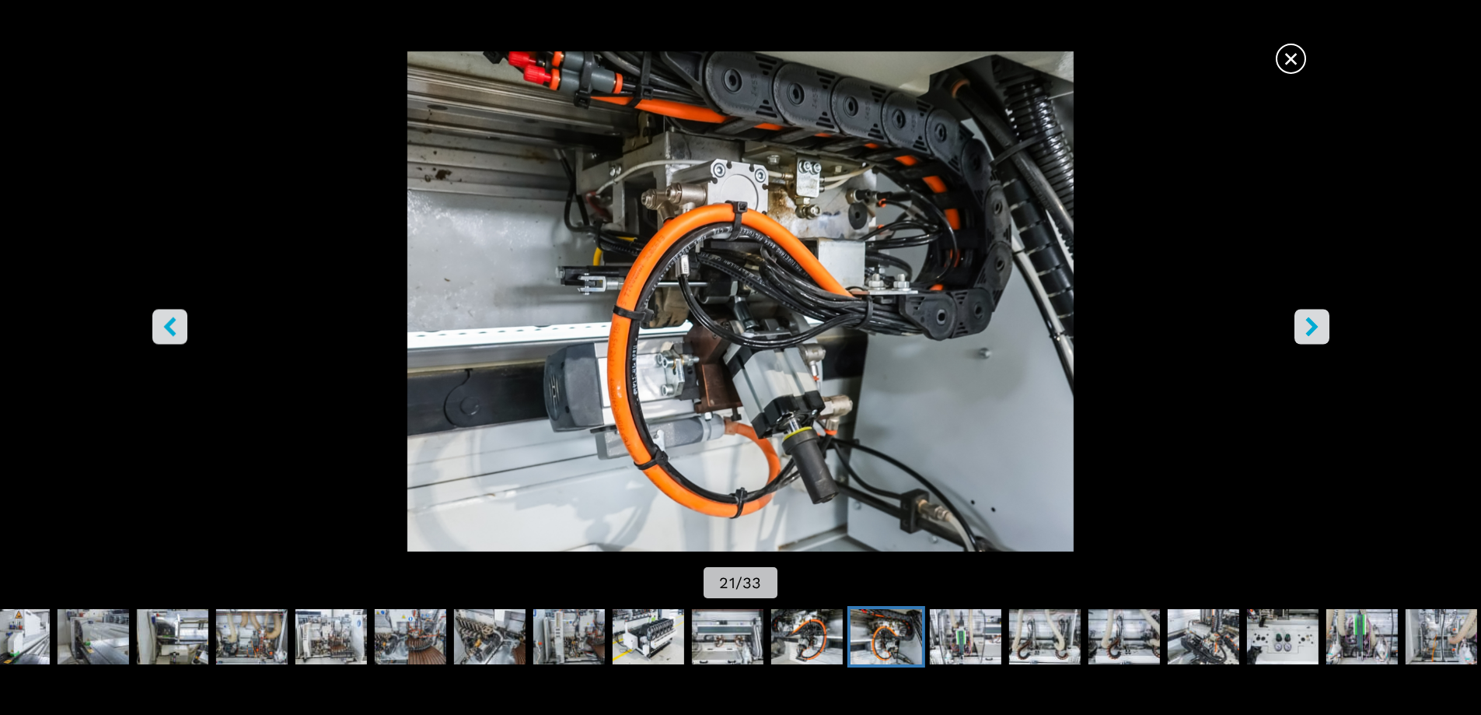
click at [1316, 331] on icon "right-button" at bounding box center [1311, 325] width 19 height 19
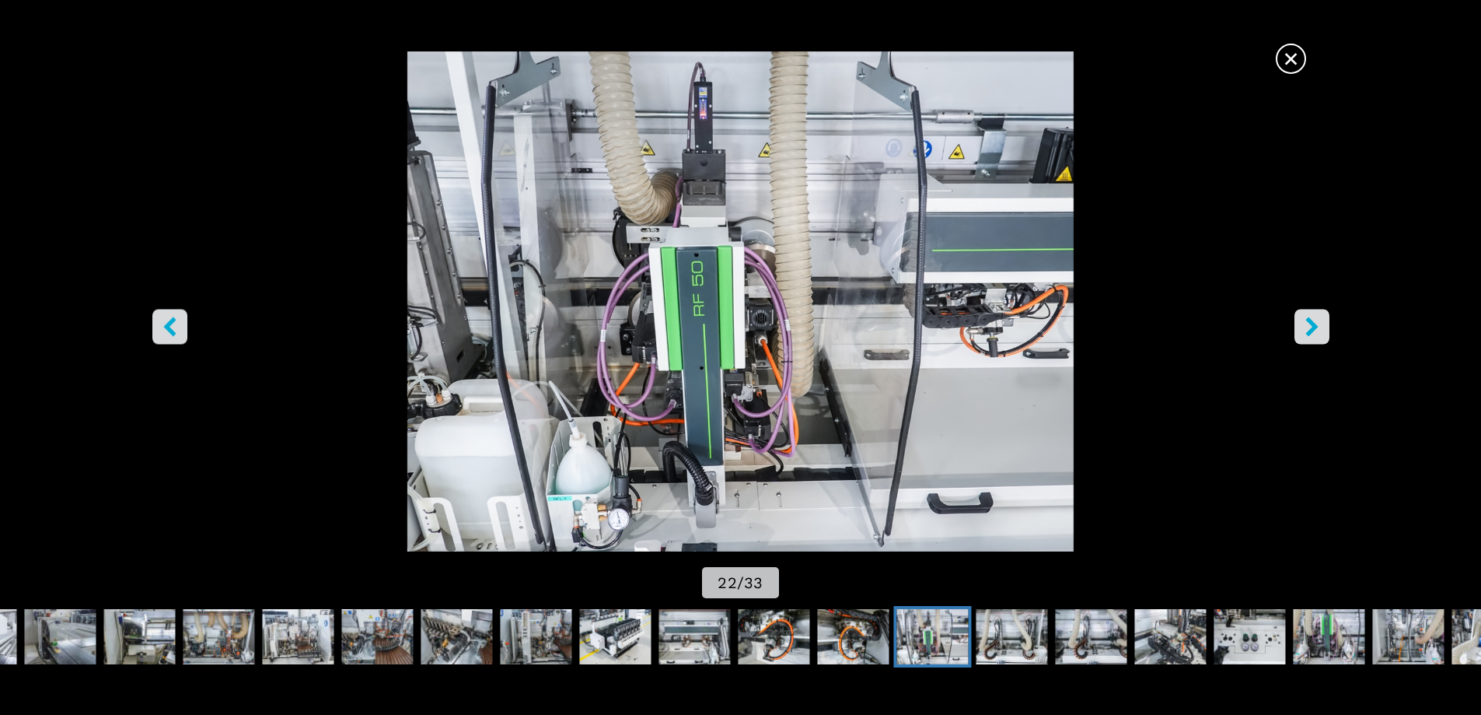
click at [1316, 331] on icon "right-button" at bounding box center [1311, 325] width 19 height 19
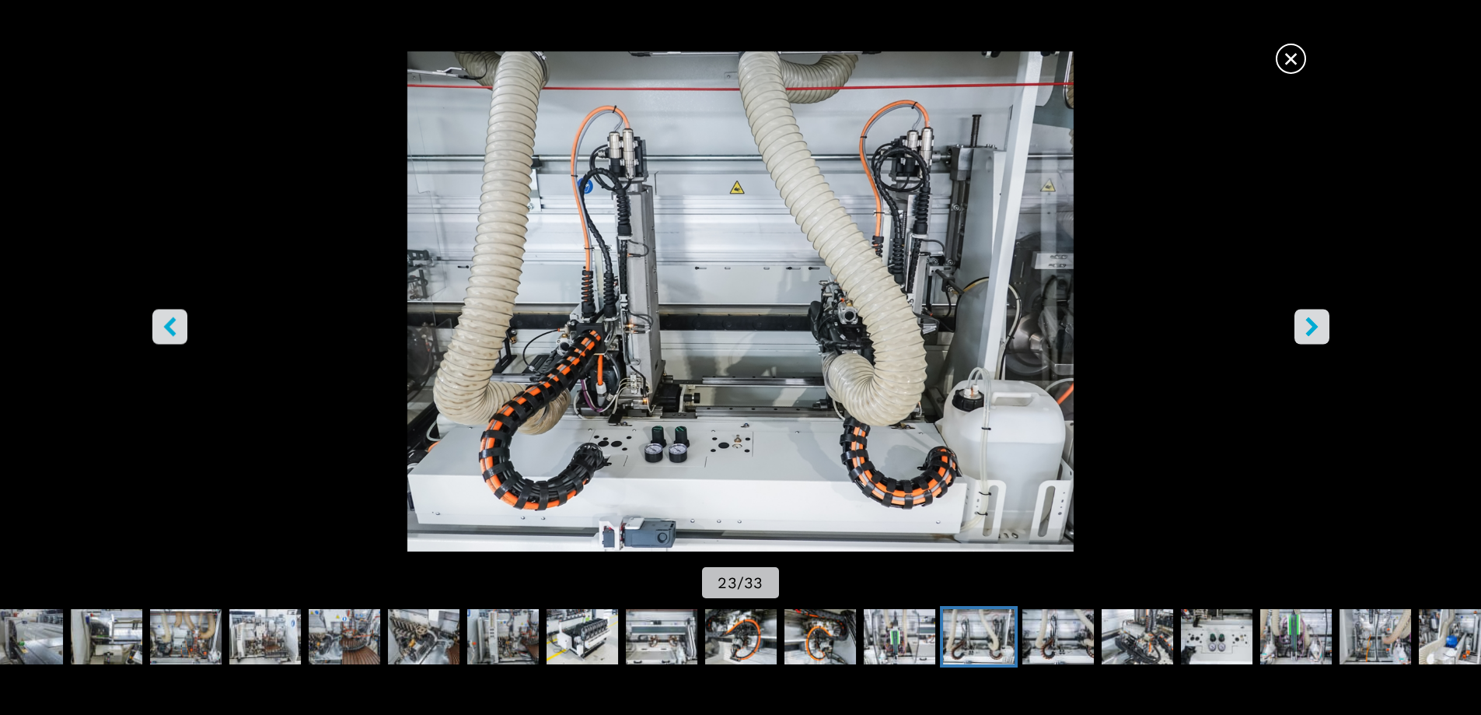
click at [1316, 331] on icon "right-button" at bounding box center [1311, 325] width 19 height 19
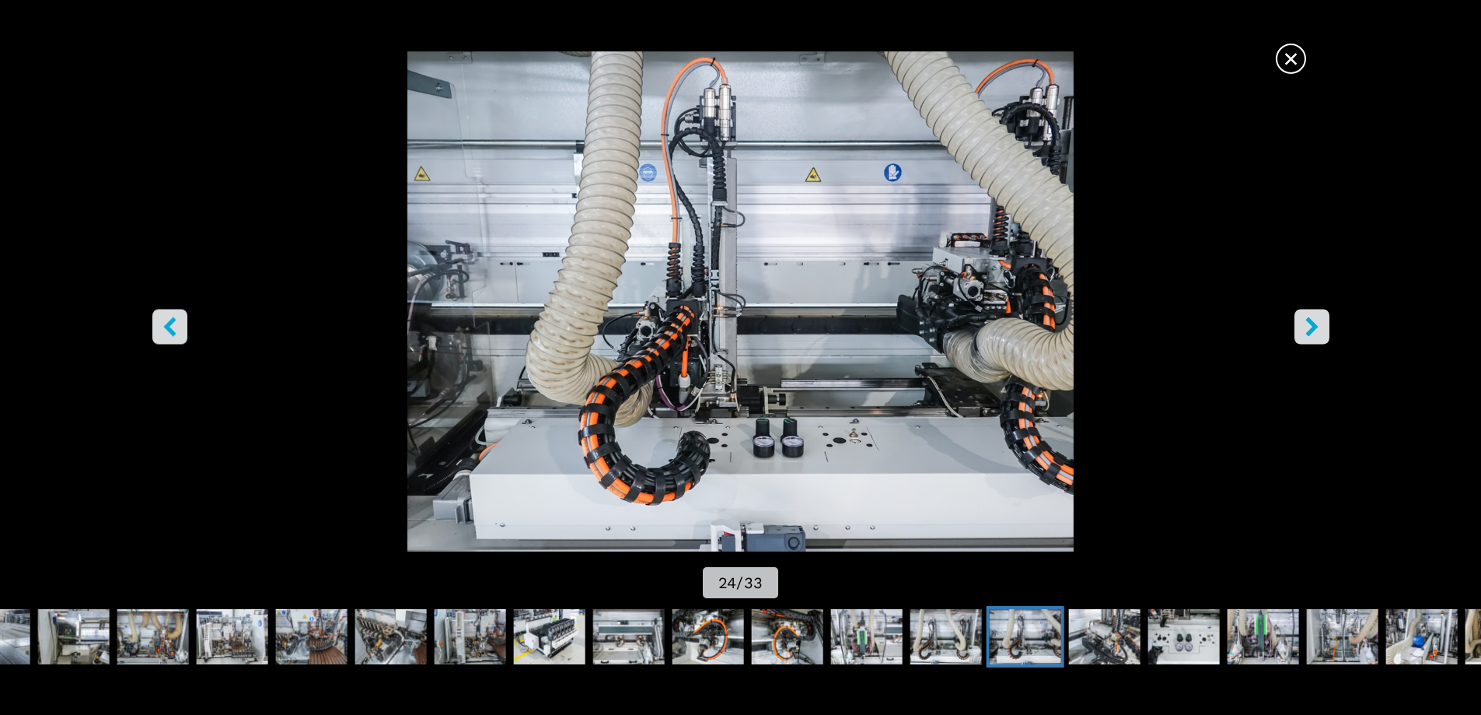
click at [1316, 331] on icon "right-button" at bounding box center [1311, 325] width 19 height 19
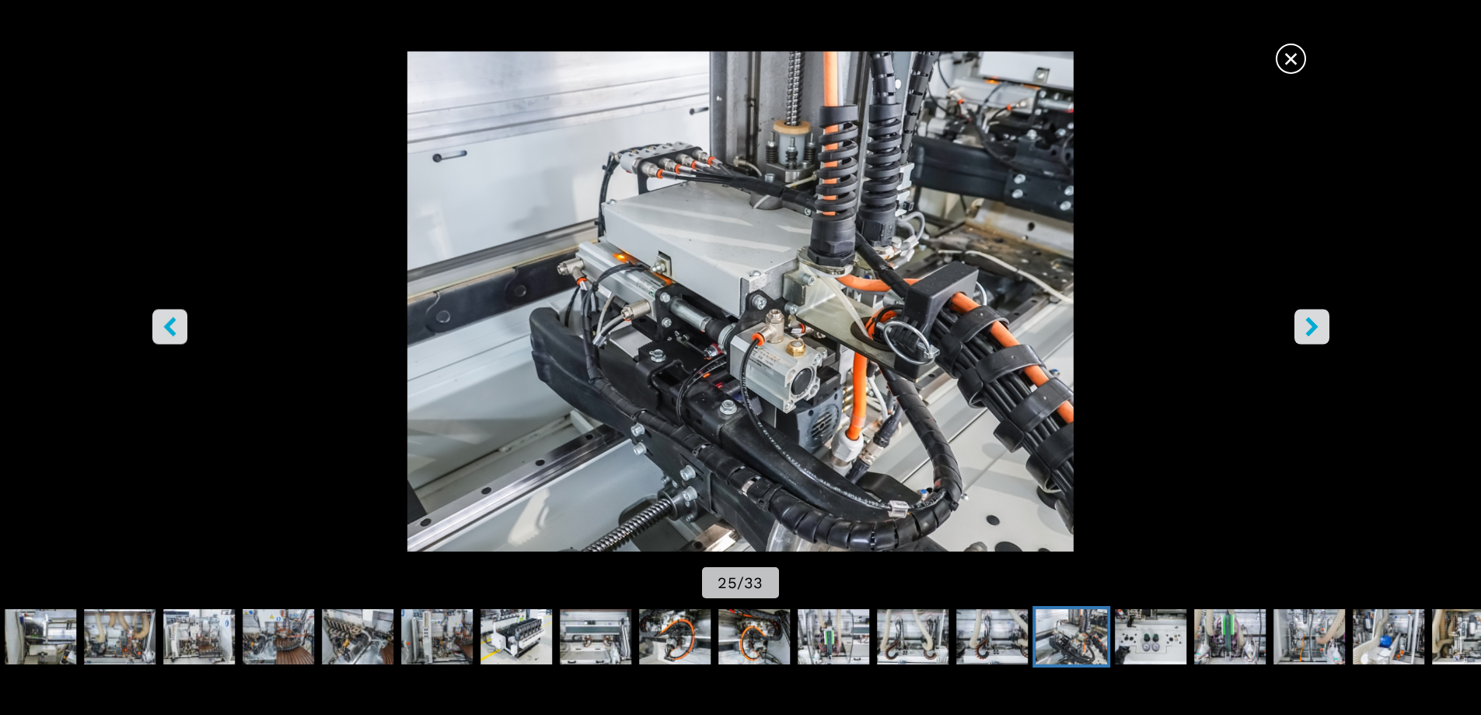
click at [1316, 331] on icon "right-button" at bounding box center [1311, 325] width 19 height 19
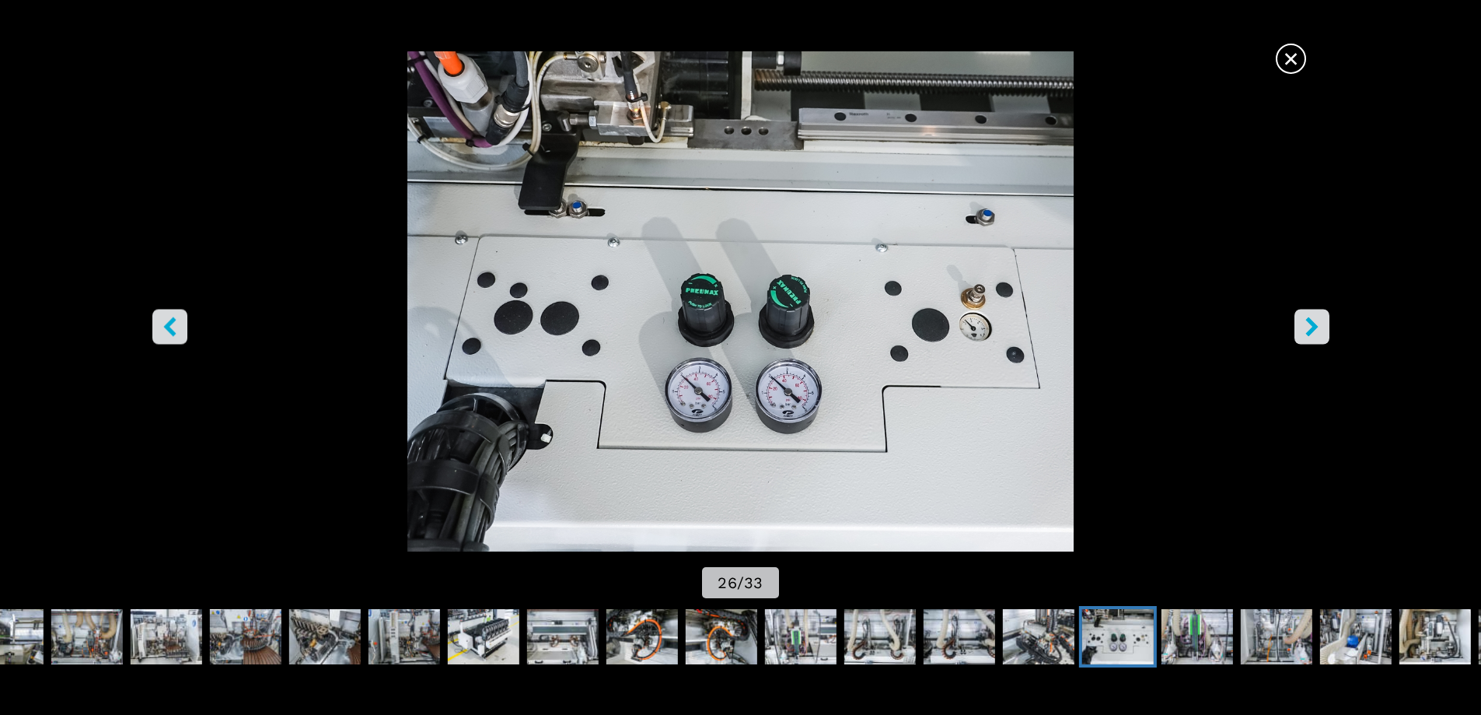
click at [1316, 331] on icon "right-button" at bounding box center [1311, 325] width 19 height 19
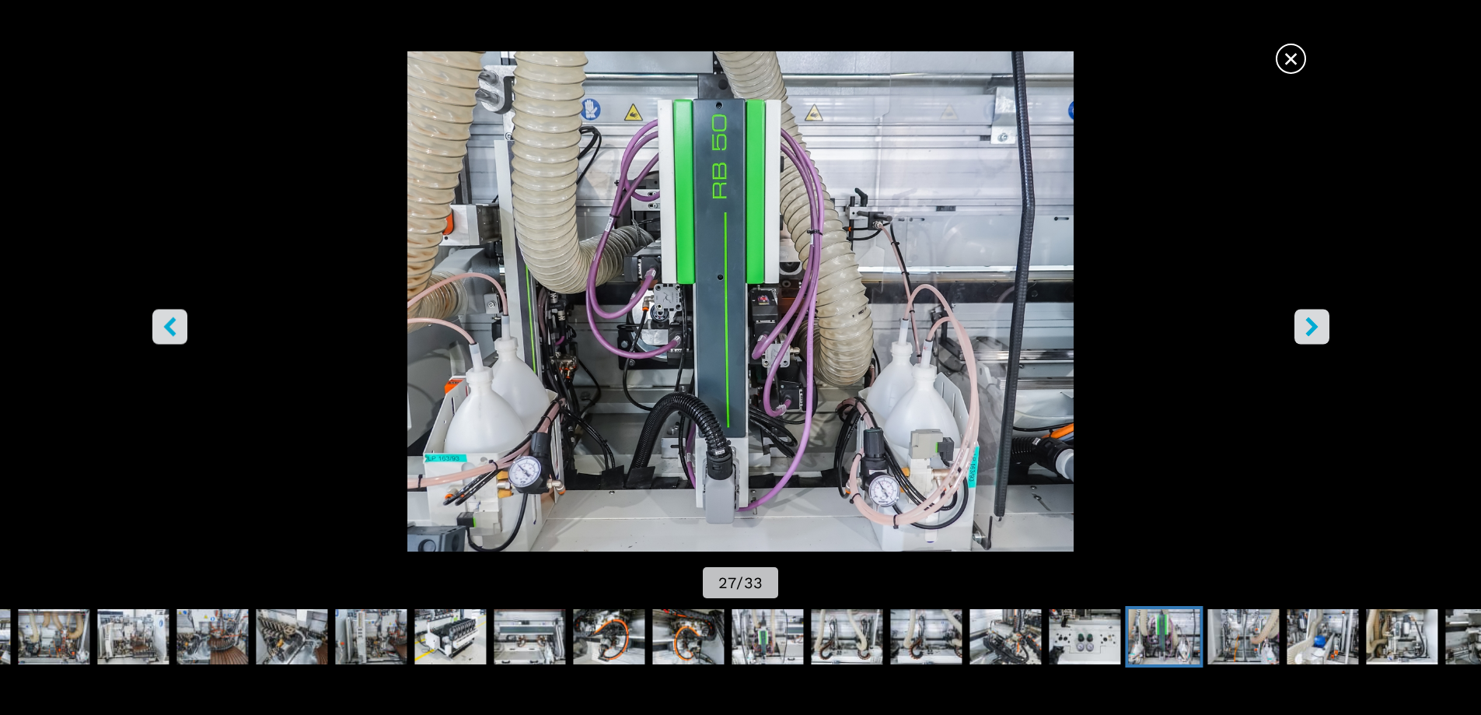
click at [1316, 331] on icon "right-button" at bounding box center [1311, 325] width 19 height 19
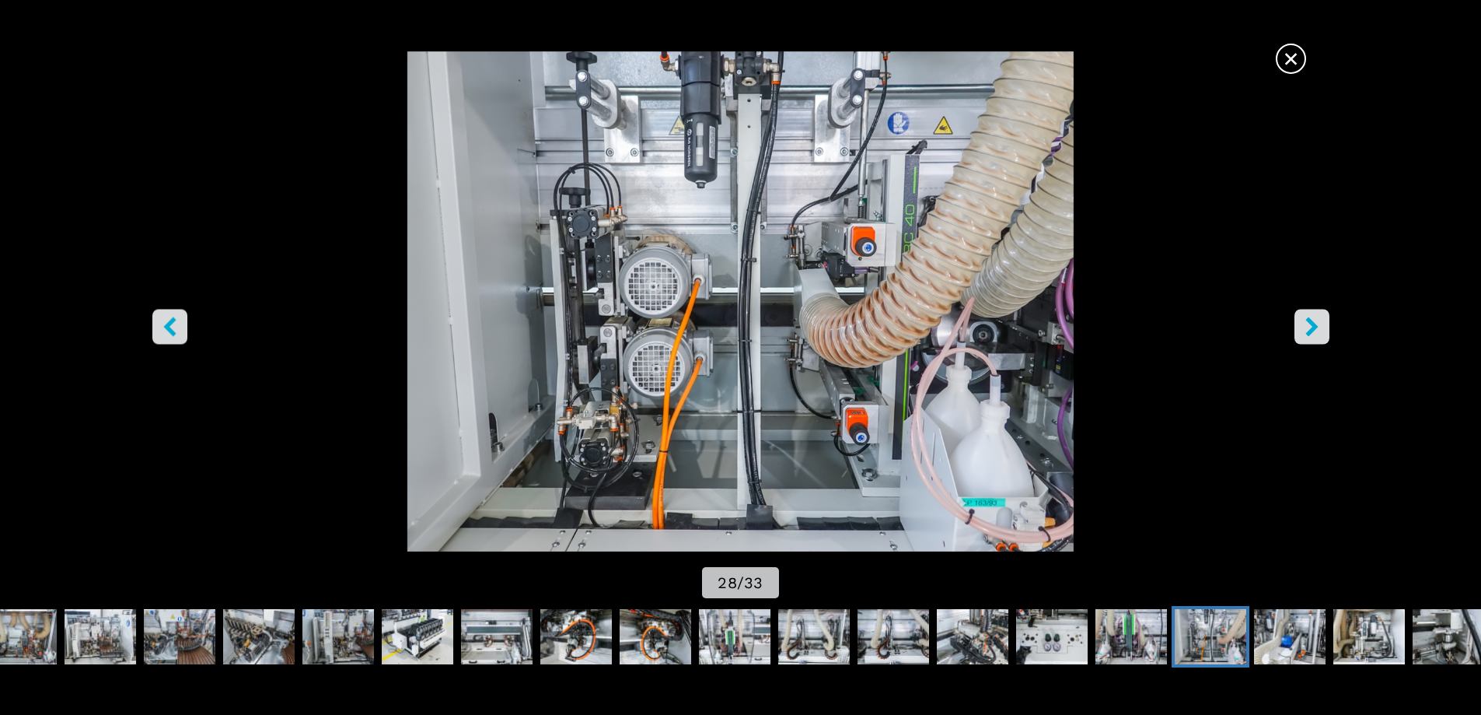
click at [1316, 331] on icon "right-button" at bounding box center [1311, 325] width 19 height 19
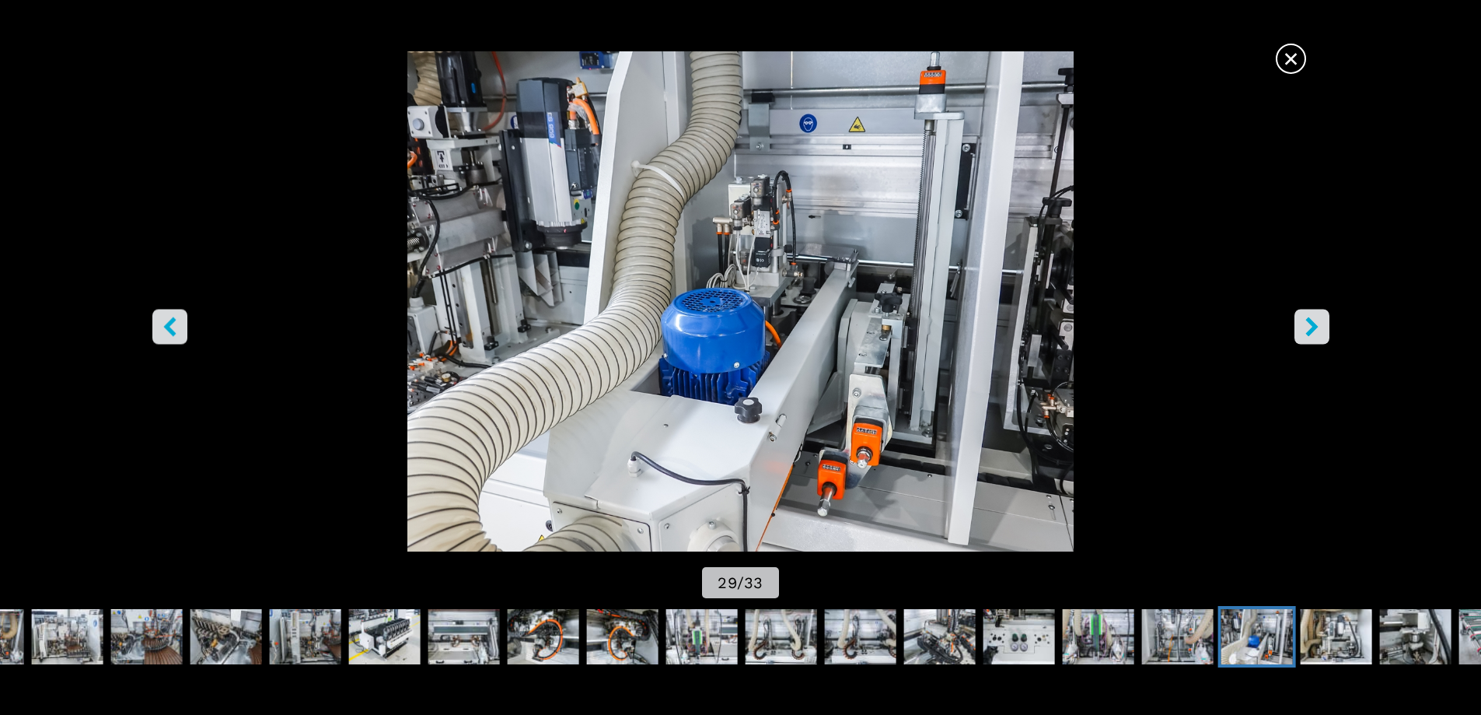
click at [1316, 331] on icon "right-button" at bounding box center [1311, 325] width 19 height 19
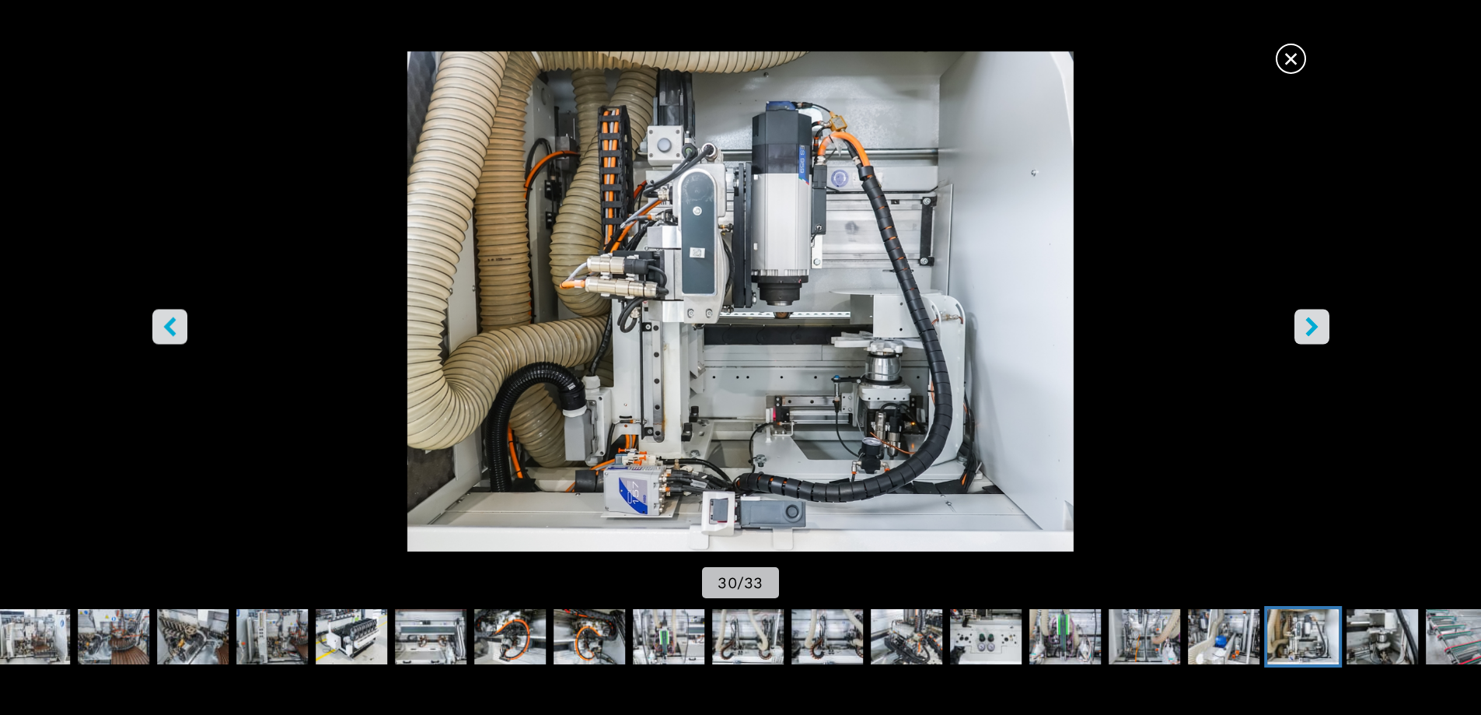
click at [1316, 331] on icon "right-button" at bounding box center [1311, 325] width 19 height 19
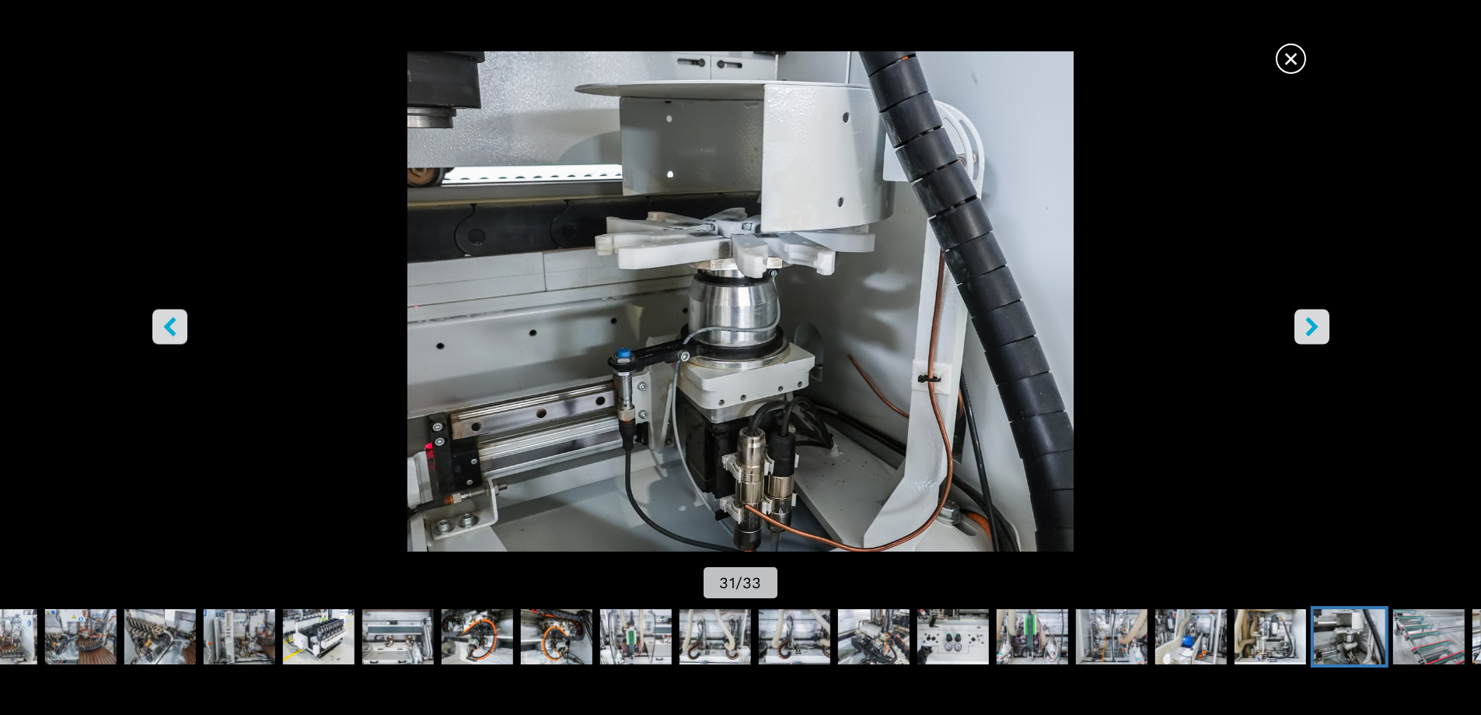
click at [1316, 331] on icon "right-button" at bounding box center [1311, 325] width 19 height 19
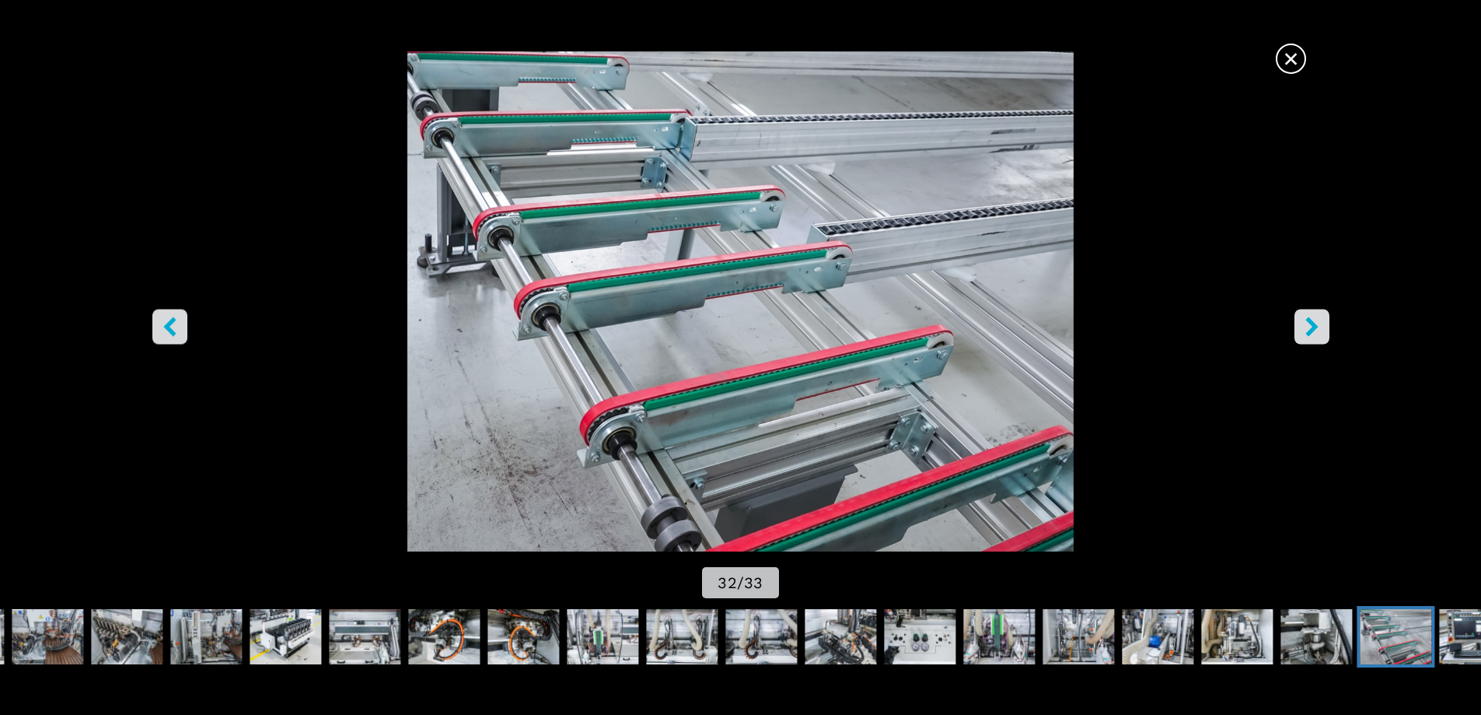
click at [1316, 331] on icon "right-button" at bounding box center [1311, 325] width 19 height 19
